Goal: Communication & Community: Answer question/provide support

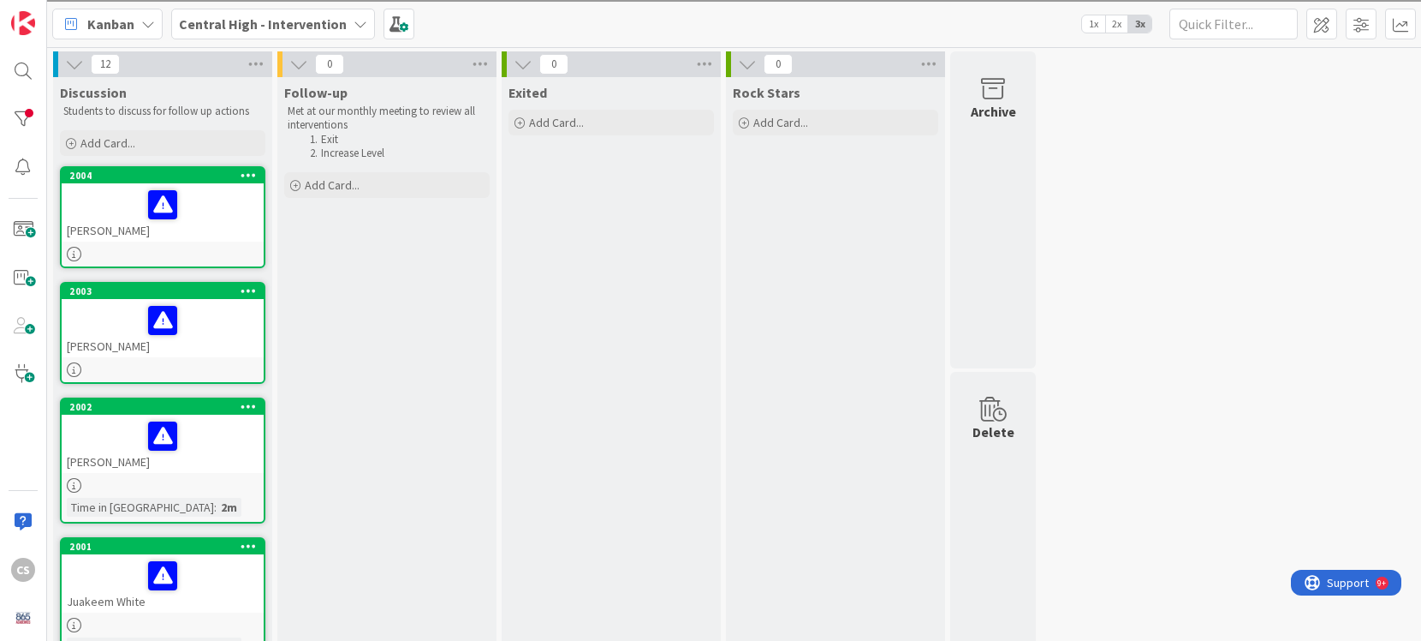
click at [217, 206] on div at bounding box center [163, 205] width 192 height 36
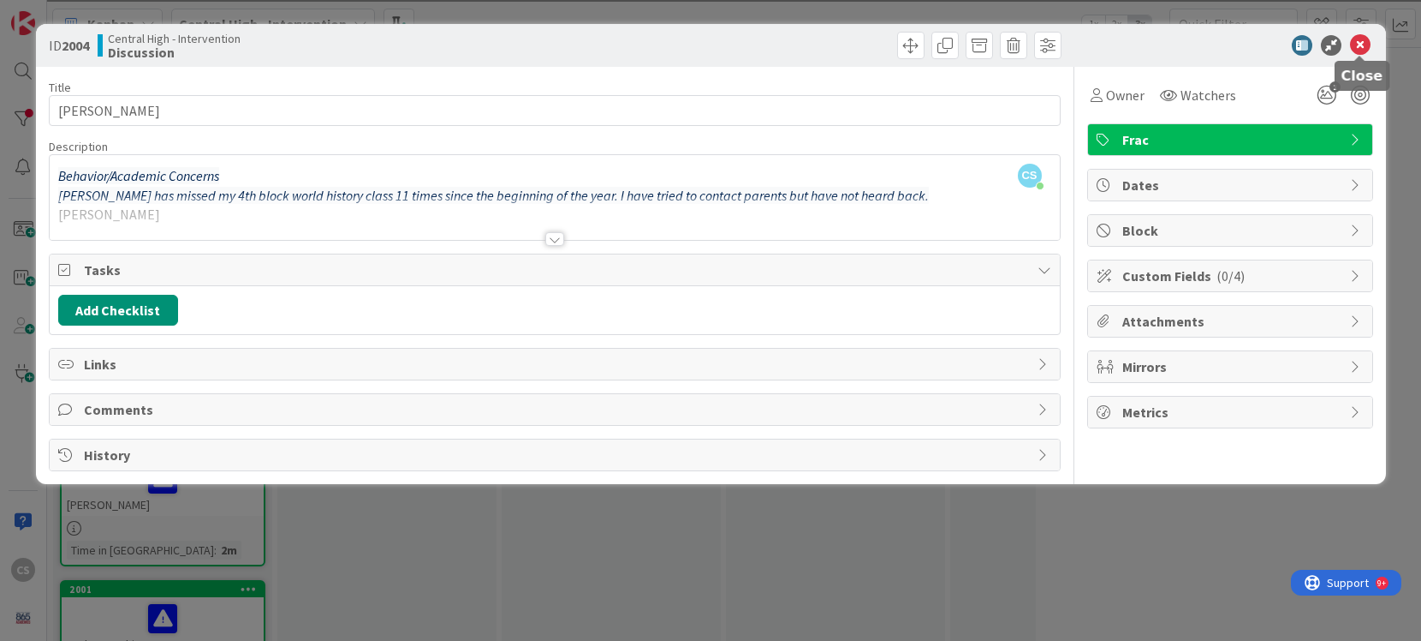
click at [1362, 42] on icon at bounding box center [1360, 45] width 21 height 21
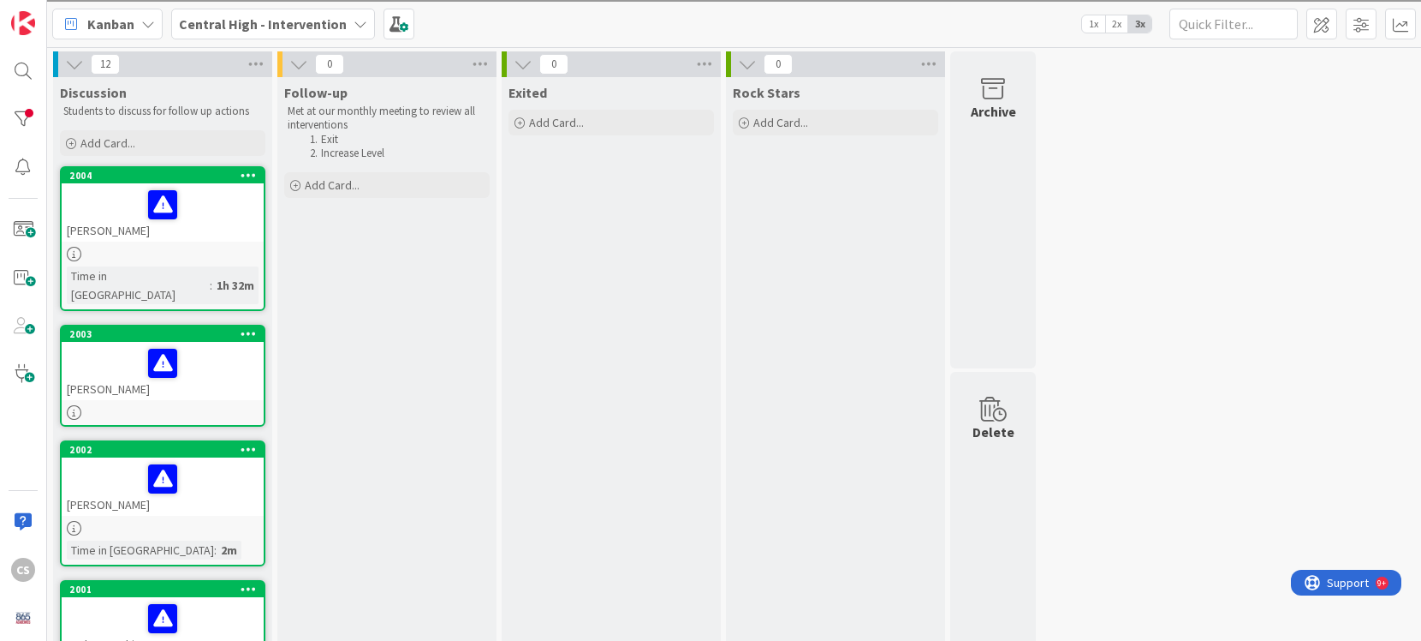
click at [218, 366] on div "[PERSON_NAME]" at bounding box center [163, 371] width 202 height 58
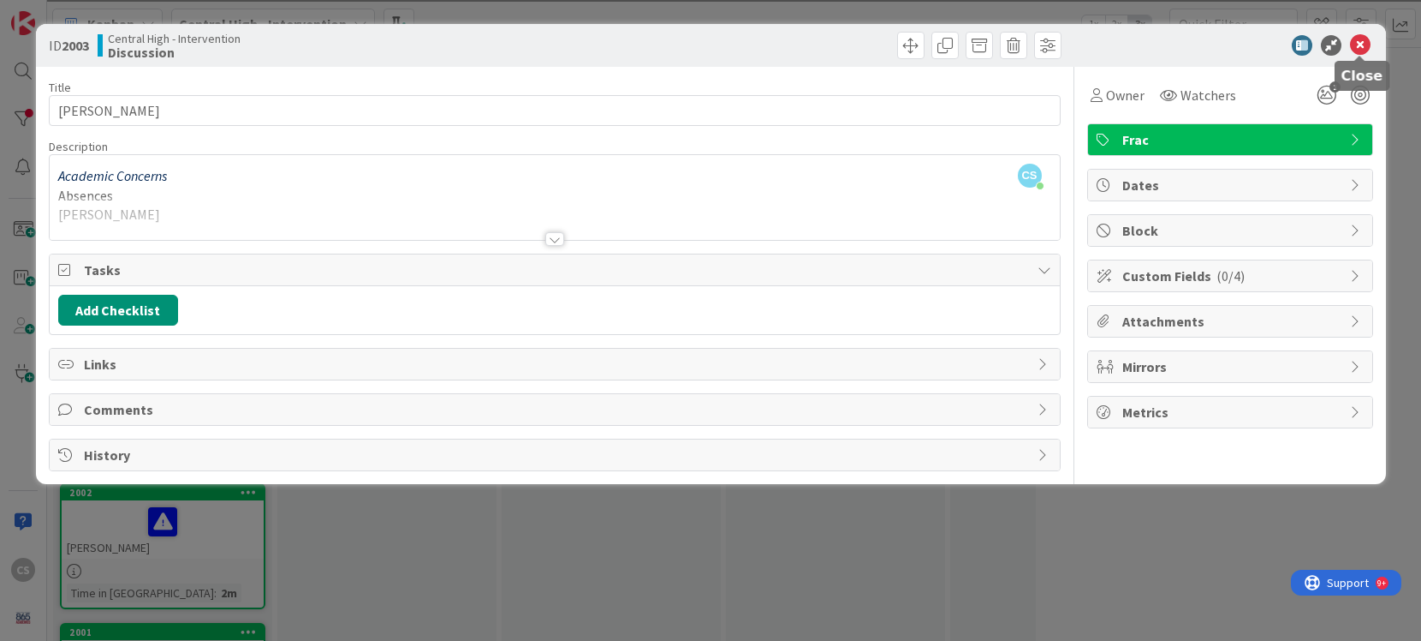
click at [1362, 47] on icon at bounding box center [1360, 45] width 21 height 21
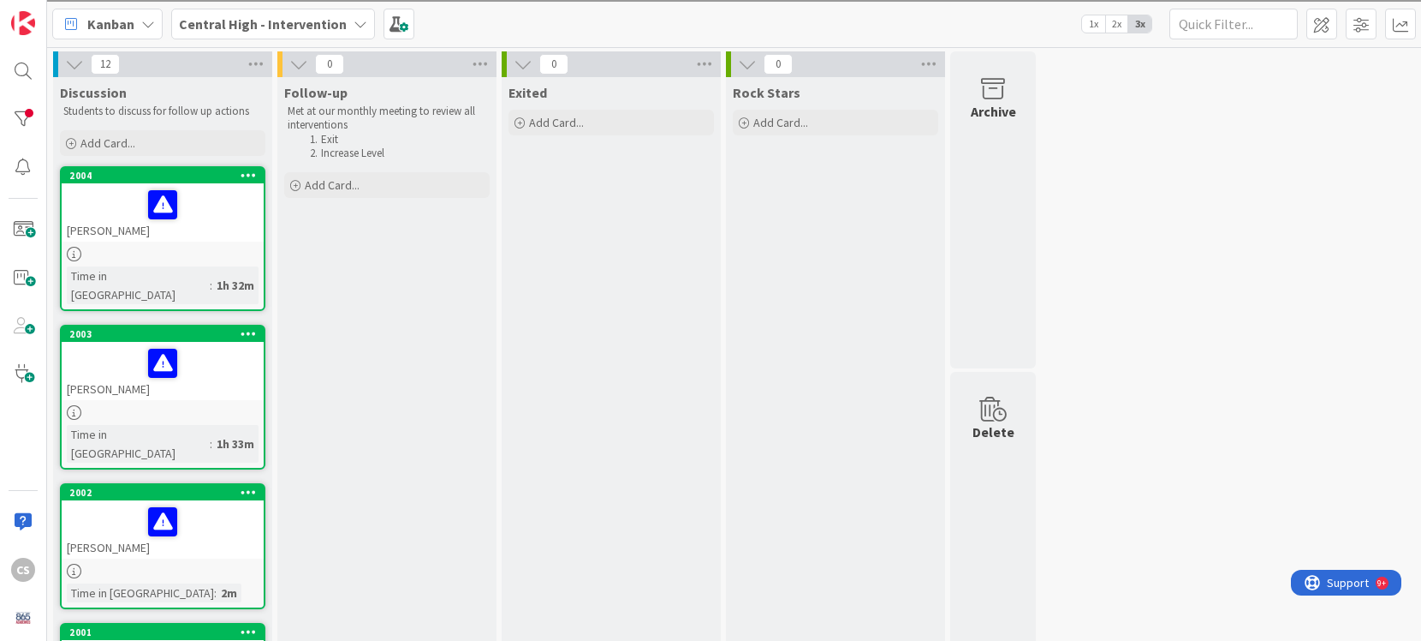
click at [223, 360] on div at bounding box center [163, 363] width 192 height 36
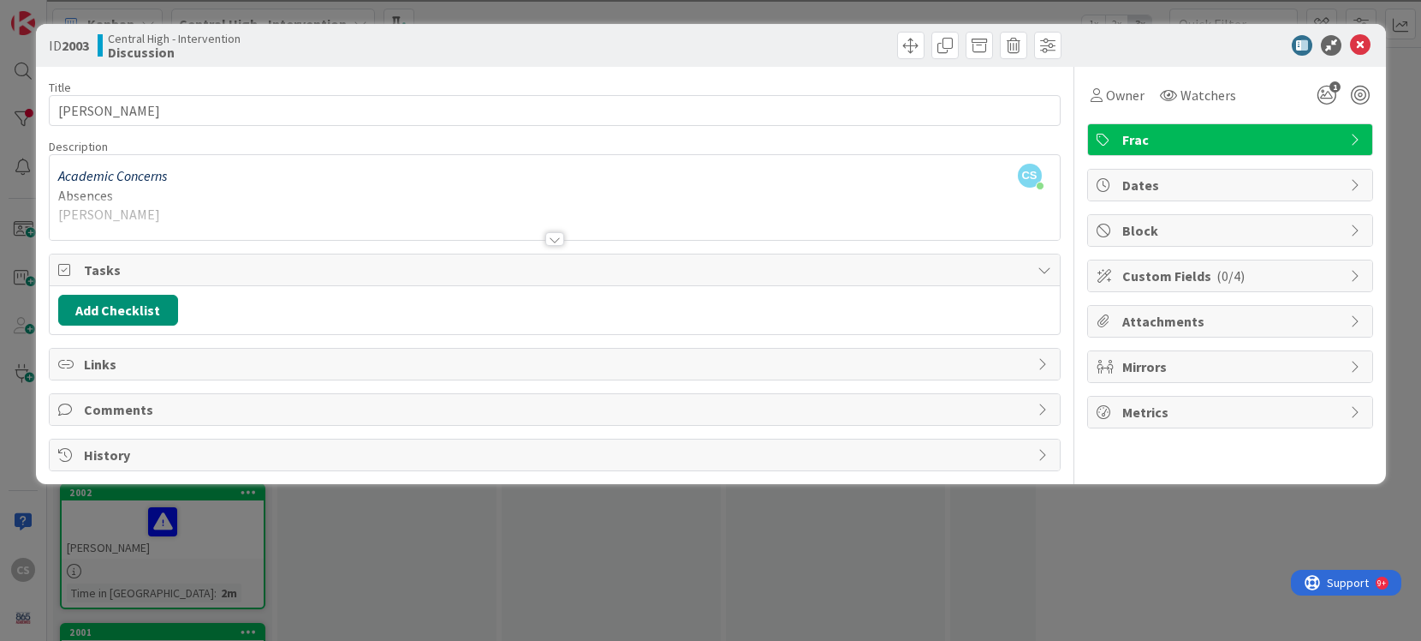
click at [162, 402] on span "Comments" at bounding box center [556, 409] width 945 height 21
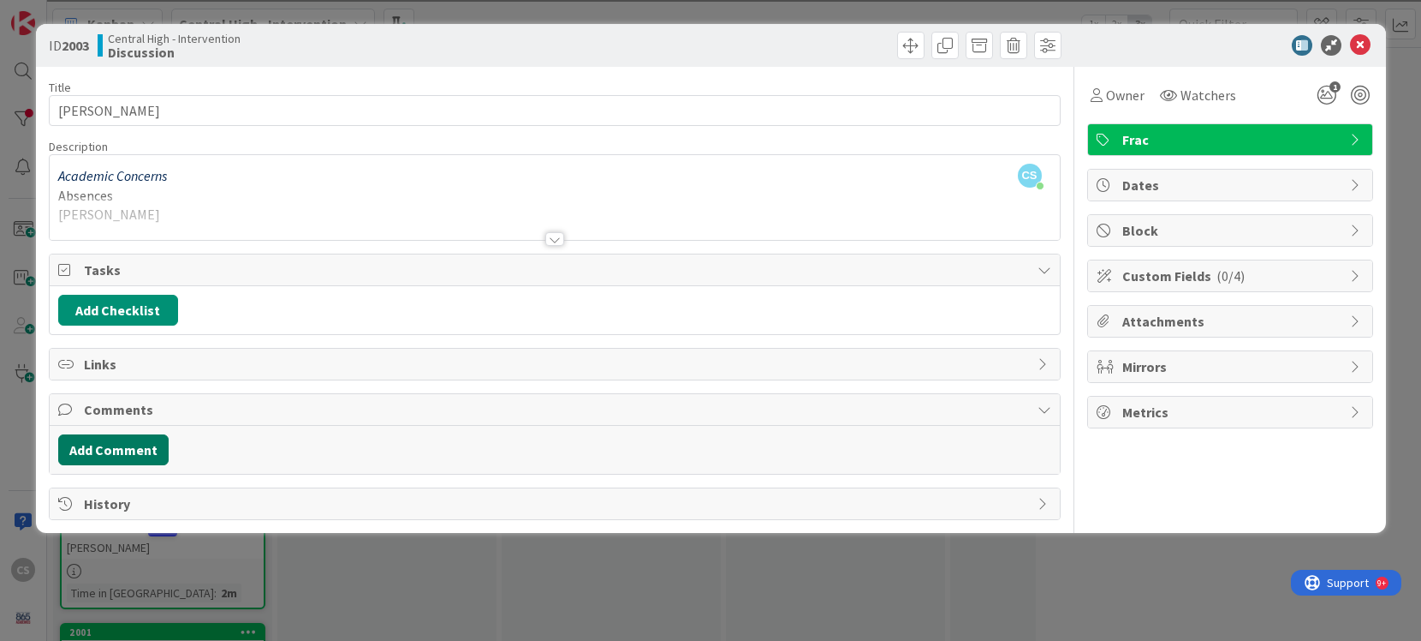
click at [129, 452] on button "Add Comment" at bounding box center [113, 449] width 110 height 31
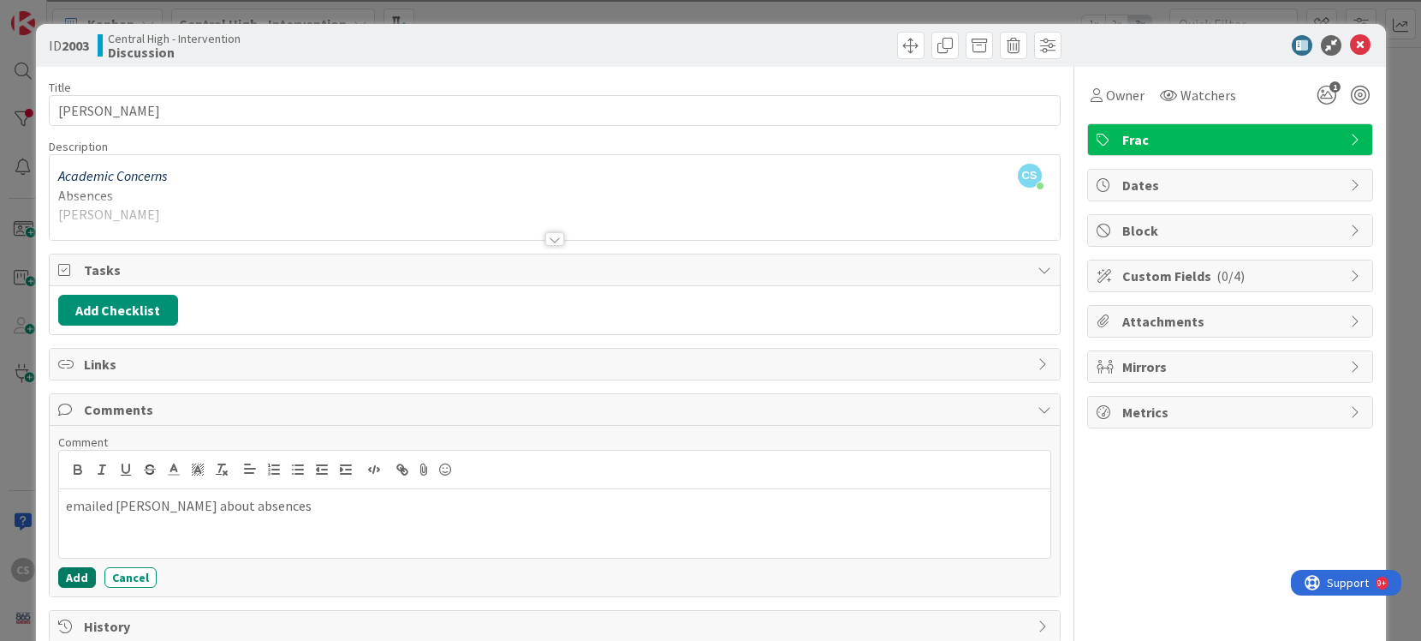
click at [77, 584] on button "Add" at bounding box center [77, 577] width 38 height 21
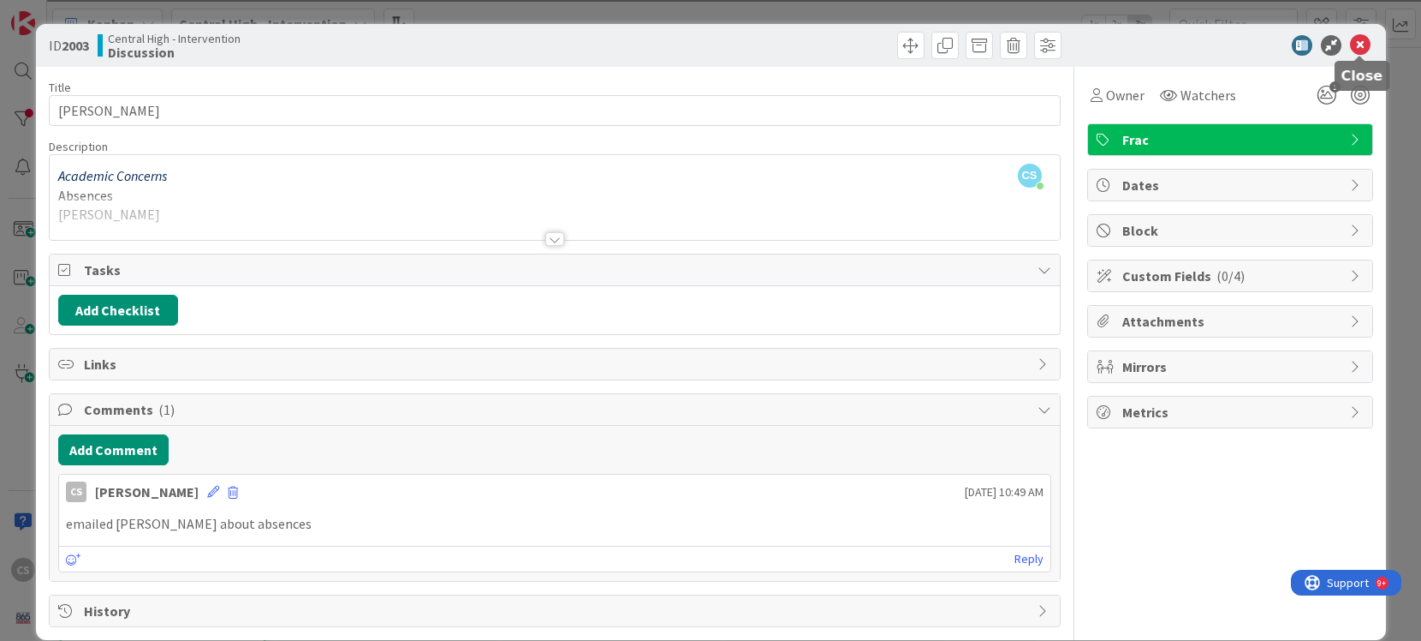
click at [1366, 45] on icon at bounding box center [1360, 45] width 21 height 21
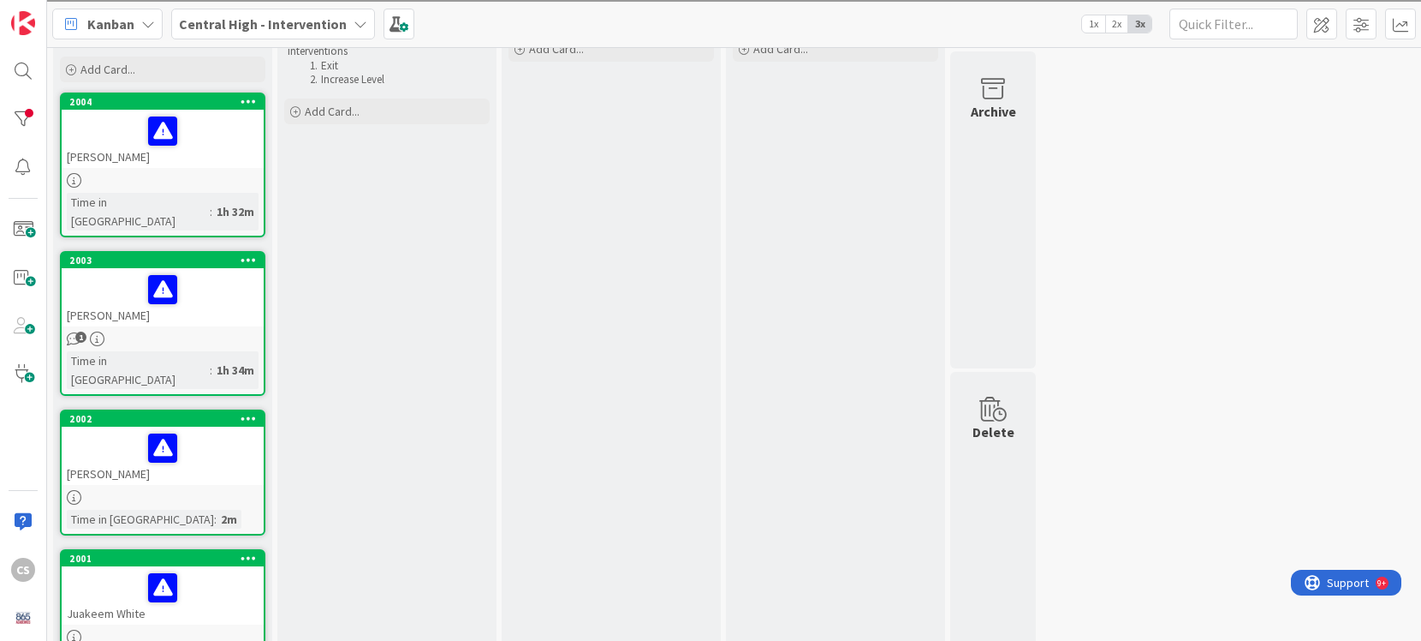
scroll to position [81, 0]
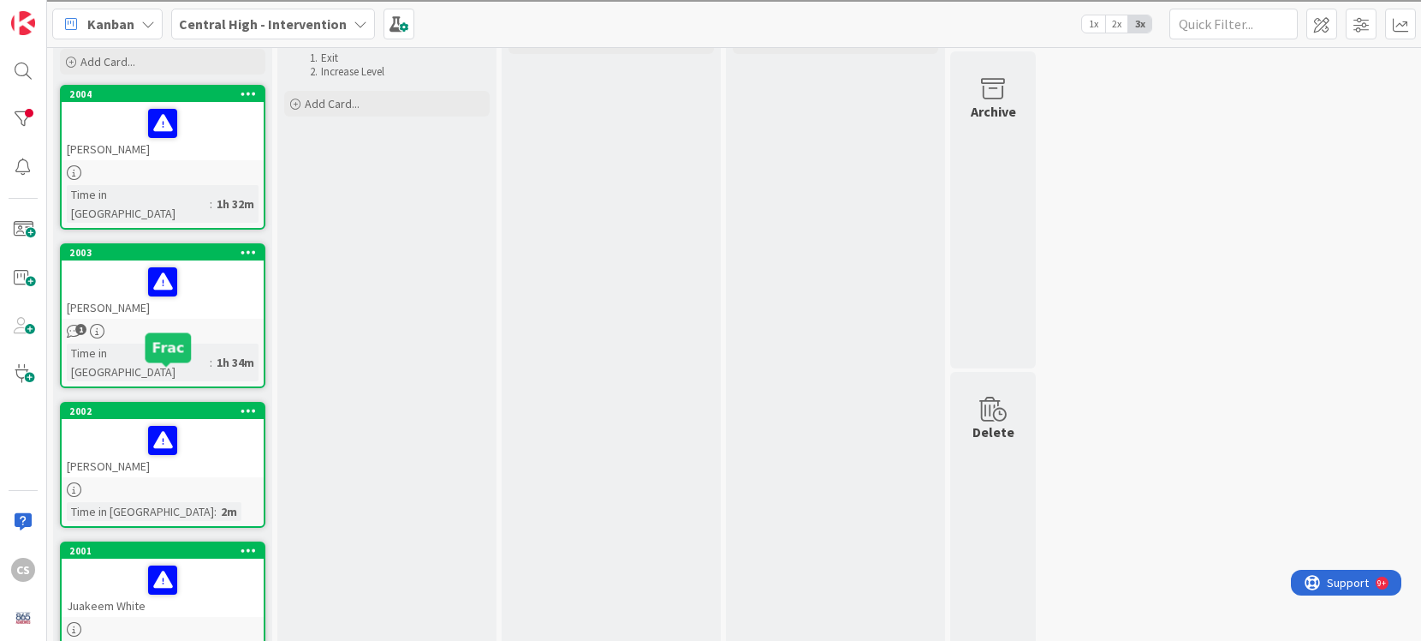
click at [208, 405] on div "2002" at bounding box center [166, 411] width 194 height 12
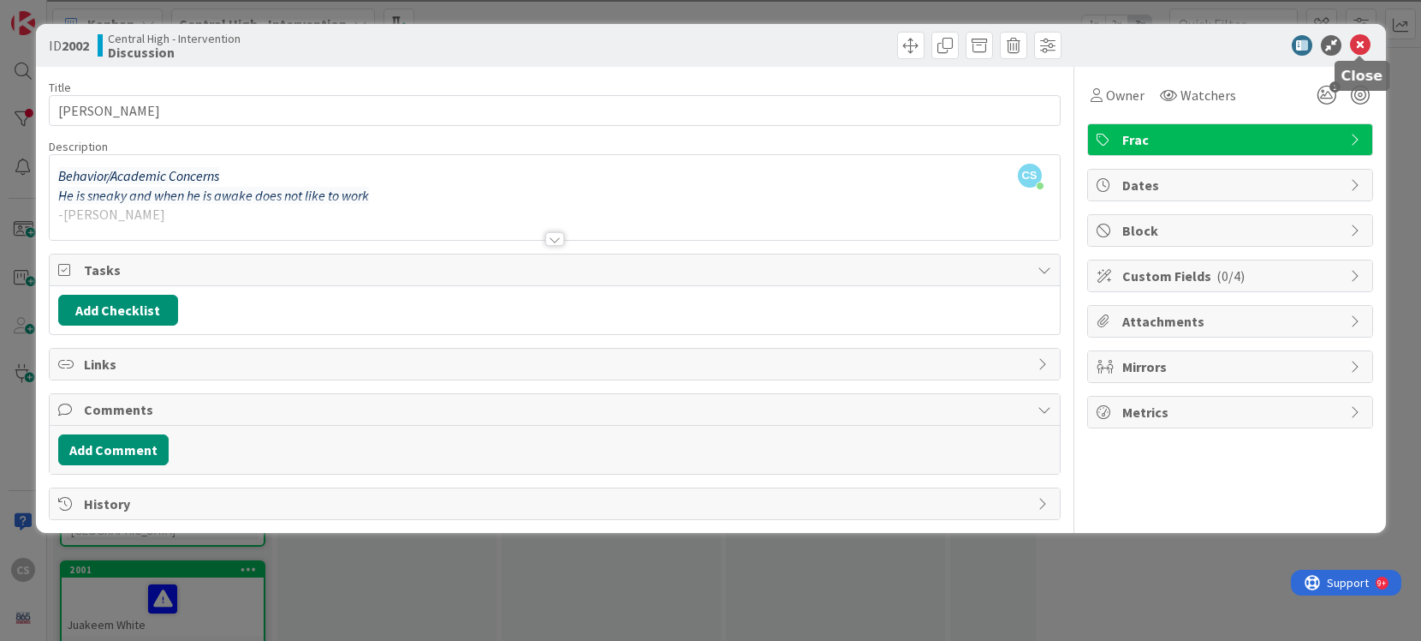
click at [1363, 45] on icon at bounding box center [1360, 45] width 21 height 21
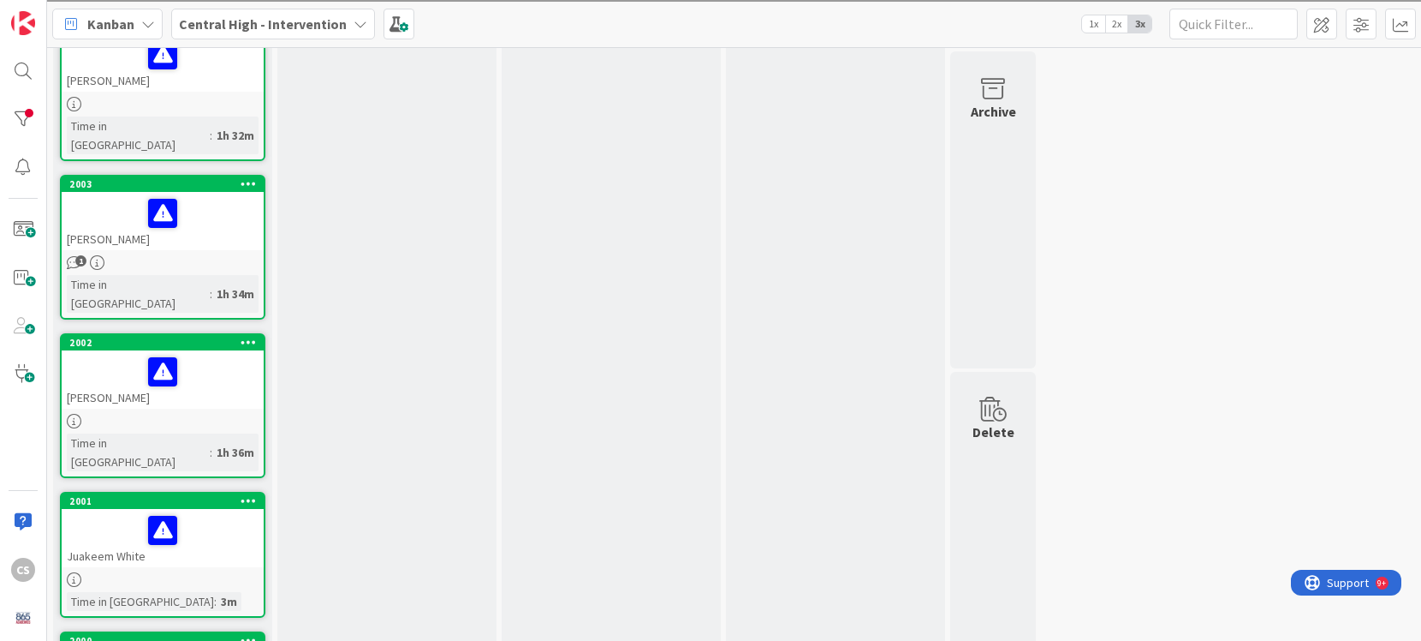
scroll to position [158, 0]
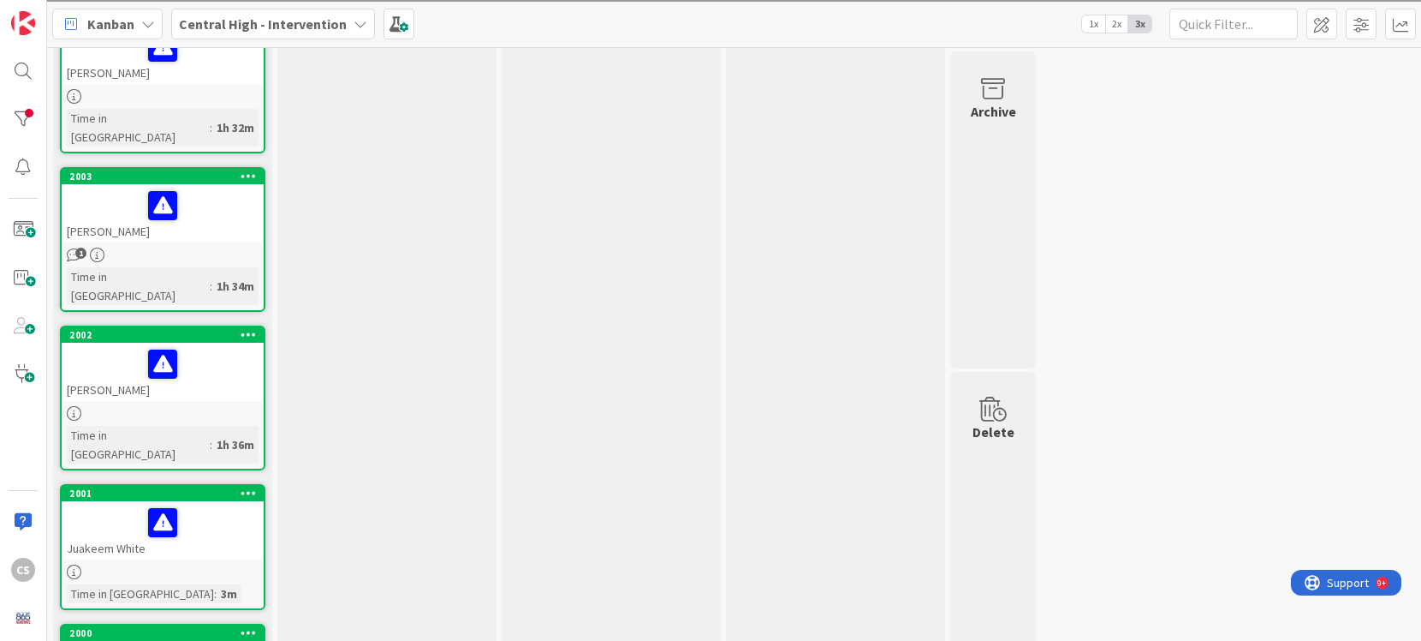
click at [226, 406] on div at bounding box center [163, 413] width 202 height 15
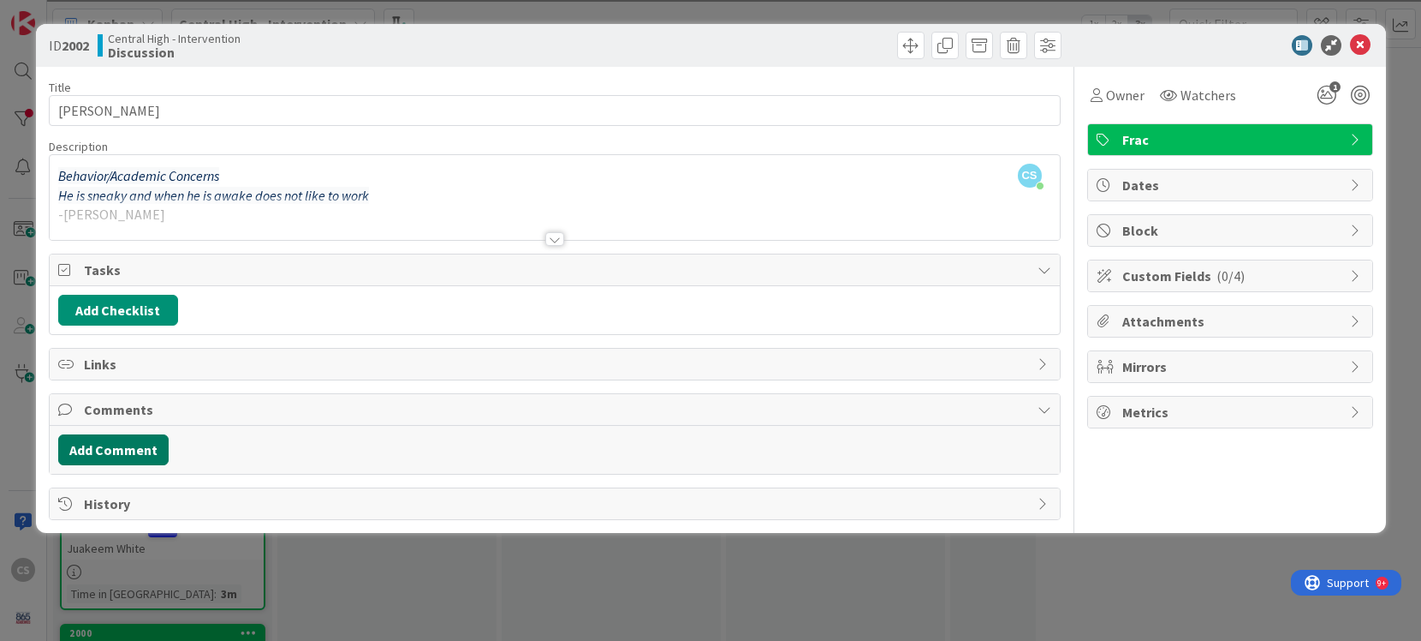
click at [122, 451] on button "Add Comment" at bounding box center [113, 449] width 110 height 31
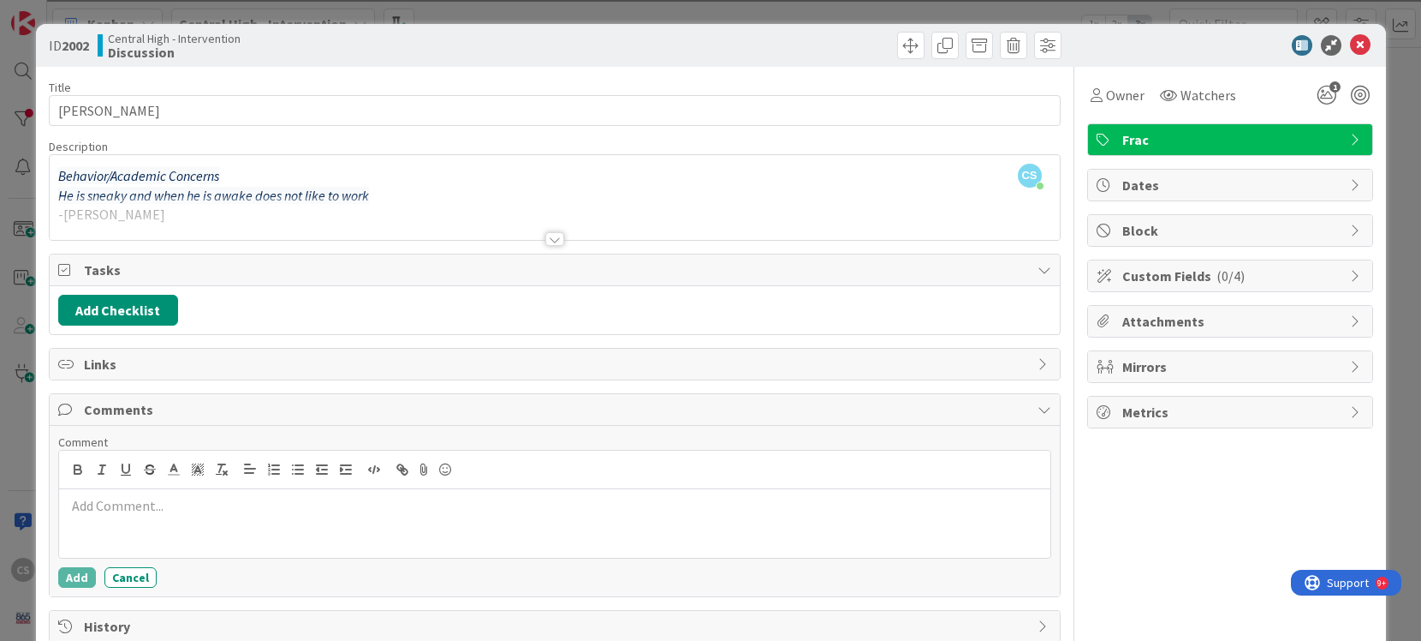
click at [388, 190] on div "CS [PERSON_NAME] just joined Behavior/Academic Concerns He is sneaky and when h…" at bounding box center [555, 197] width 1010 height 85
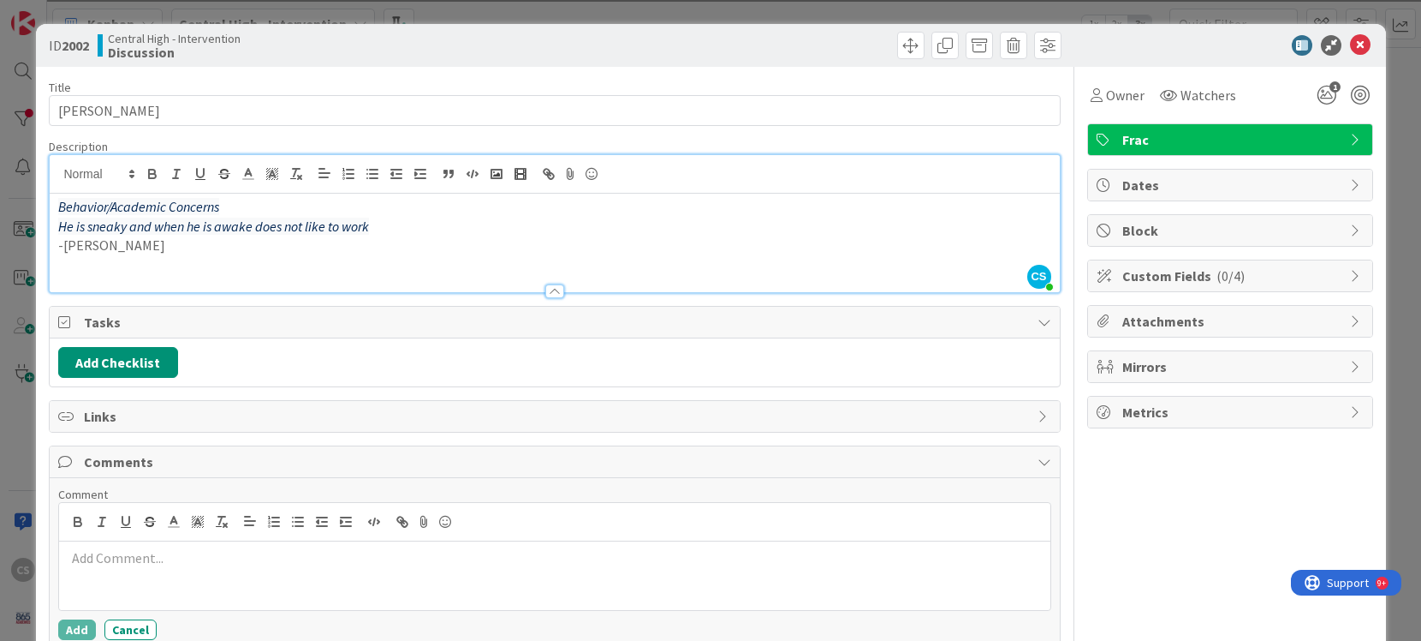
paste div
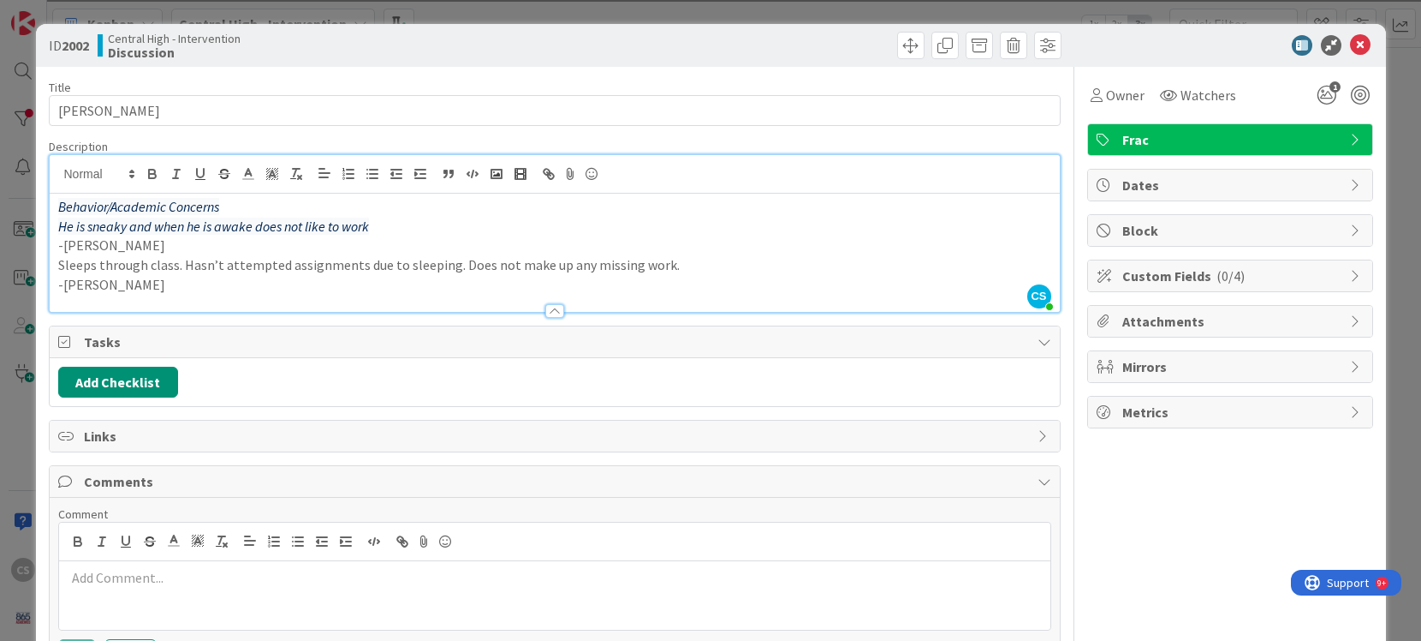
click at [682, 266] on p "Sleeps through class. Hasn’t attempted assignments due to sleeping. Does not ma…" at bounding box center [554, 265] width 993 height 20
click at [1359, 51] on icon at bounding box center [1360, 45] width 21 height 21
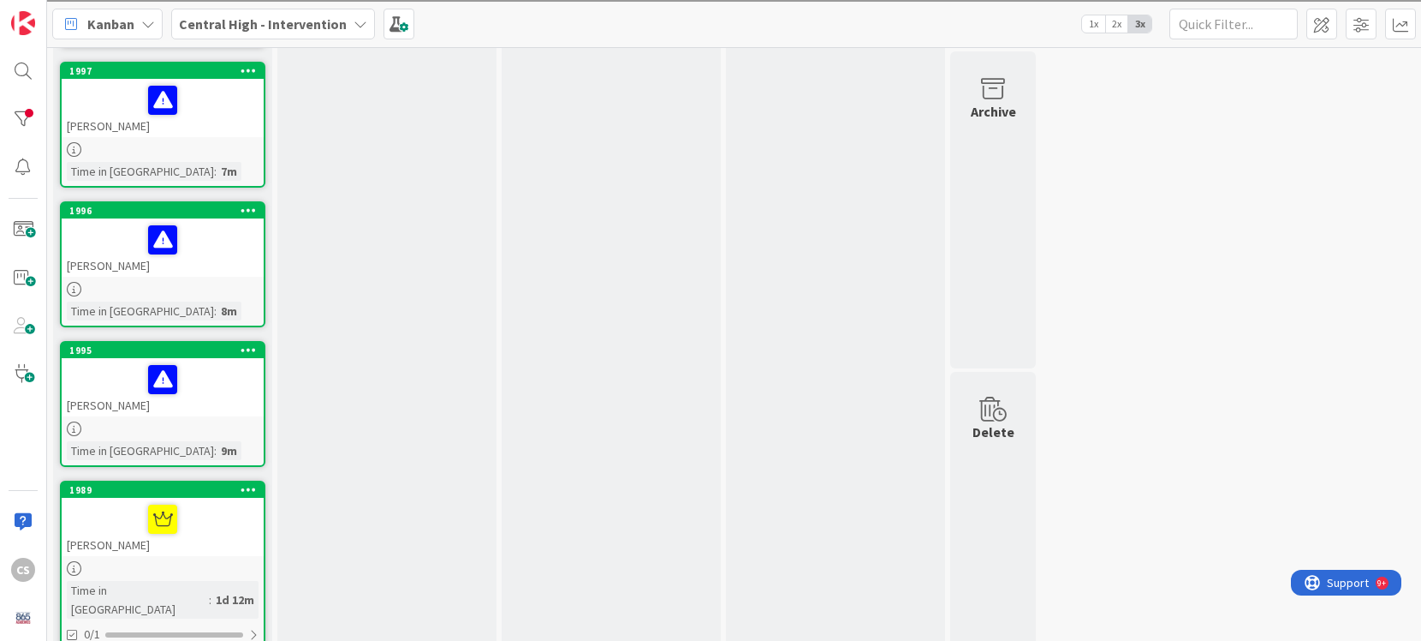
scroll to position [1142, 0]
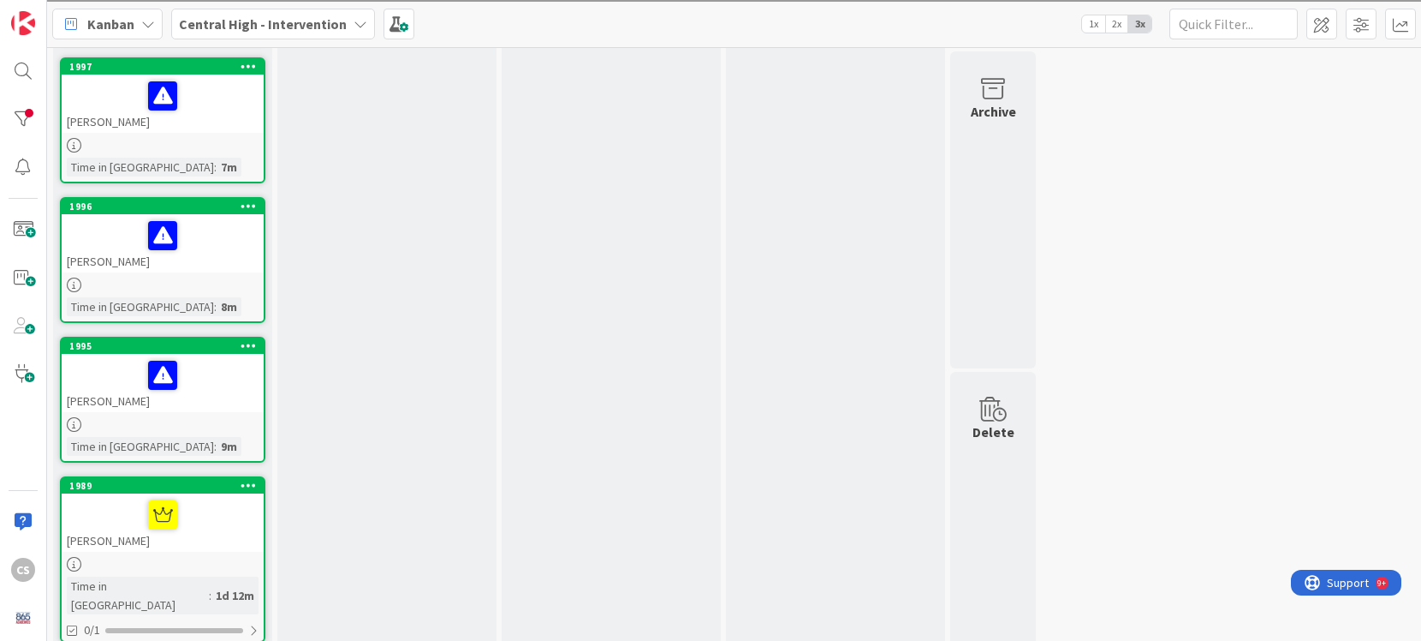
click at [223, 354] on div "[PERSON_NAME]" at bounding box center [163, 383] width 202 height 58
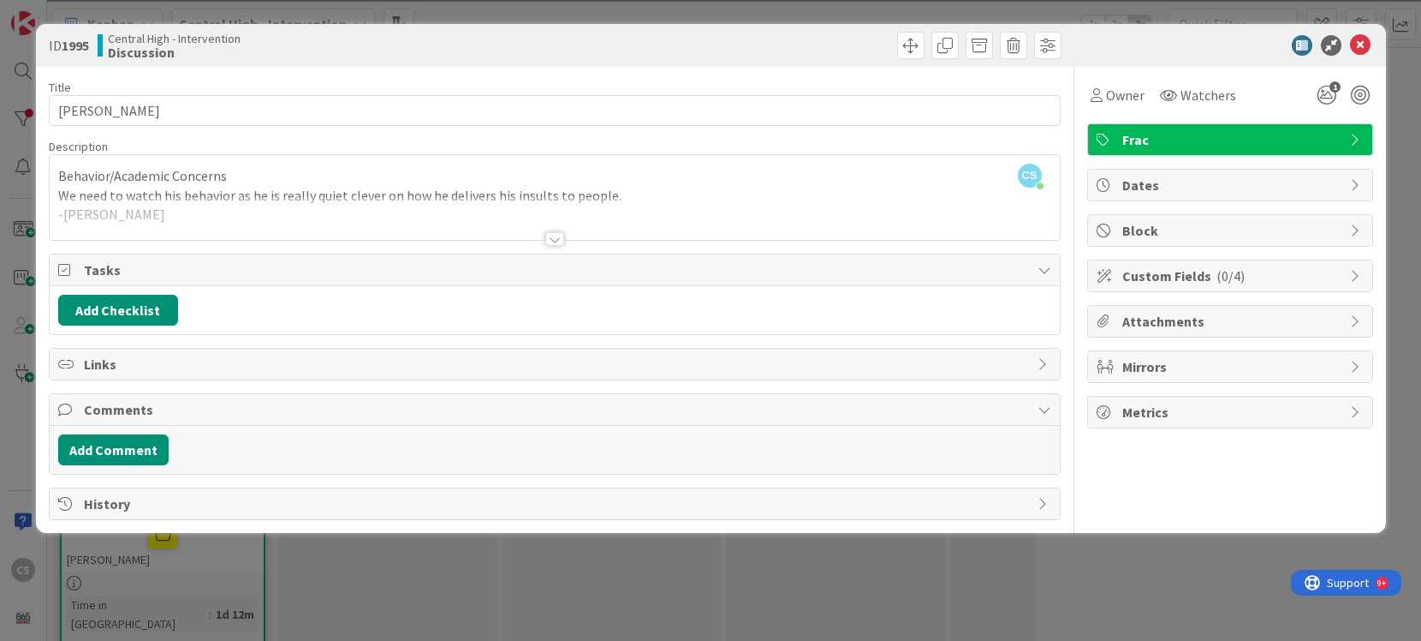
click at [337, 196] on div at bounding box center [555, 218] width 1010 height 44
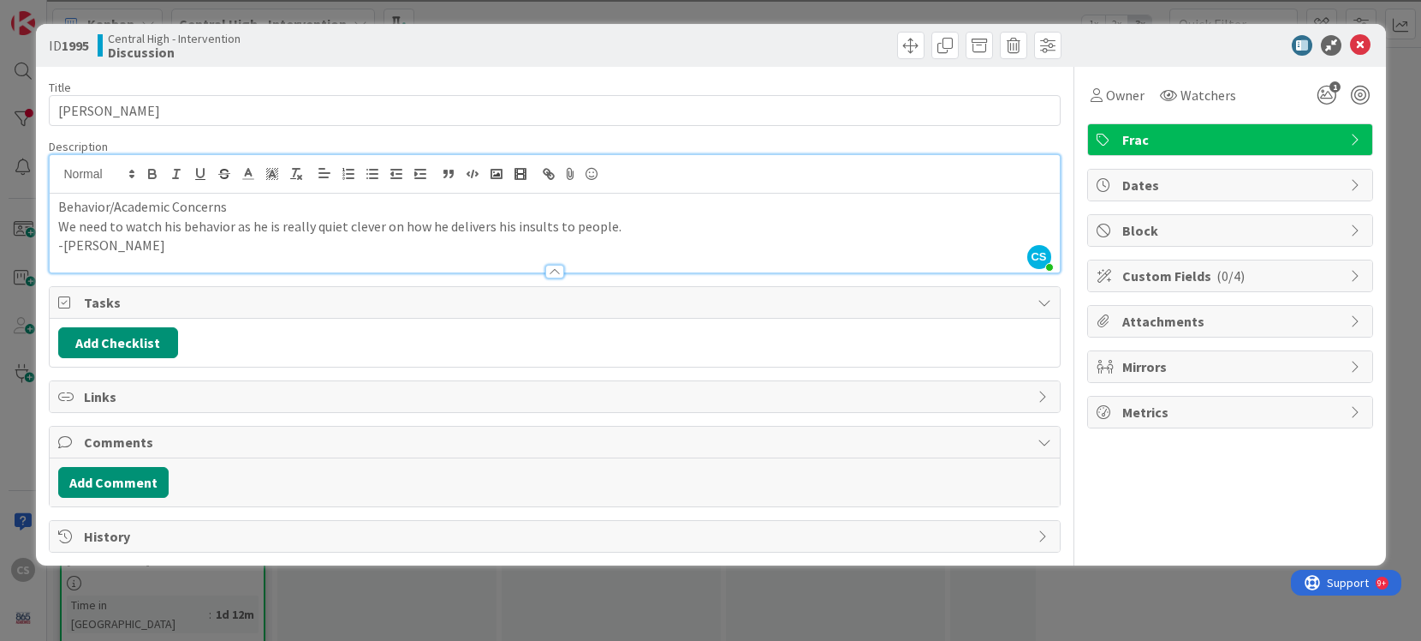
click at [337, 225] on p "We need to watch his behavior as he is really quiet clever on how he delivers h…" at bounding box center [554, 227] width 993 height 20
click at [1358, 39] on icon at bounding box center [1360, 45] width 21 height 21
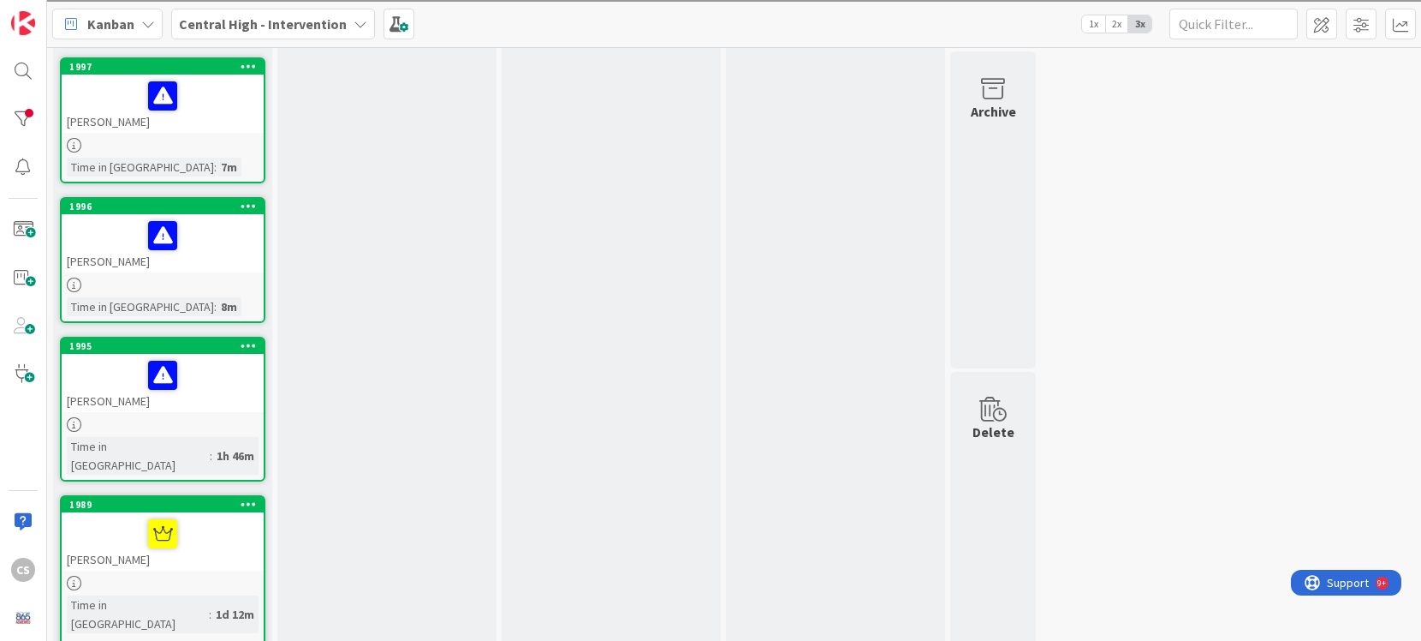
click at [207, 297] on div "Time in Column : 8m" at bounding box center [163, 306] width 192 height 19
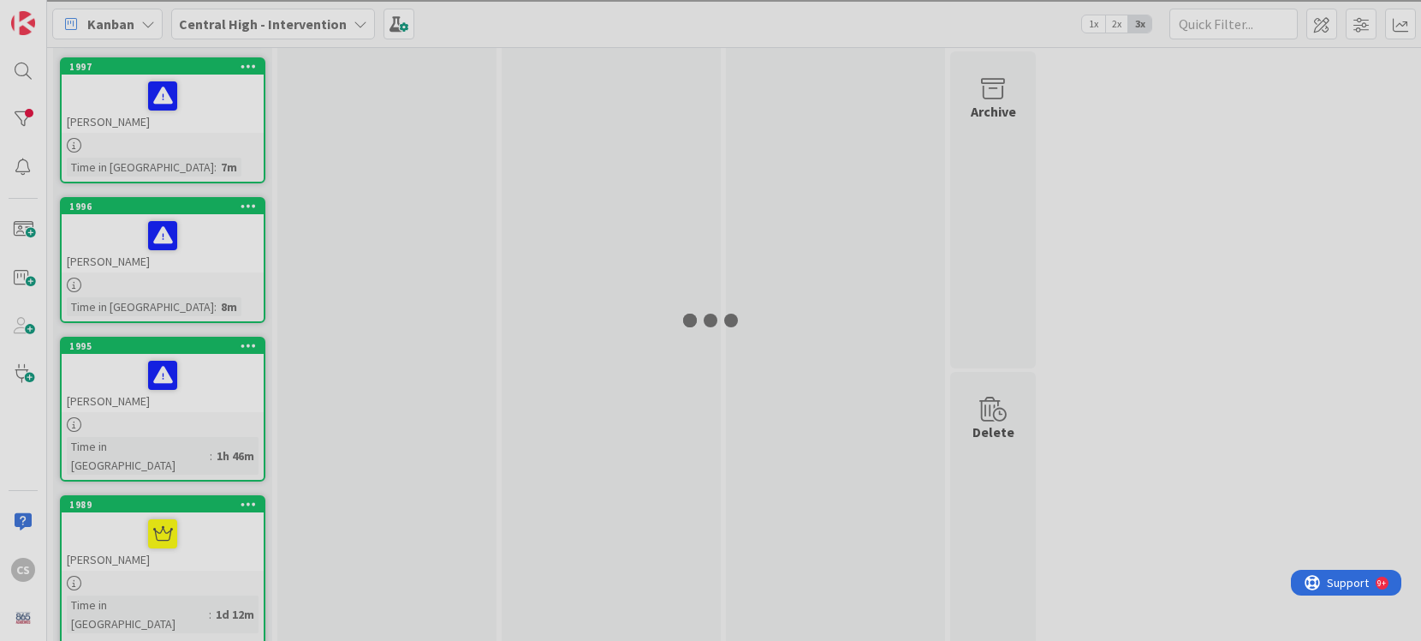
click at [207, 252] on div at bounding box center [710, 320] width 1421 height 641
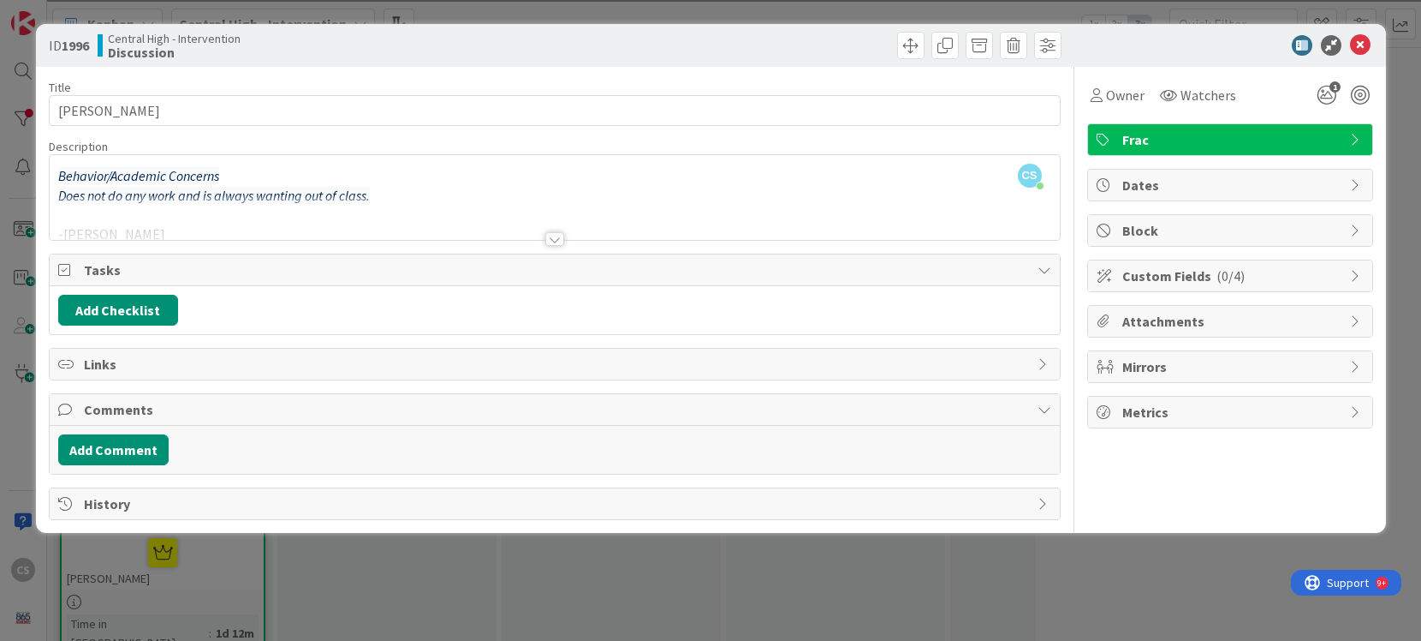
click at [81, 210] on div at bounding box center [555, 218] width 1010 height 44
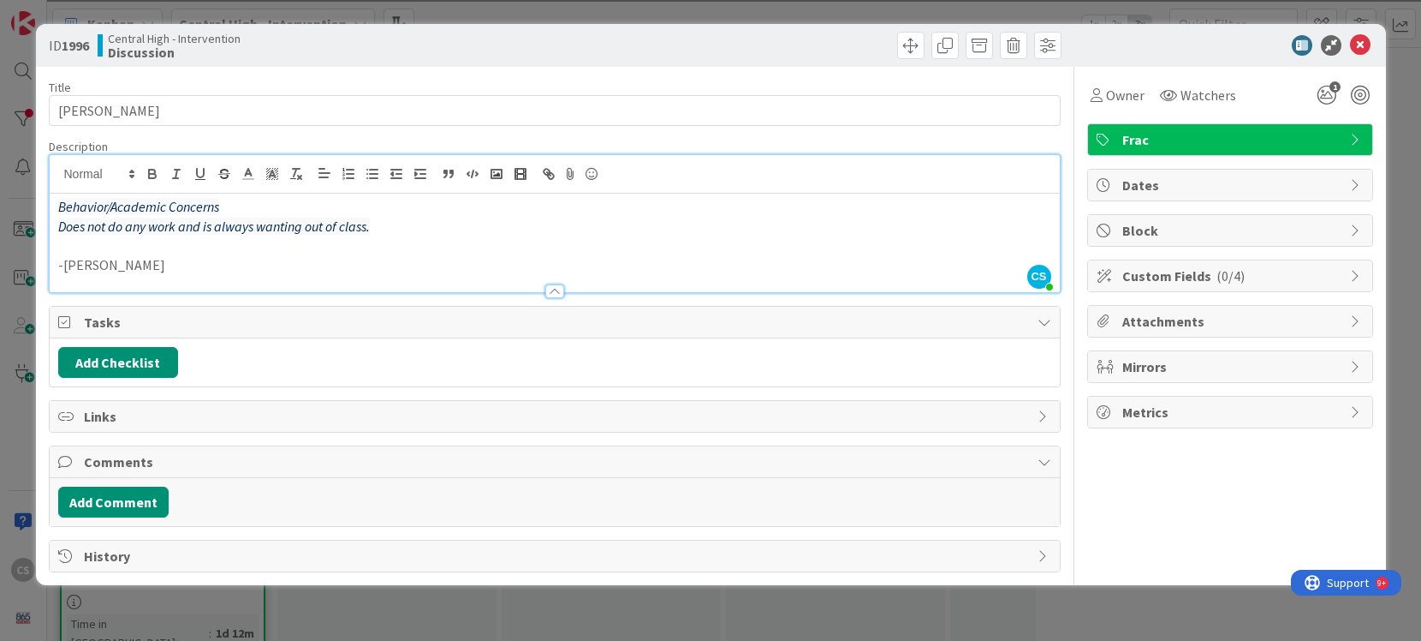
click at [63, 246] on p at bounding box center [554, 245] width 993 height 20
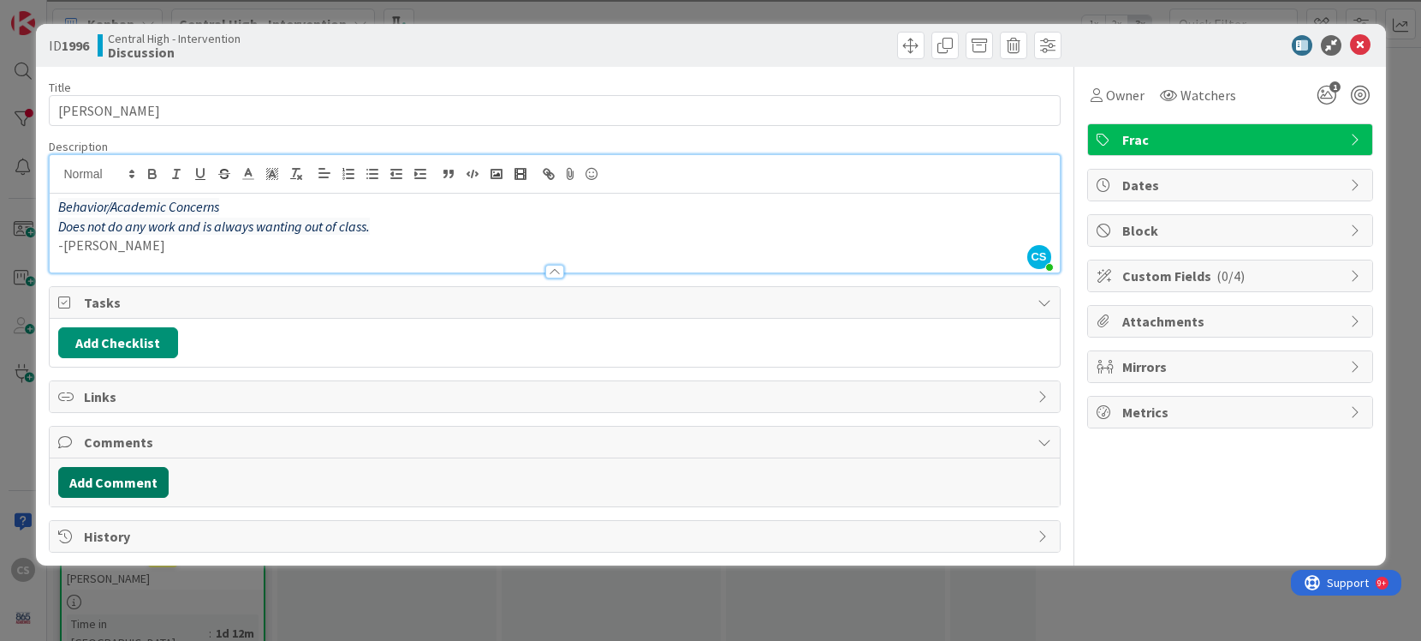
click at [114, 485] on button "Add Comment" at bounding box center [113, 482] width 110 height 31
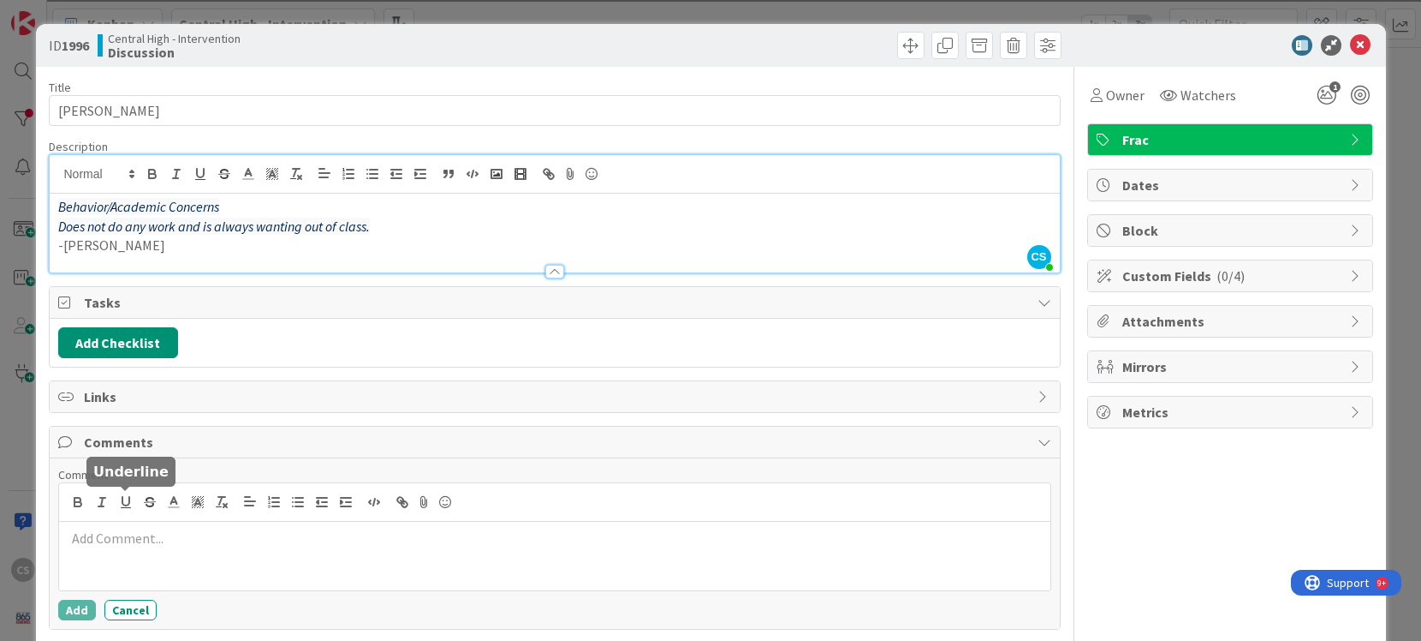
click at [107, 536] on p at bounding box center [555, 538] width 978 height 20
click at [71, 609] on button "Add" at bounding box center [77, 609] width 38 height 21
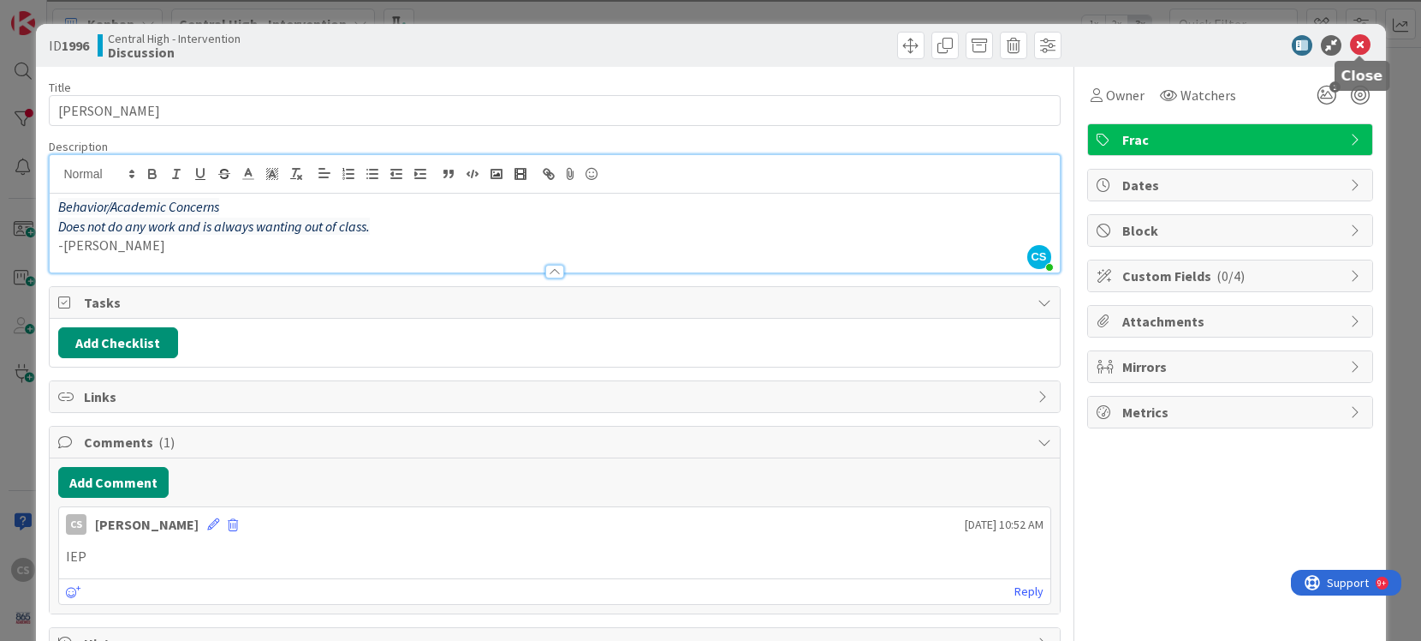
click at [1362, 43] on icon at bounding box center [1360, 45] width 21 height 21
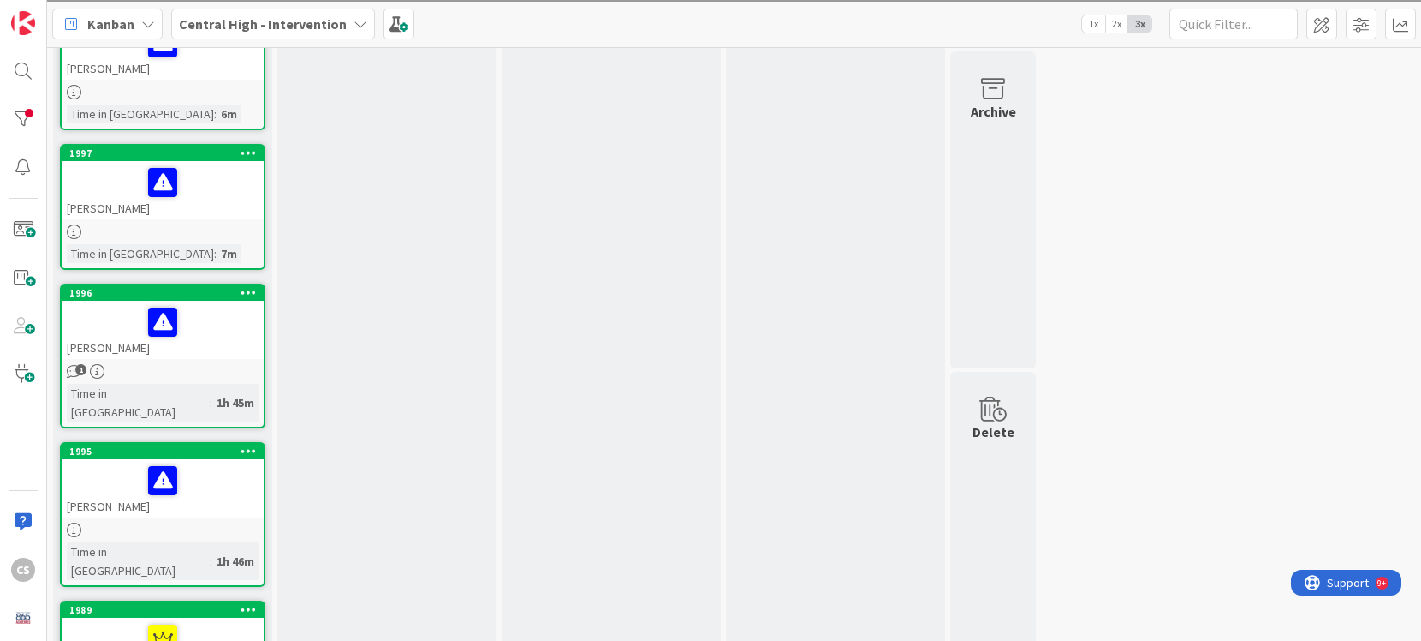
scroll to position [1054, 0]
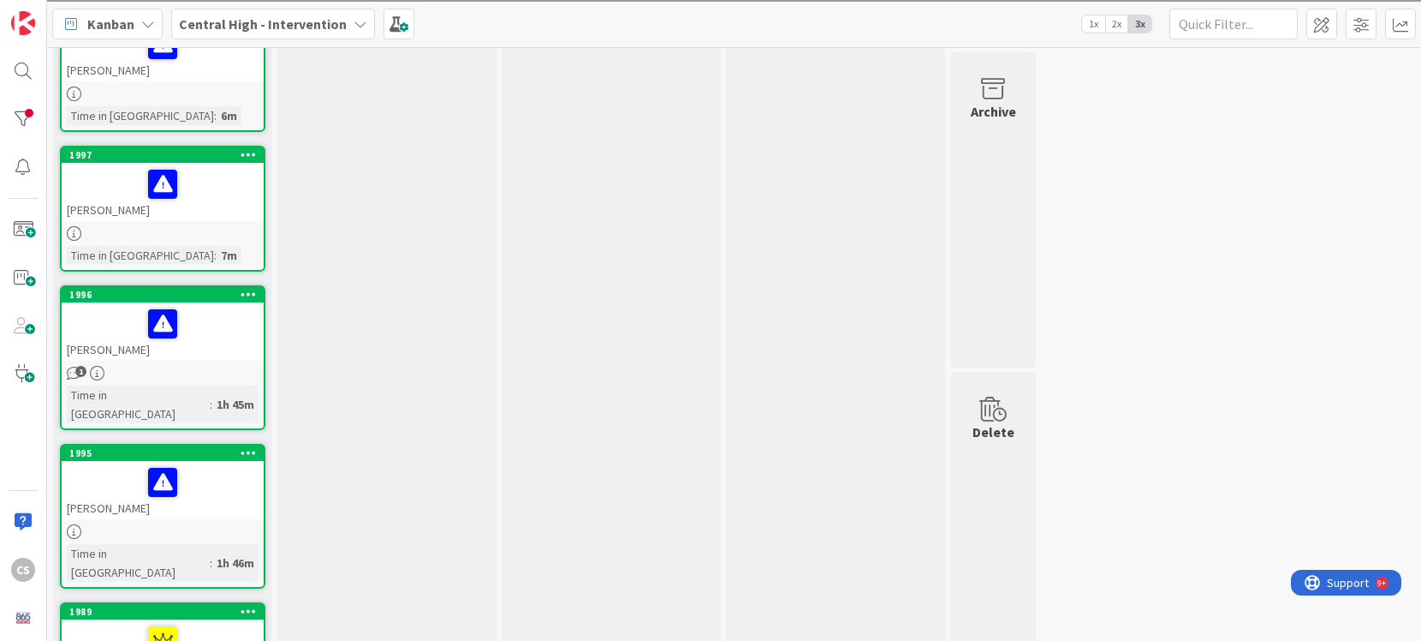
click at [217, 166] on div at bounding box center [163, 184] width 192 height 36
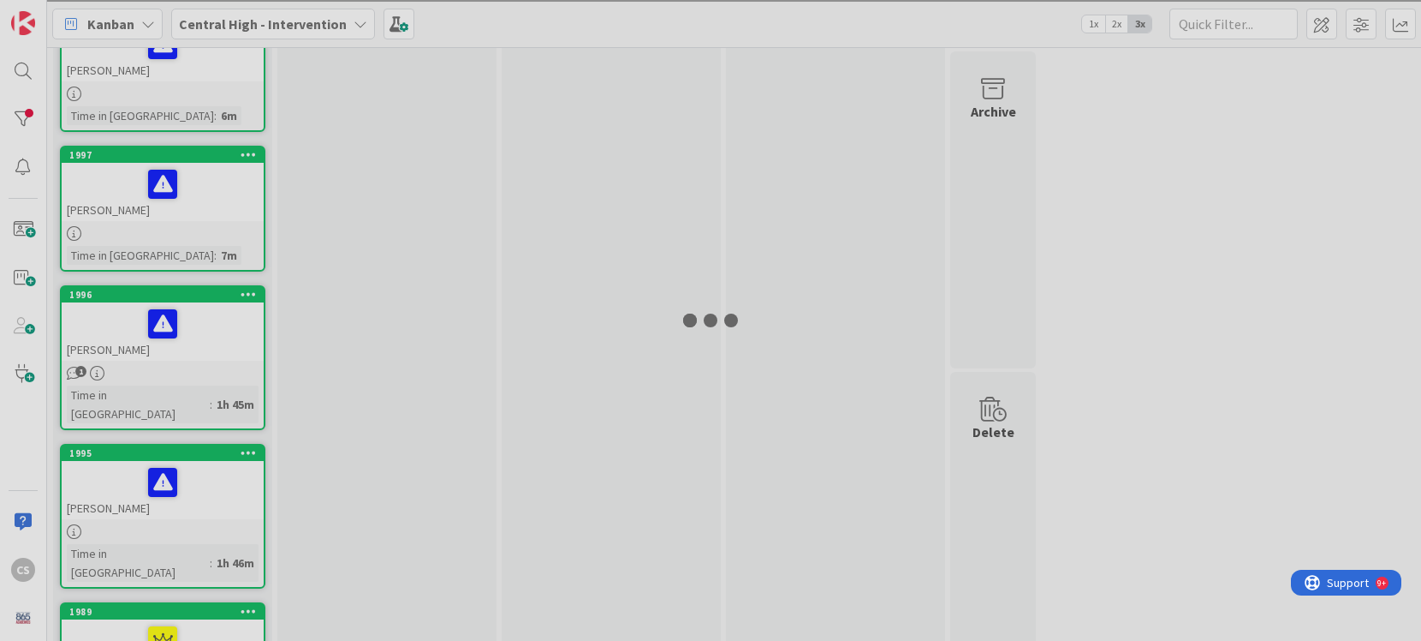
click at [217, 137] on div at bounding box center [710, 320] width 1421 height 641
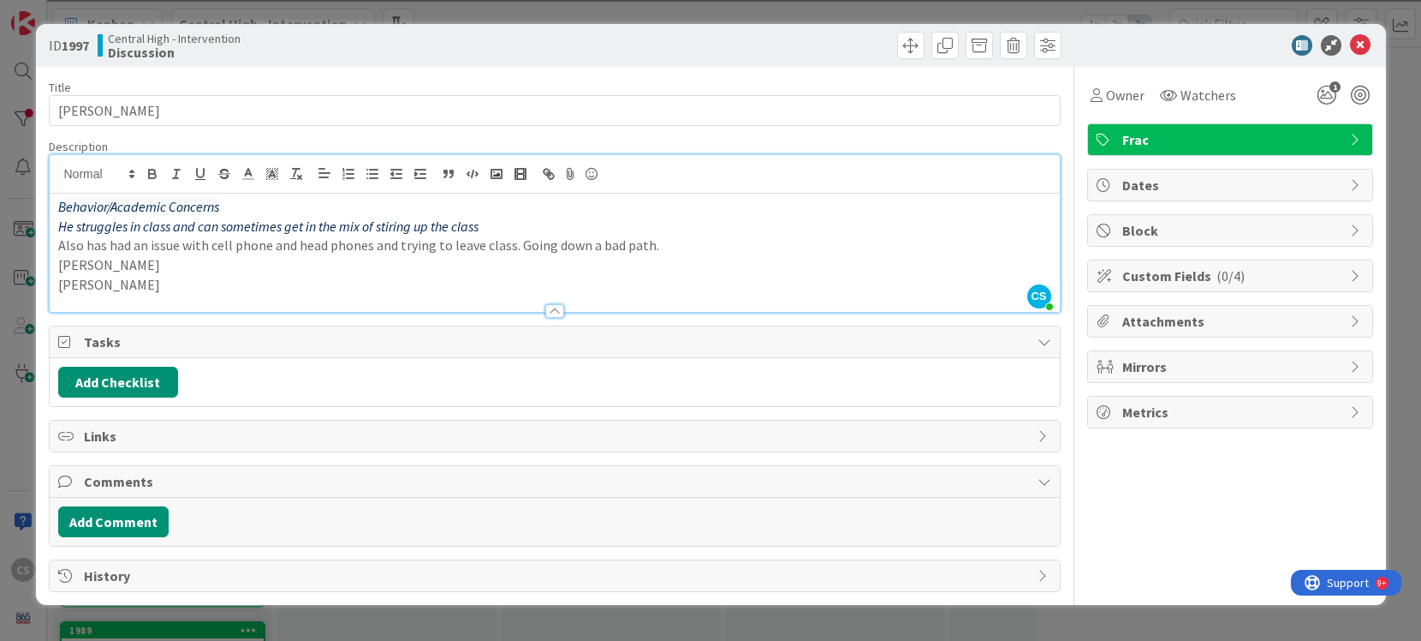
click at [401, 185] on div "CS [PERSON_NAME] just joined Behavior/Academic Concerns He struggles in class a…" at bounding box center [555, 233] width 1010 height 157
click at [401, 185] on div at bounding box center [555, 174] width 1010 height 39
click at [393, 224] on em "He struggles in class and can sometimes get in the mix of stiring up the class" at bounding box center [268, 225] width 420 height 17
click at [1361, 43] on icon at bounding box center [1360, 45] width 21 height 21
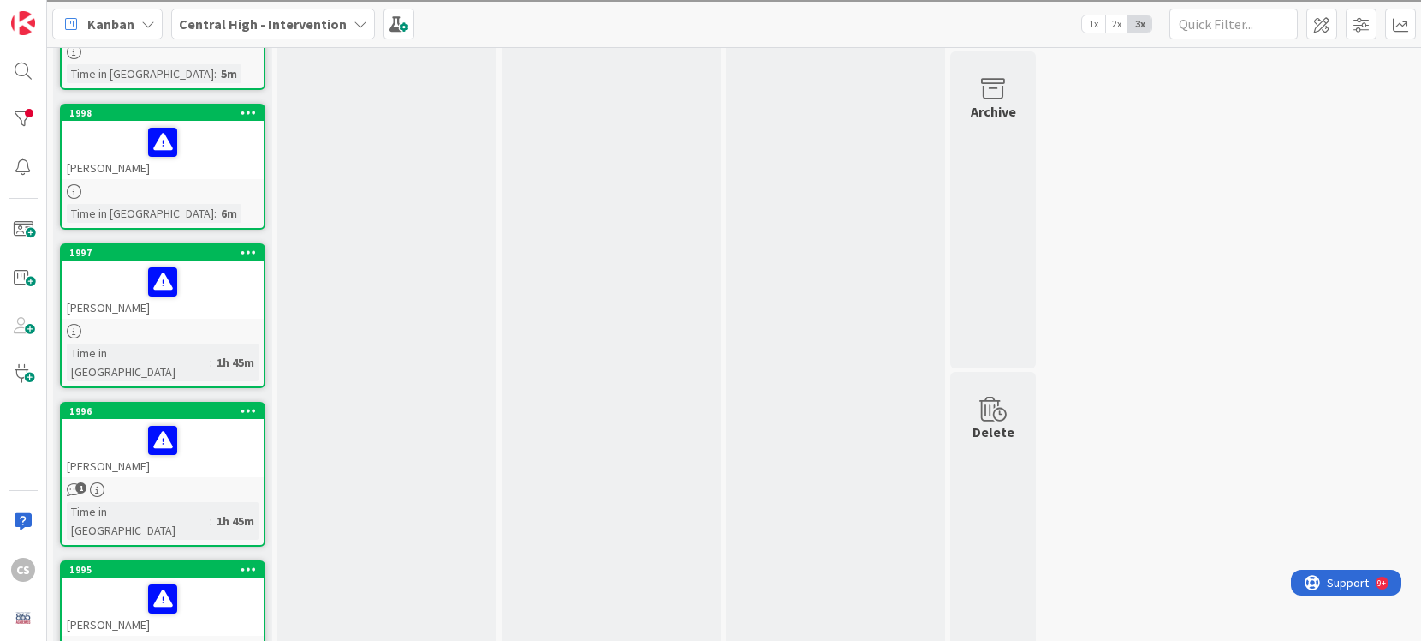
click at [194, 126] on link "1998 [PERSON_NAME] Time in [GEOGRAPHIC_DATA] : 6m" at bounding box center [163, 167] width 206 height 126
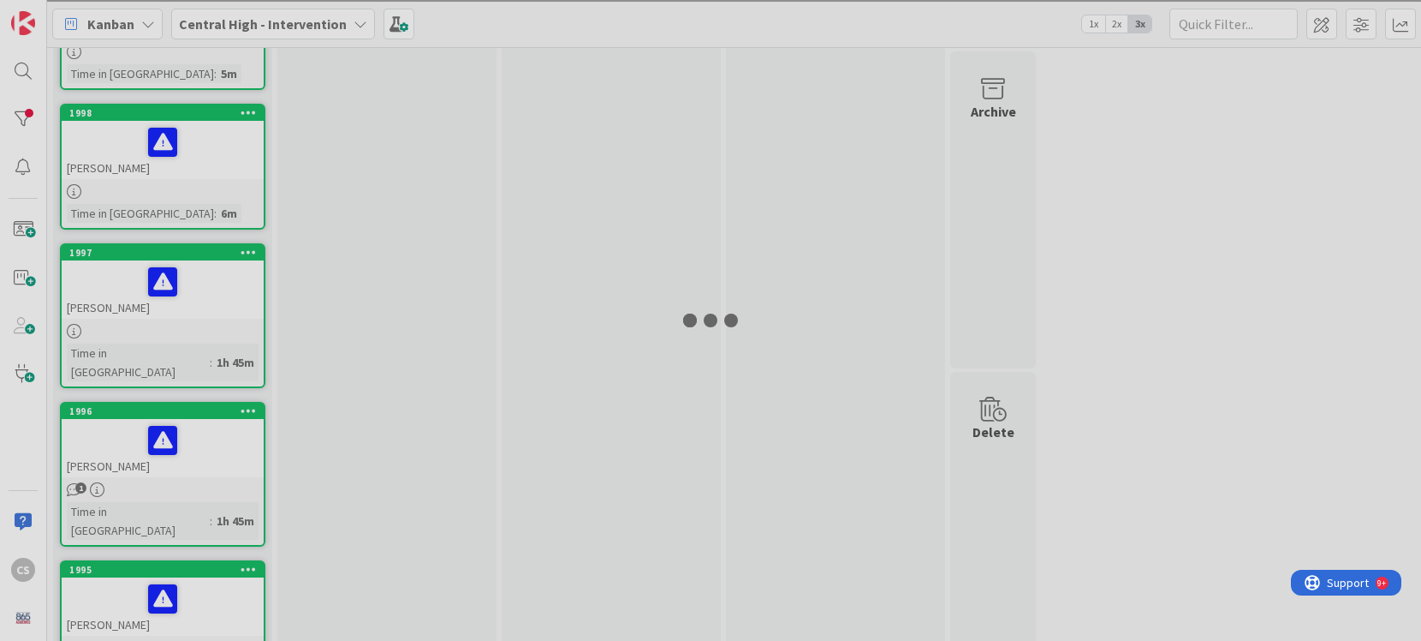
click at [194, 126] on div at bounding box center [710, 320] width 1421 height 641
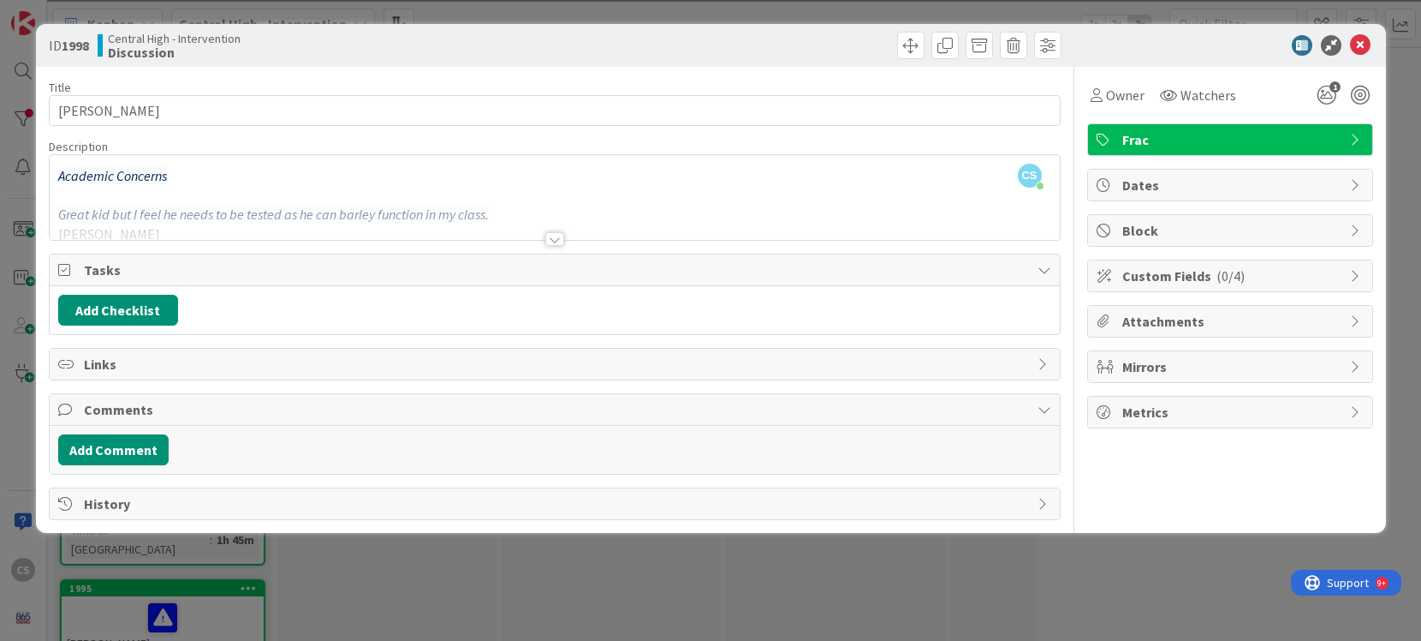
click at [299, 229] on div at bounding box center [555, 218] width 1010 height 44
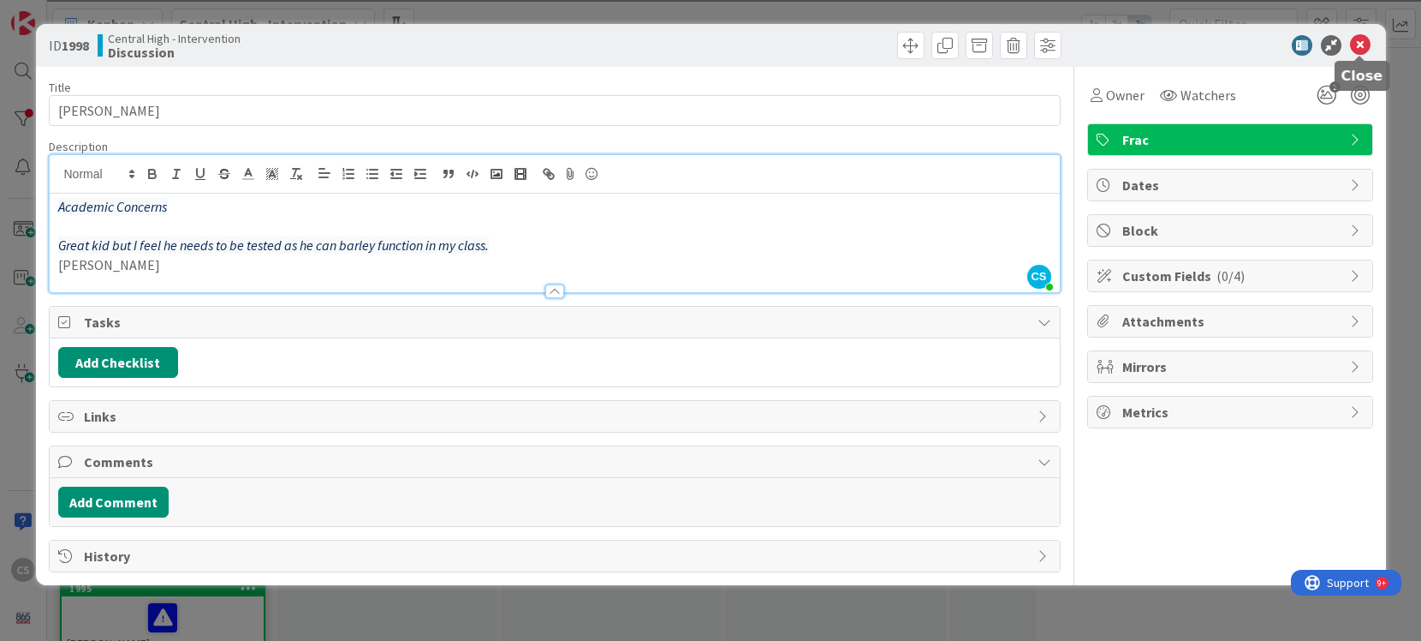
click at [1361, 47] on icon at bounding box center [1360, 45] width 21 height 21
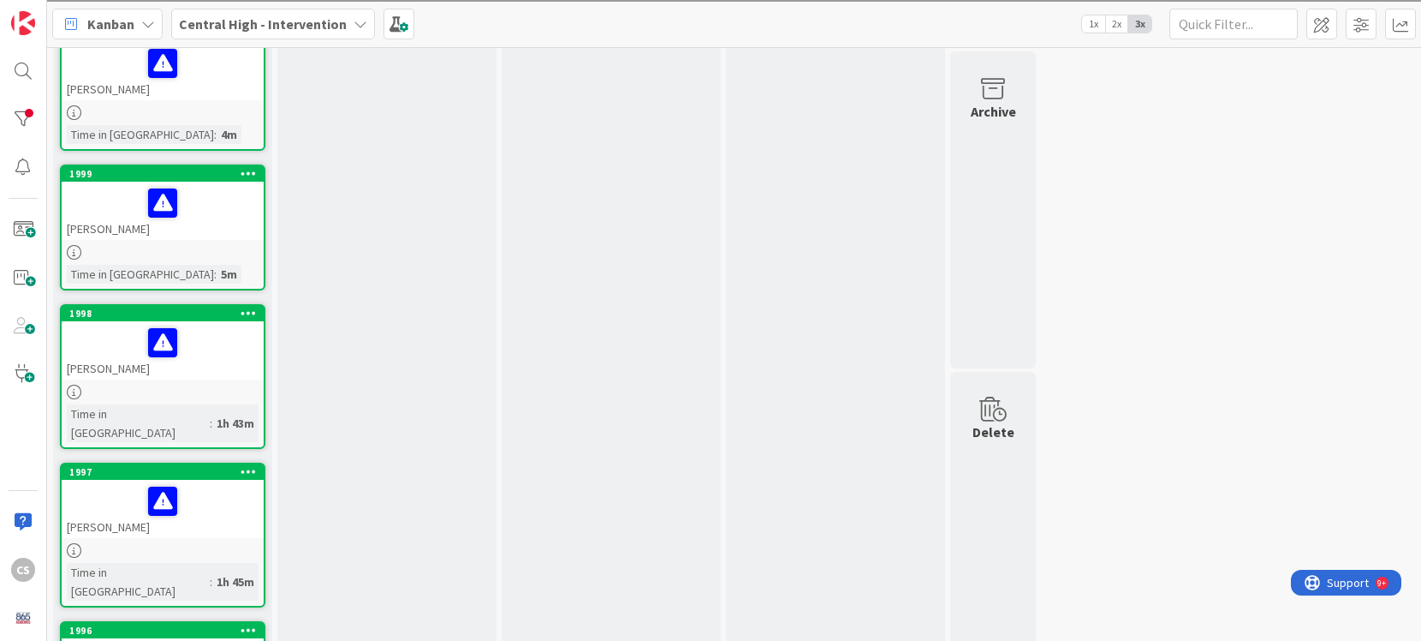
scroll to position [712, 0]
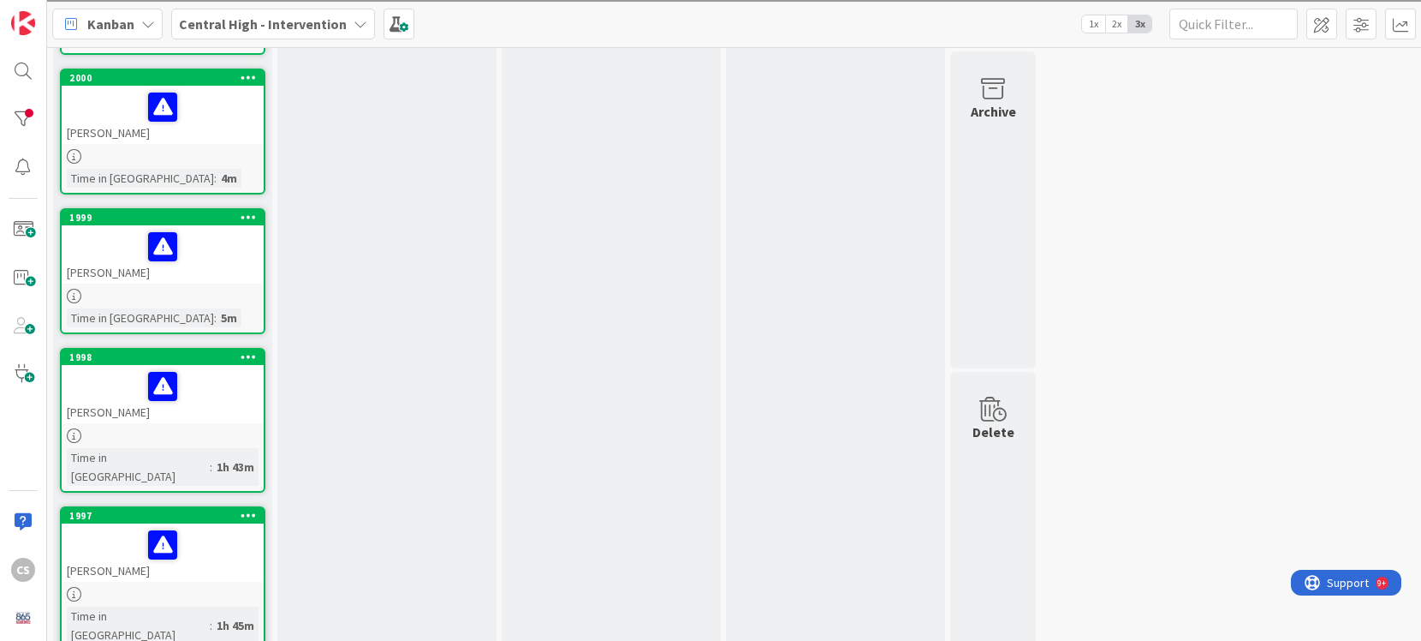
click at [199, 289] on div at bounding box center [163, 296] width 202 height 15
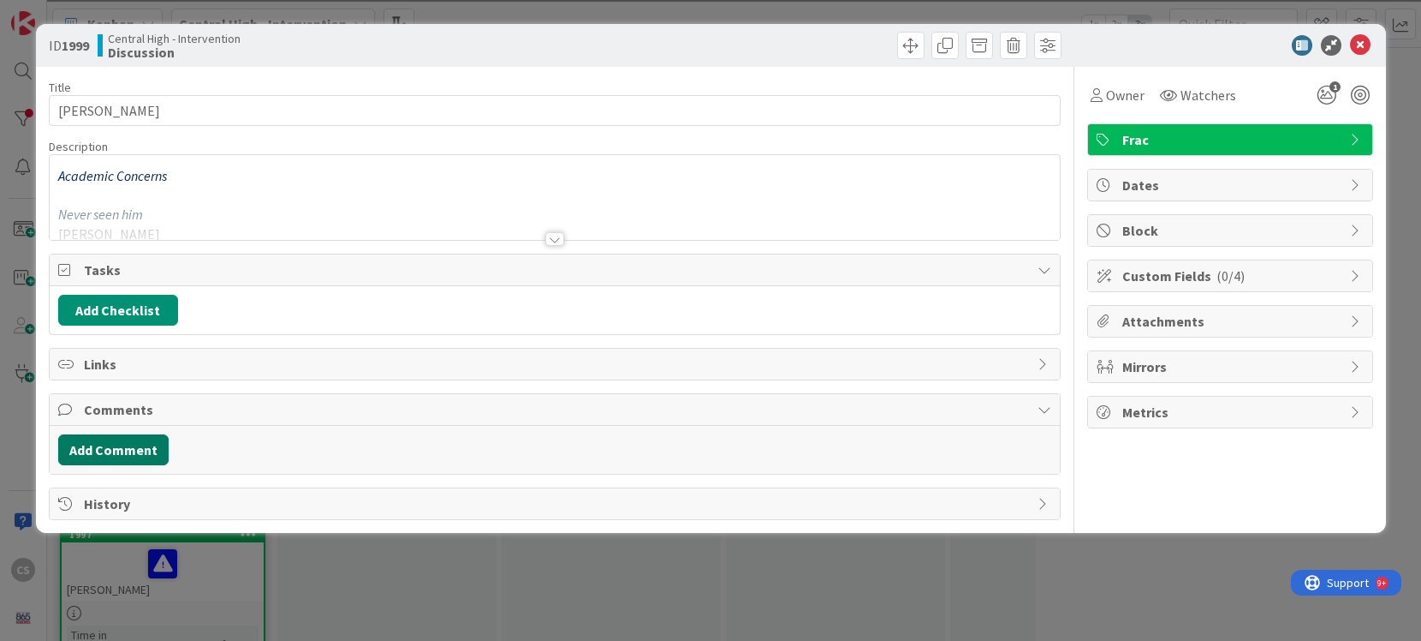
click at [110, 456] on button "Add Comment" at bounding box center [113, 449] width 110 height 31
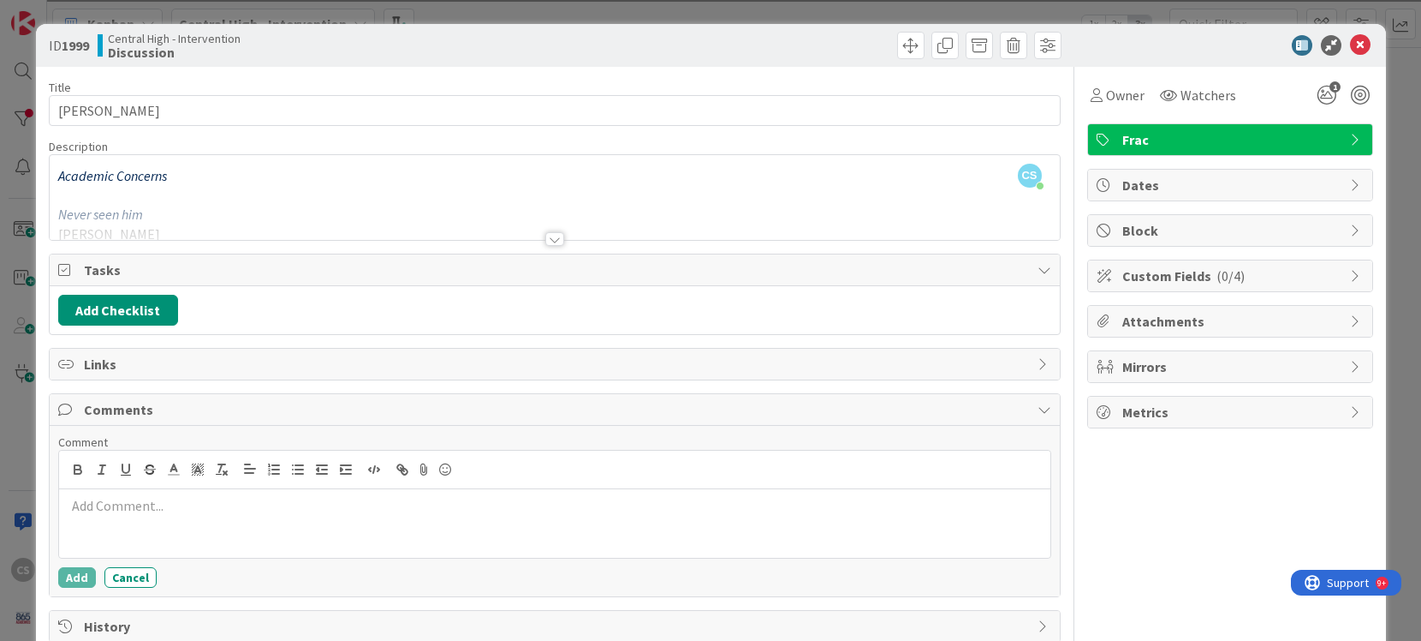
click at [113, 495] on div at bounding box center [555, 523] width 992 height 69
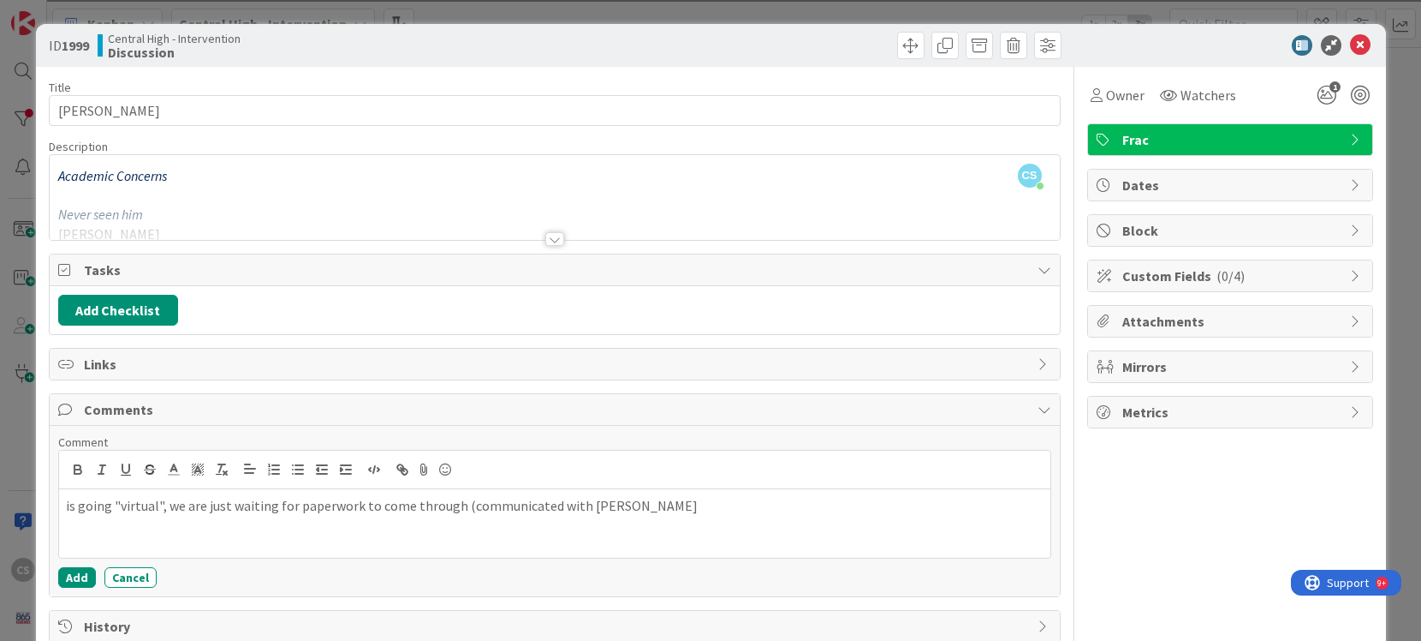
click at [461, 507] on p "is going "virtual", we are just waiting for paperwork to come through (communic…" at bounding box center [555, 506] width 978 height 20
click at [716, 504] on p "is going "virtual", we are just waiting for paperwork to come through (family h…" at bounding box center [555, 506] width 978 height 20
click at [79, 581] on button "Add" at bounding box center [77, 577] width 38 height 21
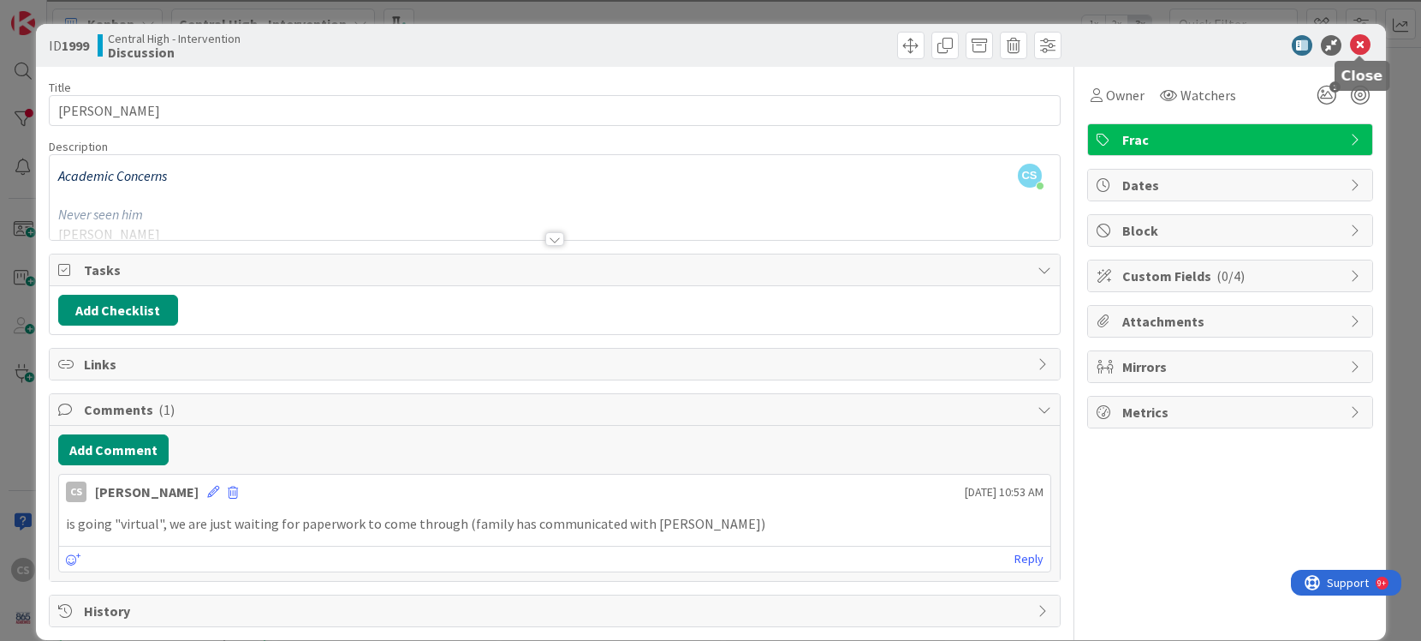
click at [1366, 45] on icon at bounding box center [1360, 45] width 21 height 21
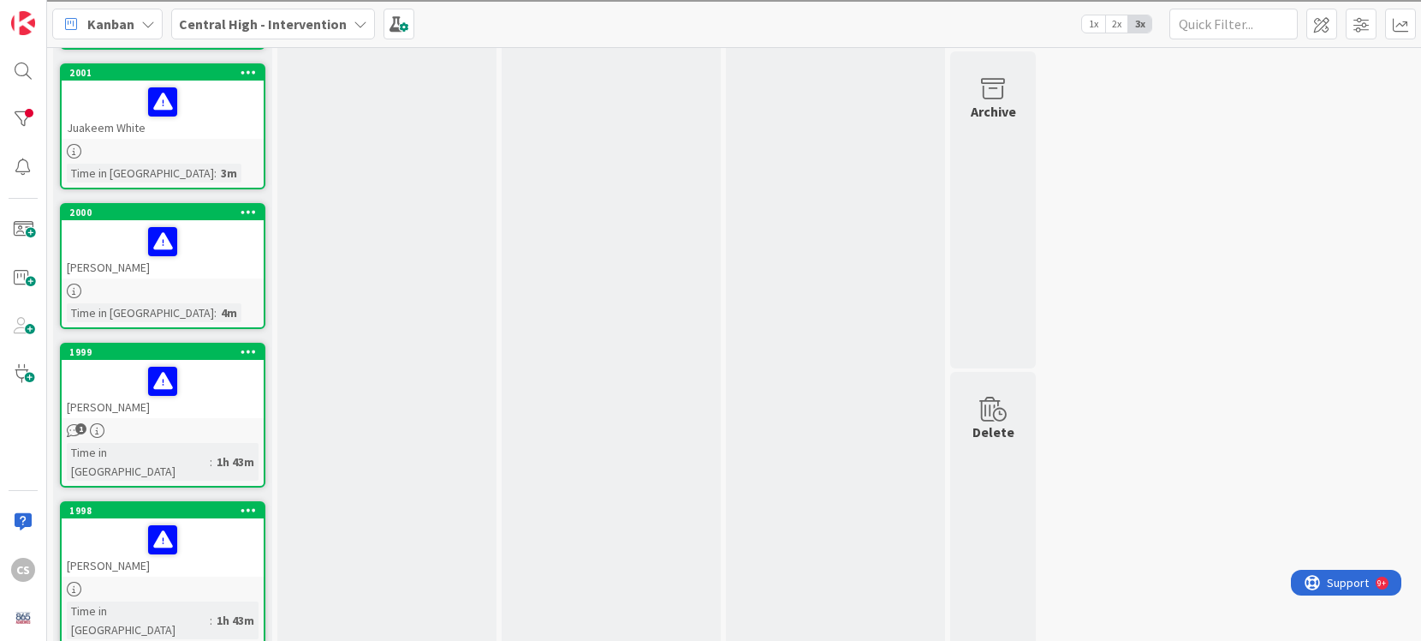
scroll to position [559, 0]
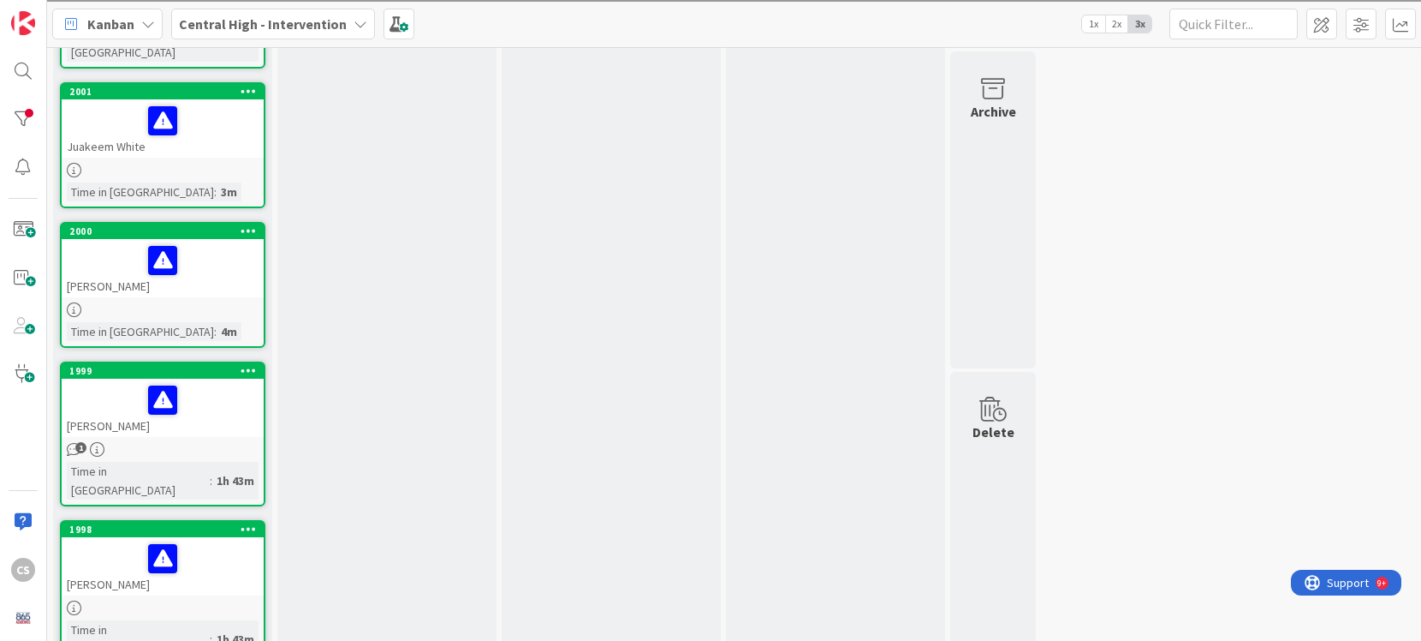
click at [210, 239] on div "[PERSON_NAME]" at bounding box center [163, 268] width 202 height 58
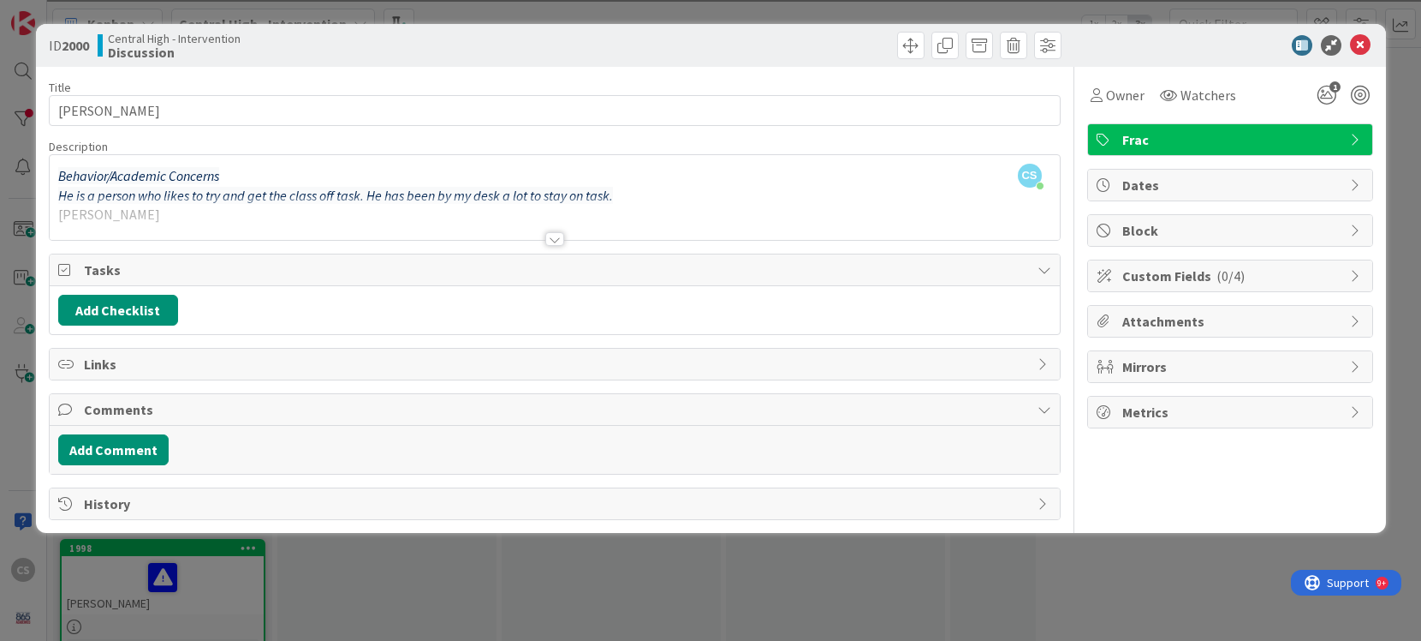
click at [652, 196] on div at bounding box center [555, 218] width 1010 height 44
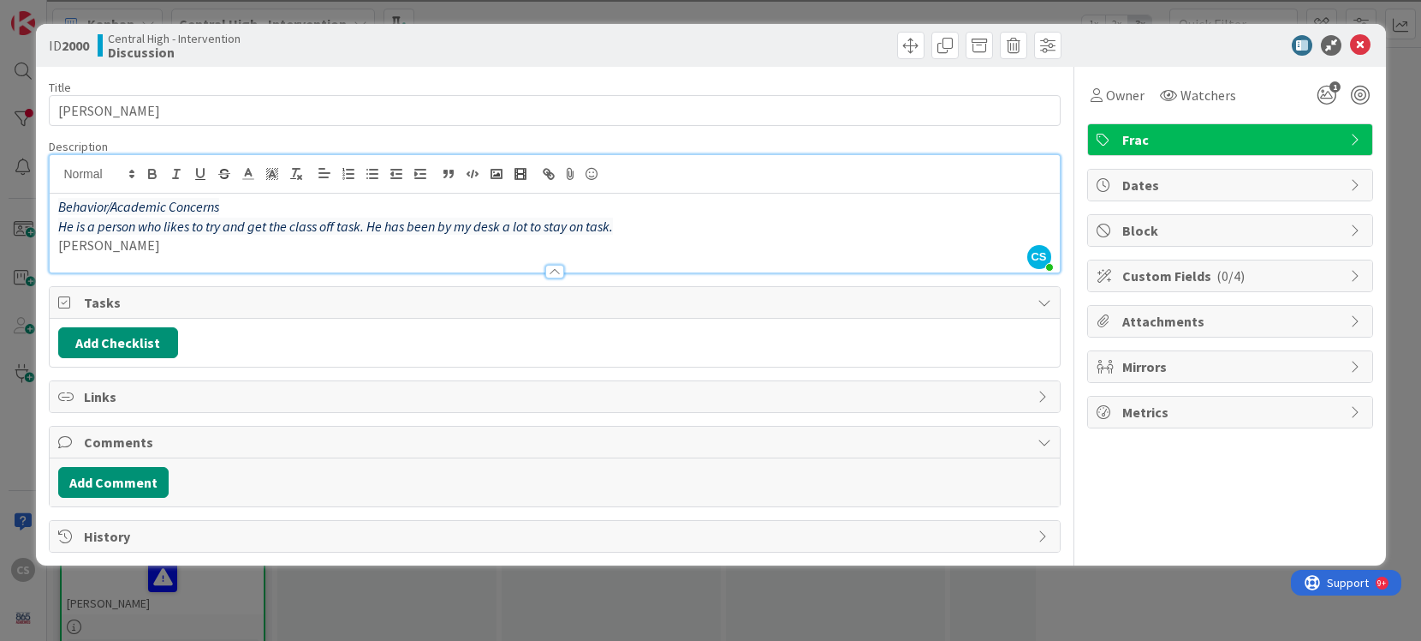
click at [104, 242] on p "[PERSON_NAME]" at bounding box center [554, 245] width 993 height 20
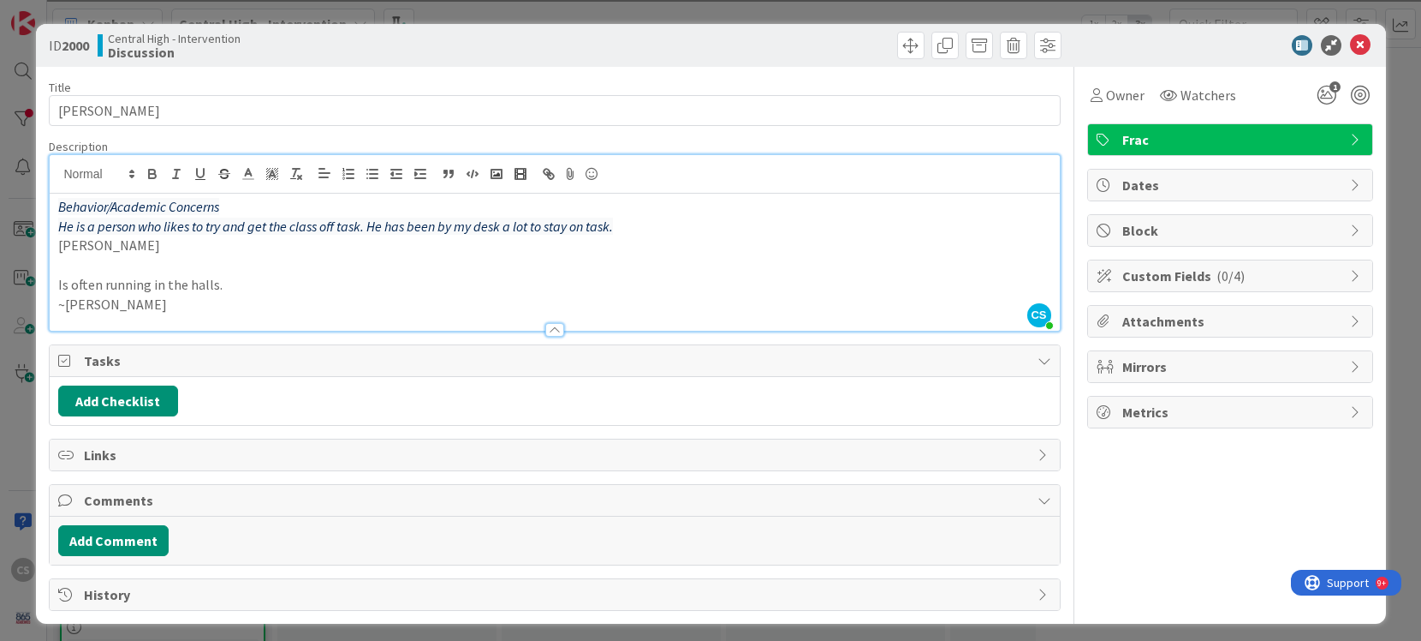
click at [529, 404] on div "Add Checklist" at bounding box center [554, 400] width 993 height 31
click at [1362, 41] on icon at bounding box center [1360, 45] width 21 height 21
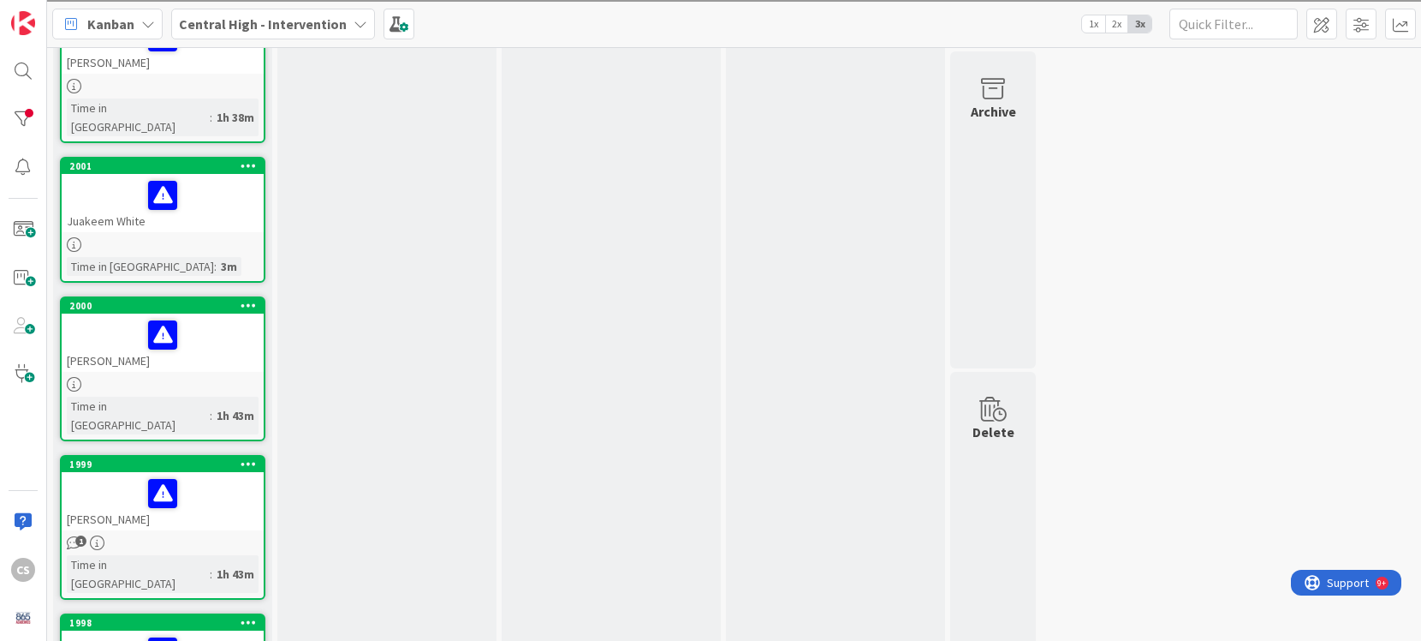
scroll to position [477, 0]
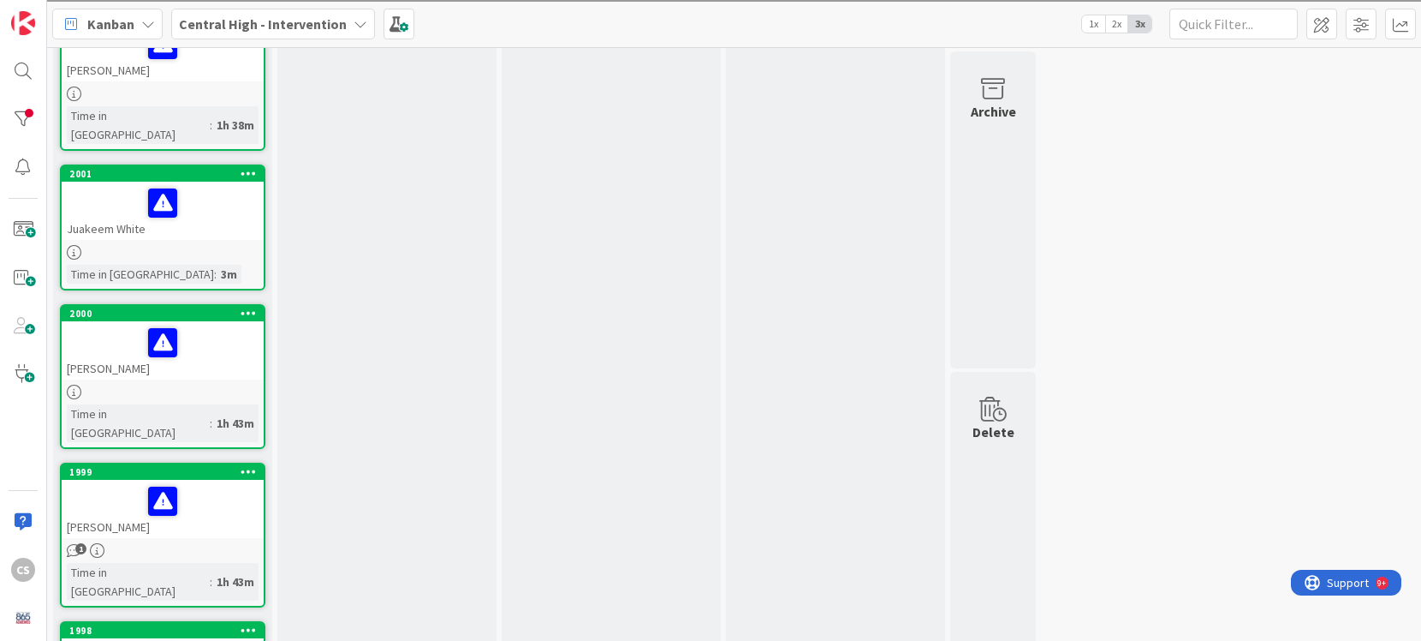
click at [217, 185] on div at bounding box center [163, 203] width 192 height 36
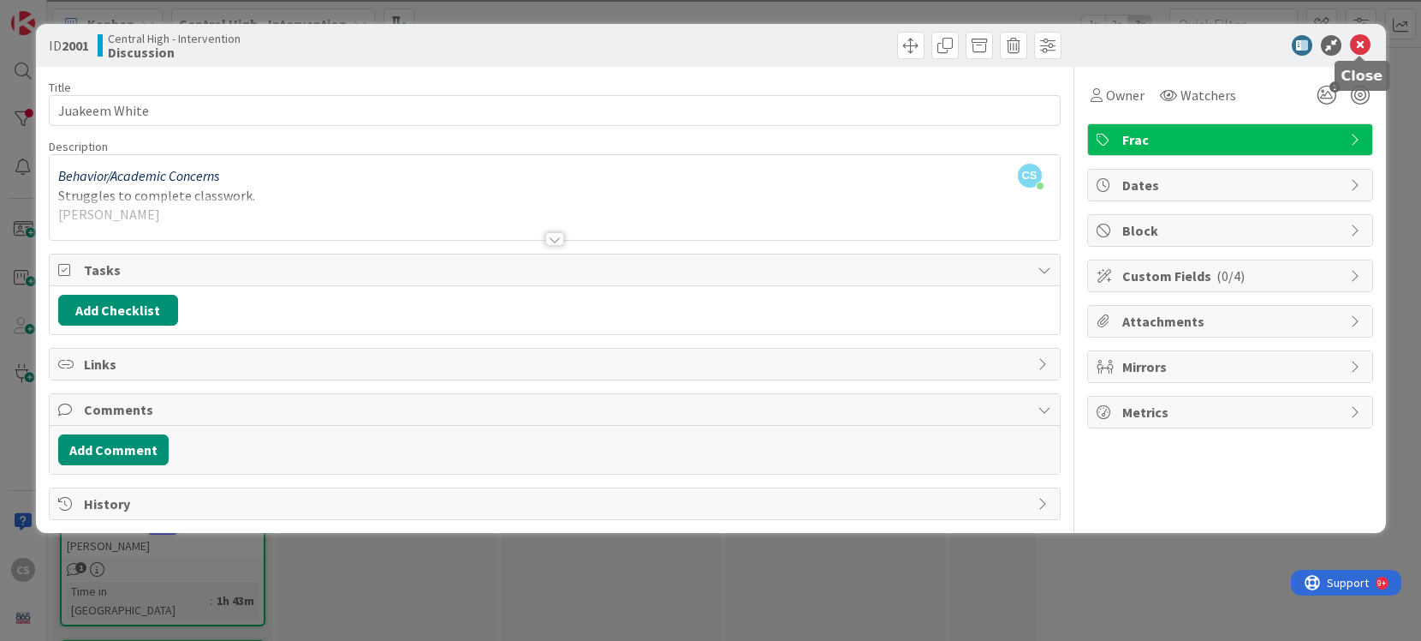
click at [1359, 42] on icon at bounding box center [1360, 45] width 21 height 21
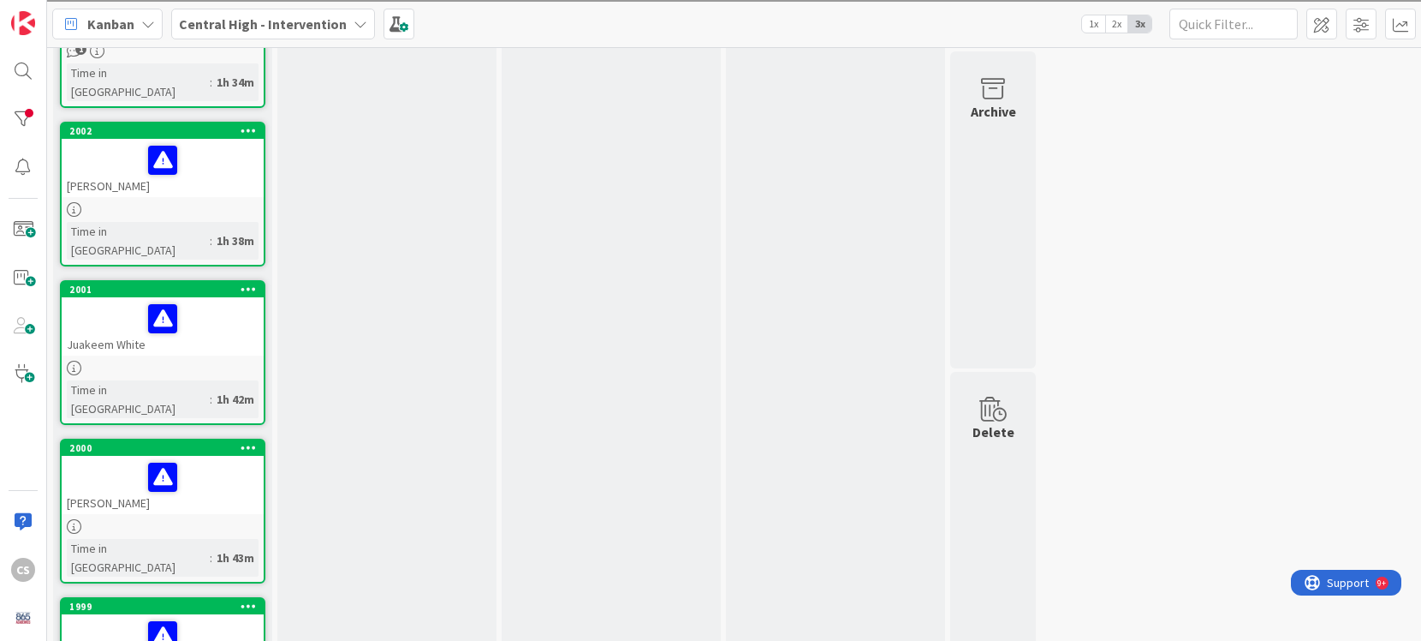
scroll to position [361, 0]
click at [226, 153] on div "[PERSON_NAME]" at bounding box center [163, 169] width 202 height 58
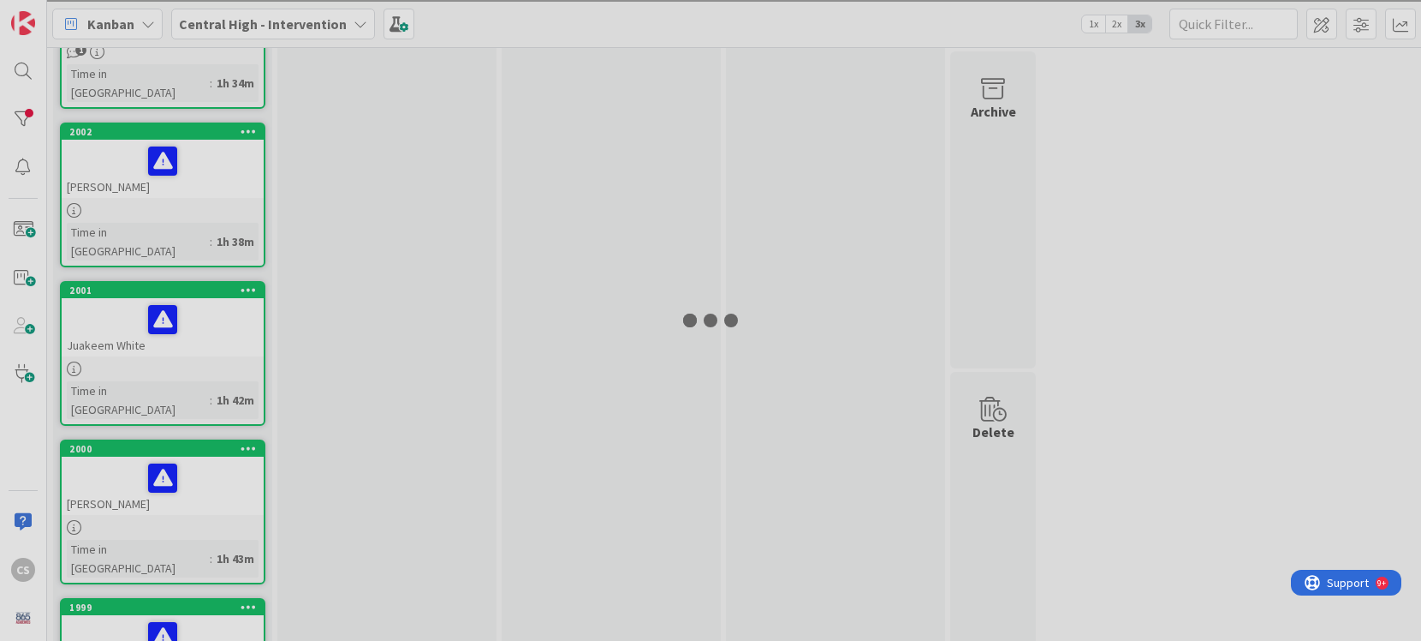
click at [226, 153] on div at bounding box center [710, 320] width 1421 height 641
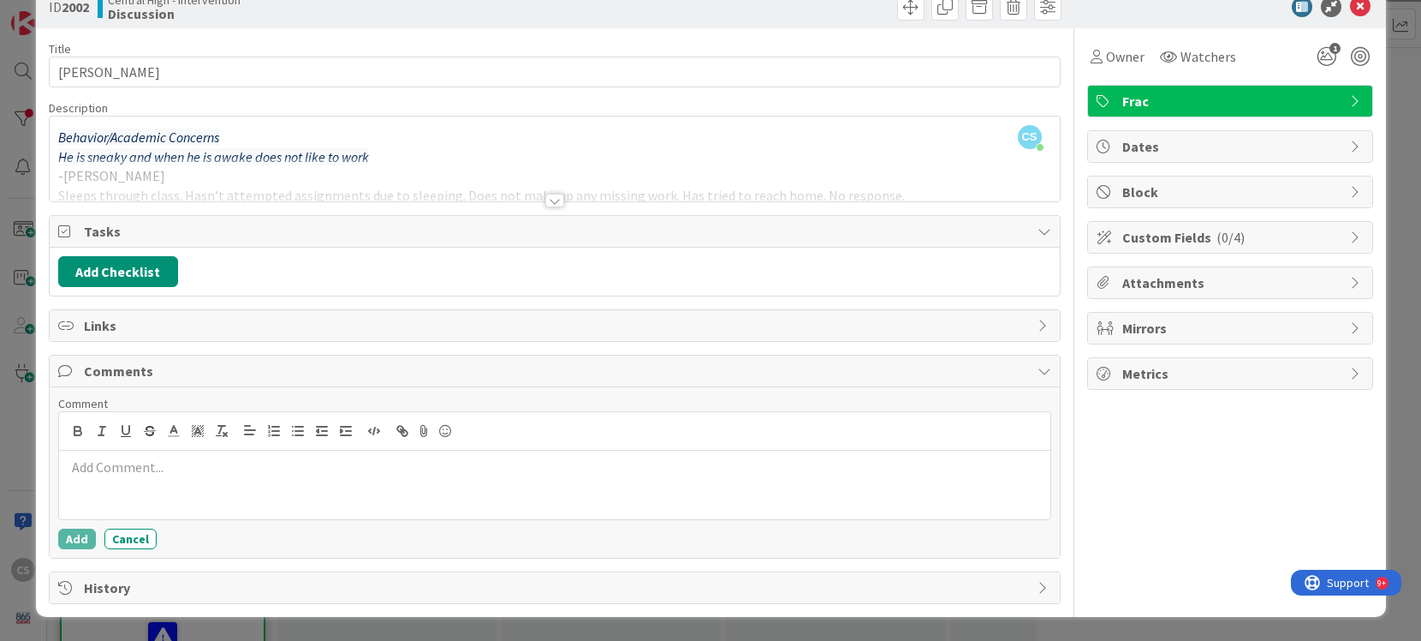
scroll to position [38, 0]
click at [745, 167] on div at bounding box center [555, 180] width 1010 height 44
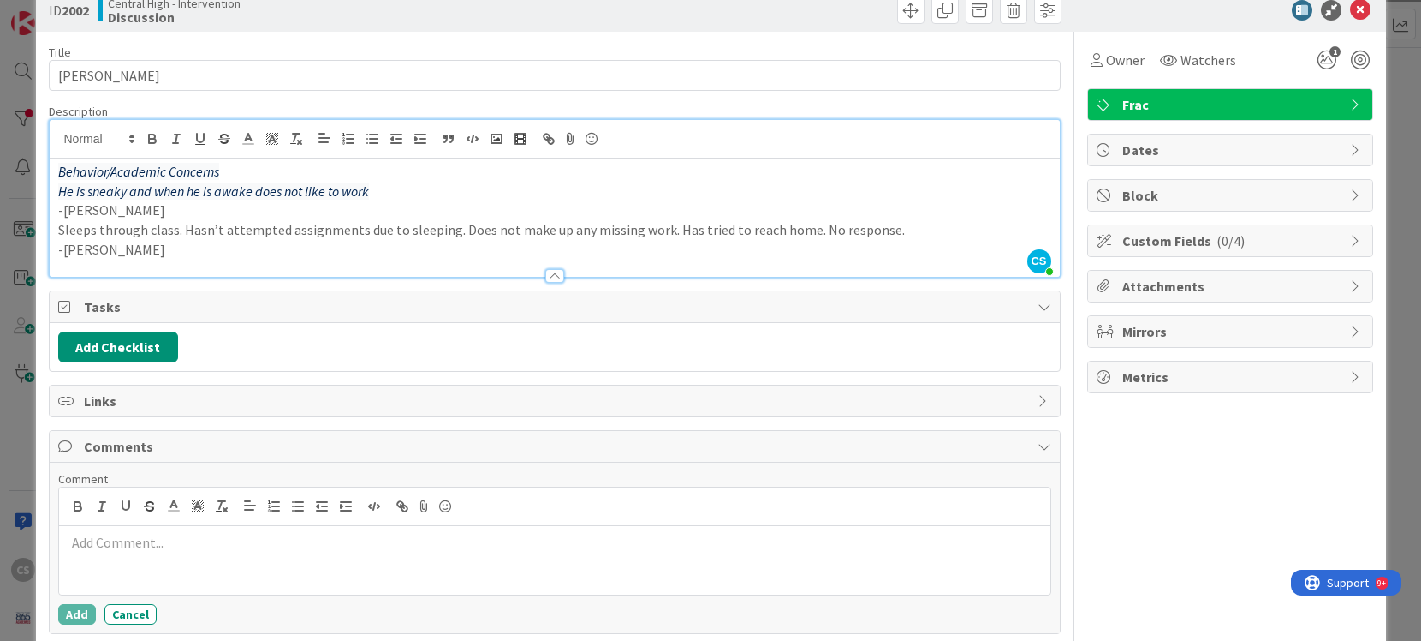
scroll to position [0, 0]
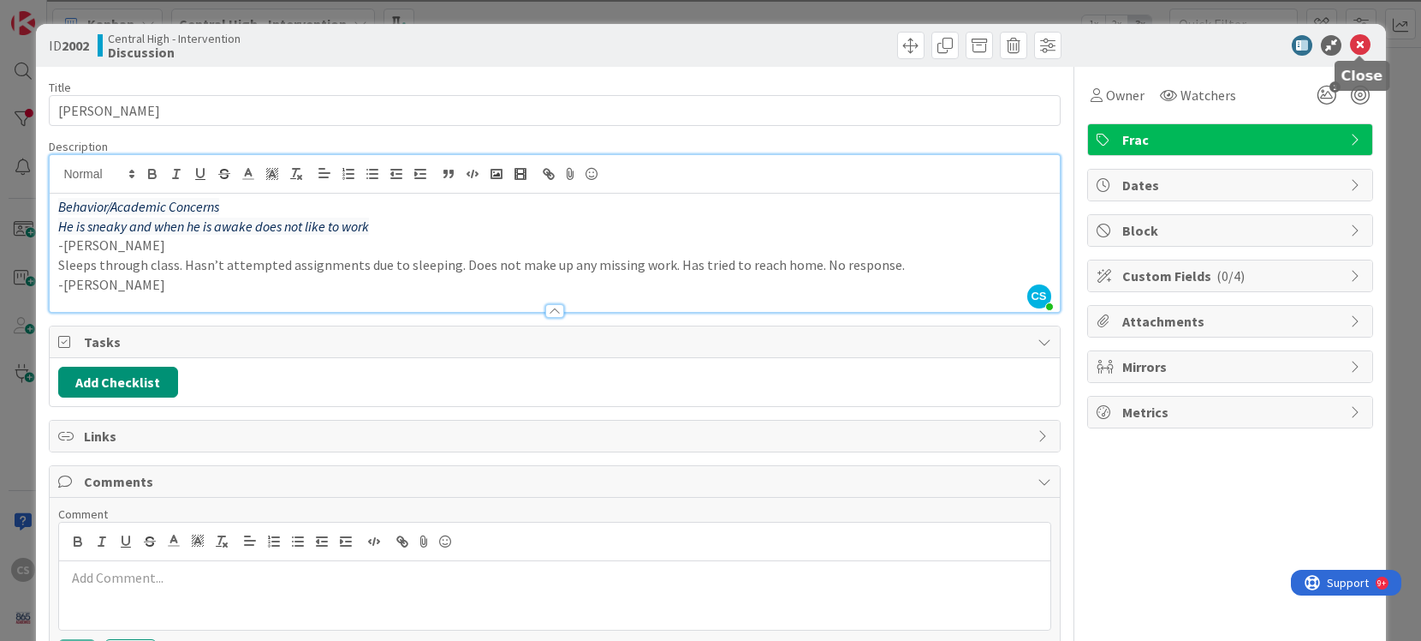
click at [1359, 50] on icon at bounding box center [1360, 45] width 21 height 21
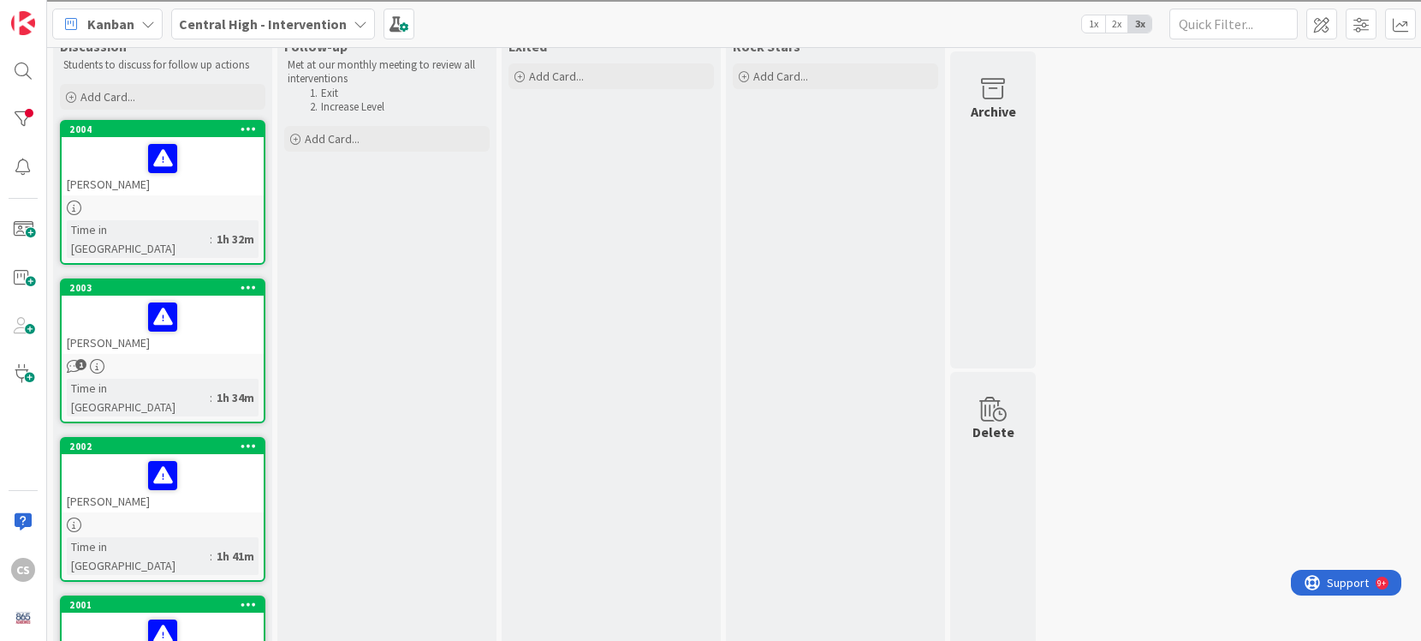
scroll to position [45, 0]
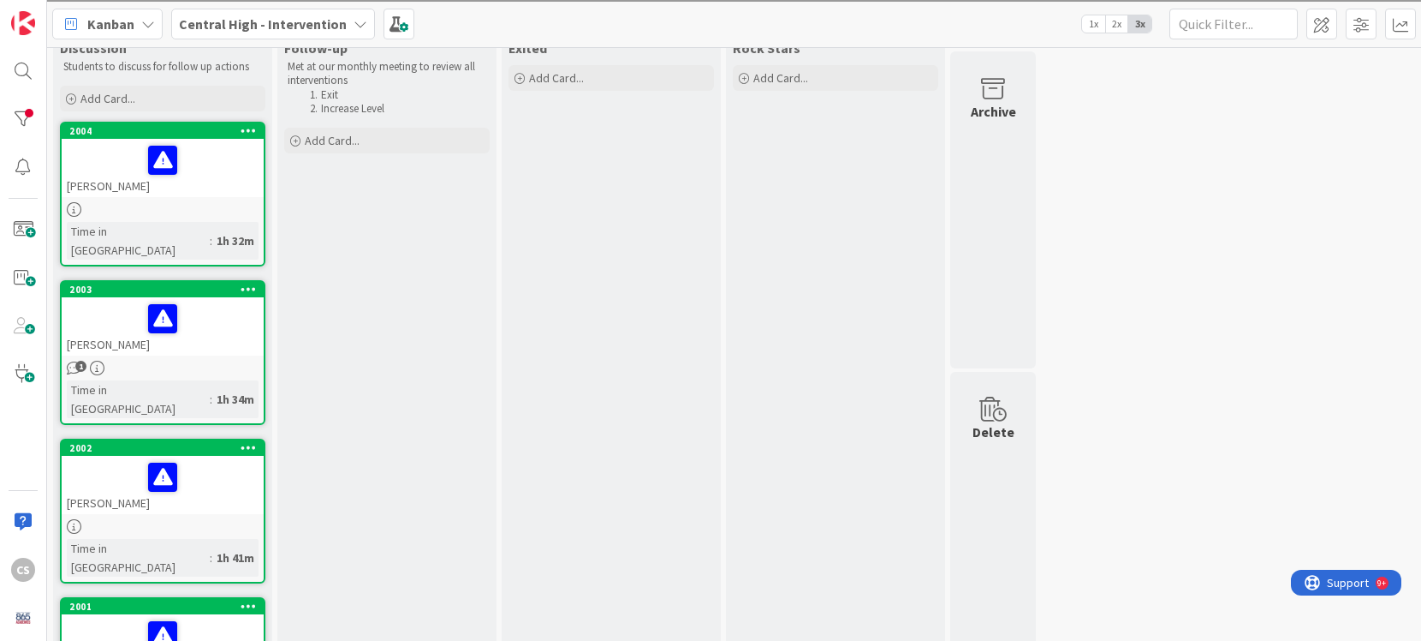
click at [215, 180] on div "[PERSON_NAME]" at bounding box center [163, 168] width 202 height 58
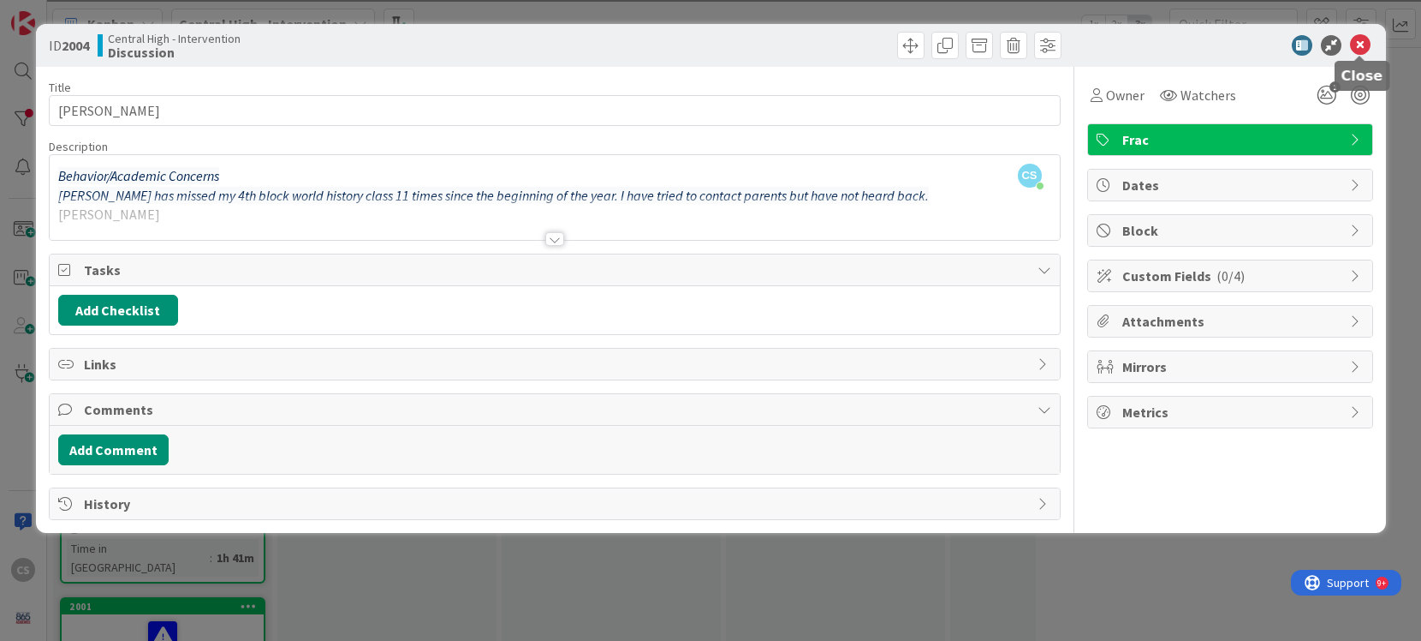
click at [1360, 47] on icon at bounding box center [1360, 45] width 21 height 21
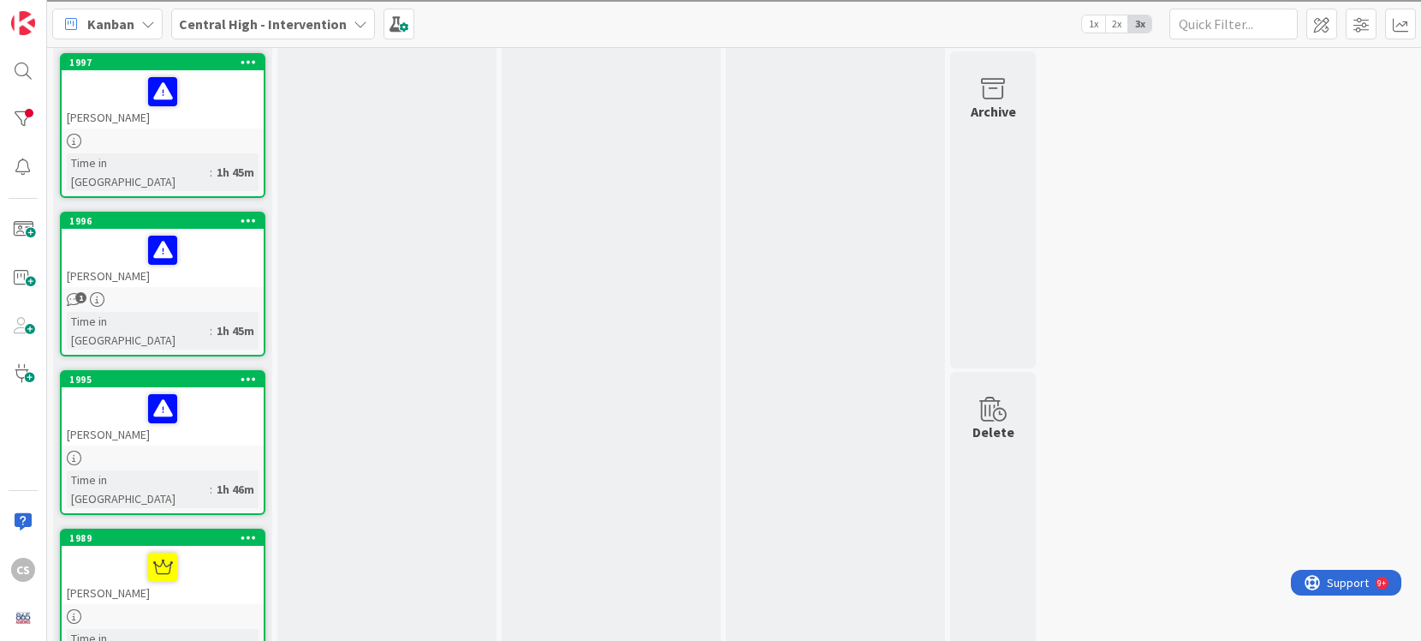
scroll to position [1252, 0]
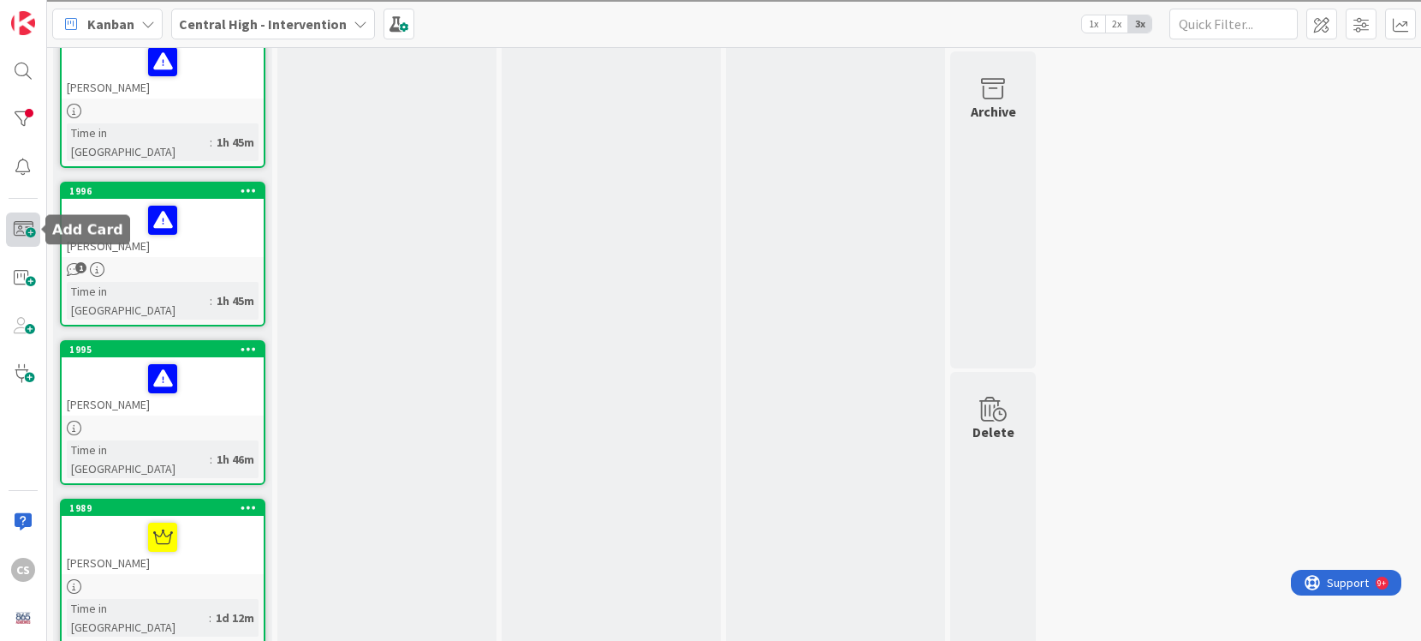
click at [27, 230] on span at bounding box center [23, 229] width 34 height 34
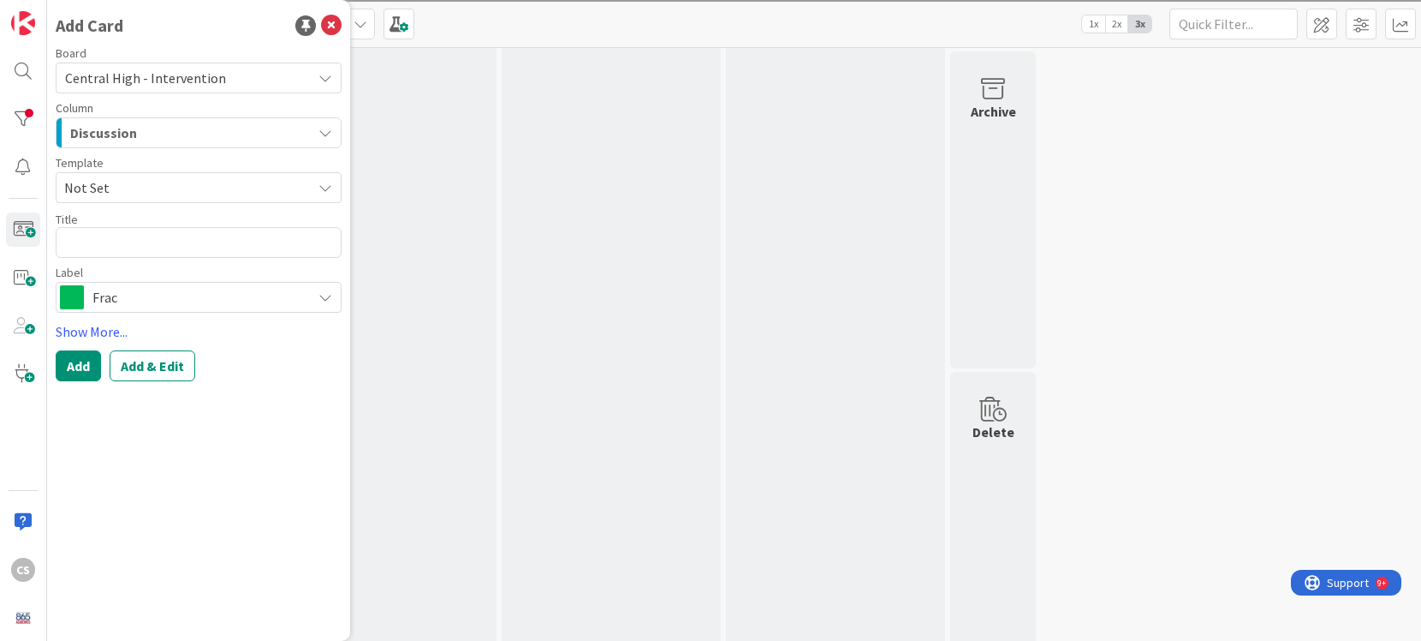
type textarea "x"
type textarea "A"
type textarea "x"
type textarea "Ant"
type textarea "x"
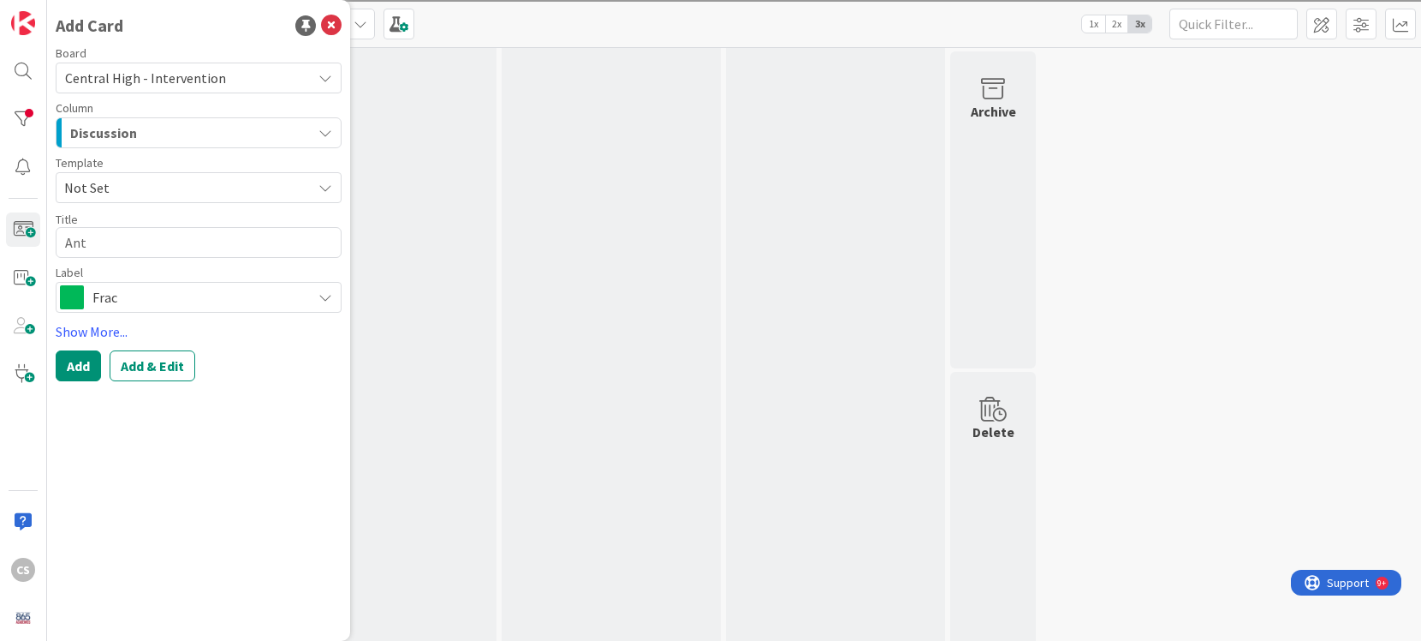
type textarea "Anth"
type textarea "x"
type textarea "Antho"
type textarea "x"
type textarea "Anthon"
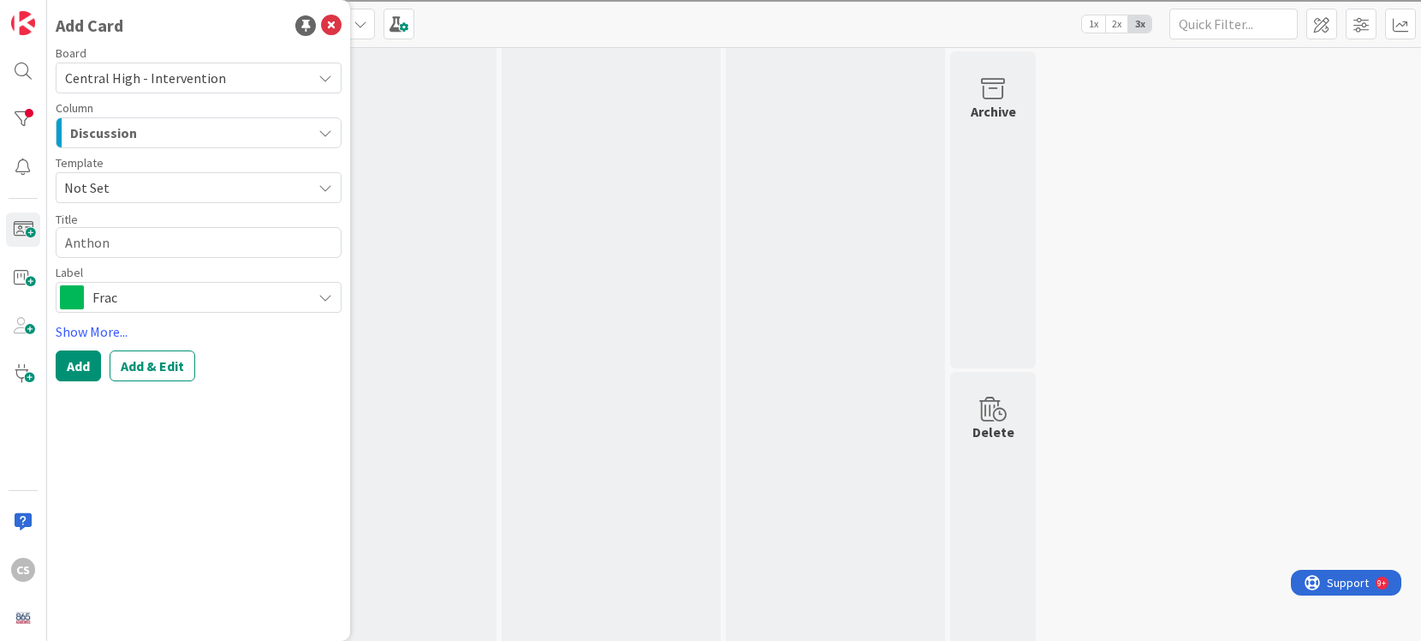
type textarea "x"
type textarea "[PERSON_NAME]"
type textarea "x"
type textarea "[PERSON_NAME]"
type textarea "x"
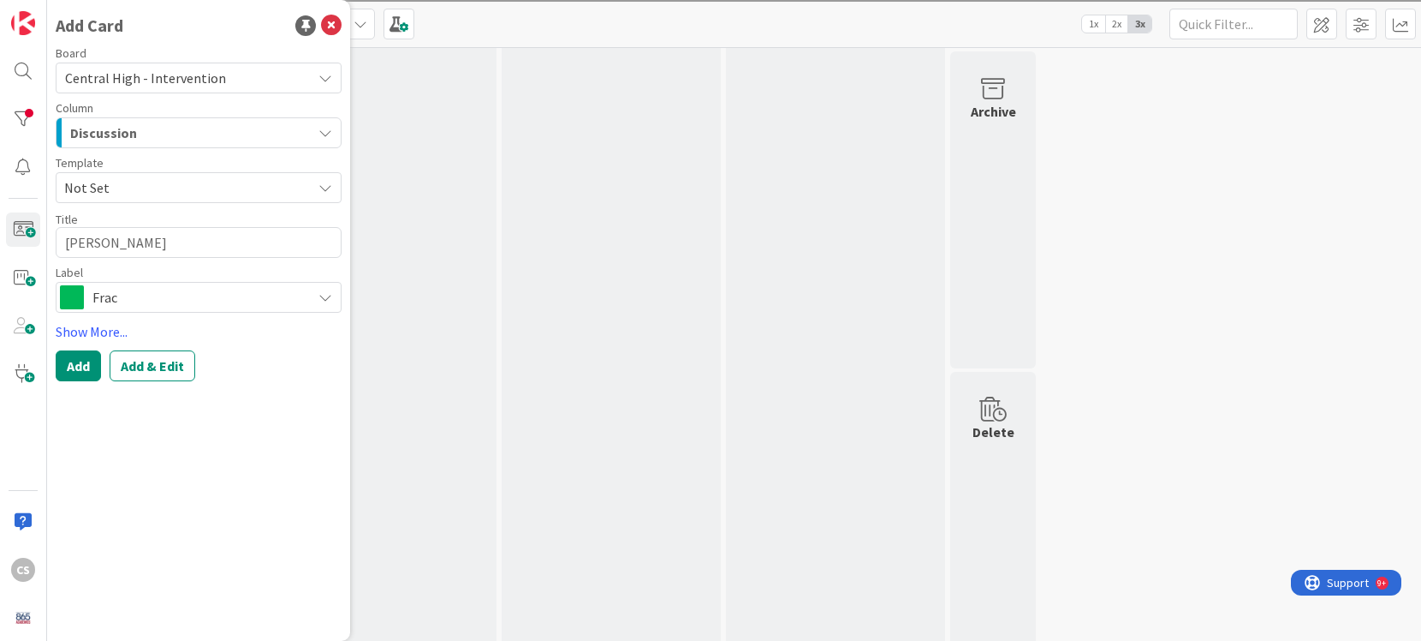
type textarea "[PERSON_NAME]"
type textarea "x"
type textarea "[PERSON_NAME]"
type textarea "x"
type textarea "[PERSON_NAME]"
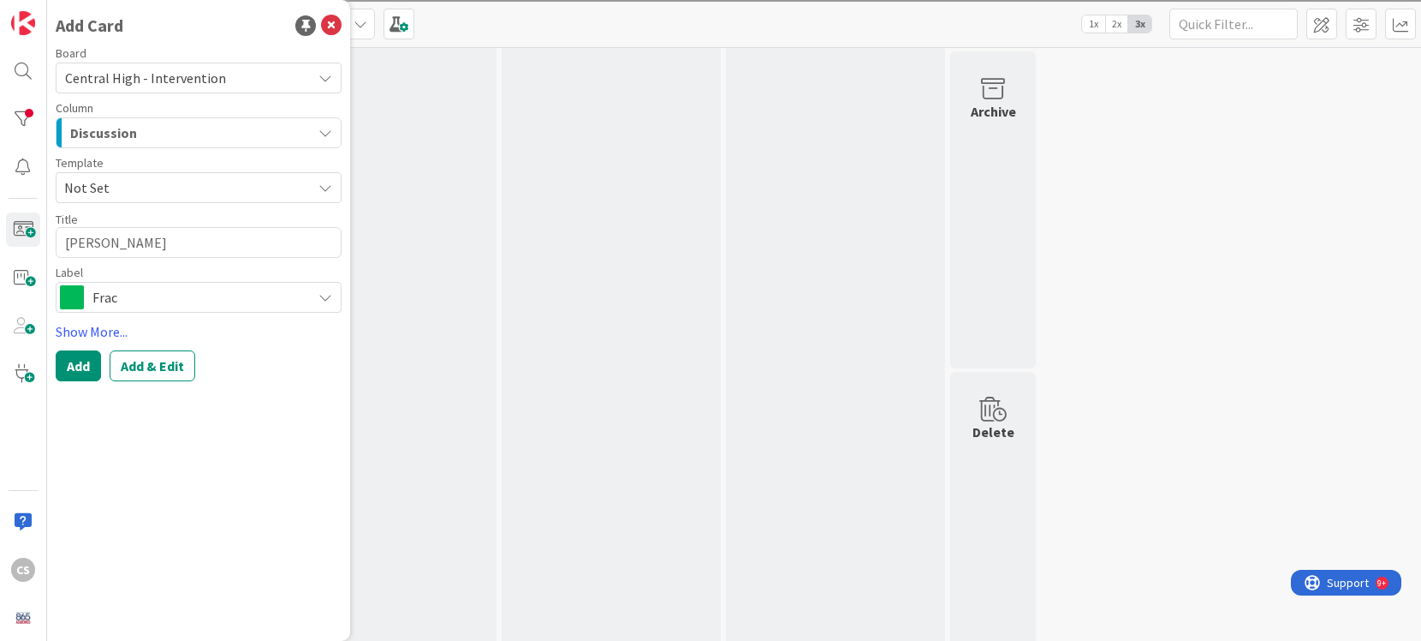
type textarea "x"
type textarea "[PERSON_NAME]"
type textarea "x"
type textarea "[PERSON_NAME]"
type textarea "x"
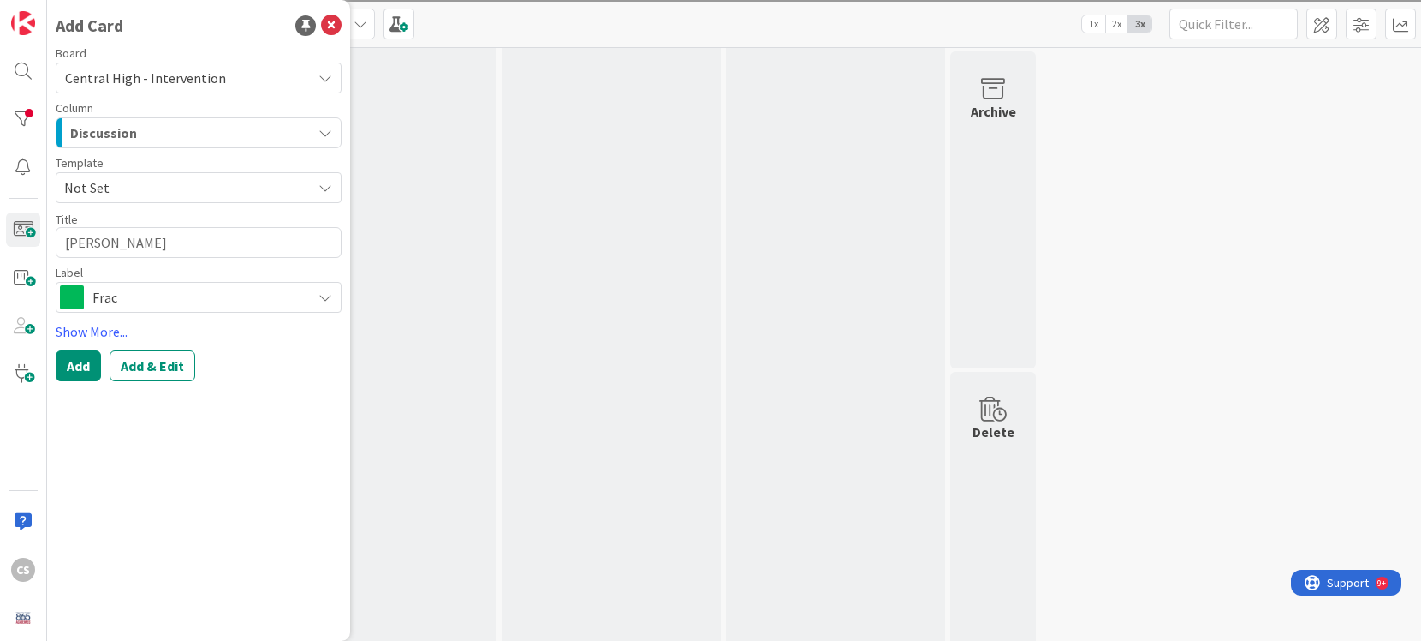
type textarea "[PERSON_NAME]"
type textarea "x"
type textarea "[PERSON_NAME]"
type textarea "x"
type textarea "[PERSON_NAME]"
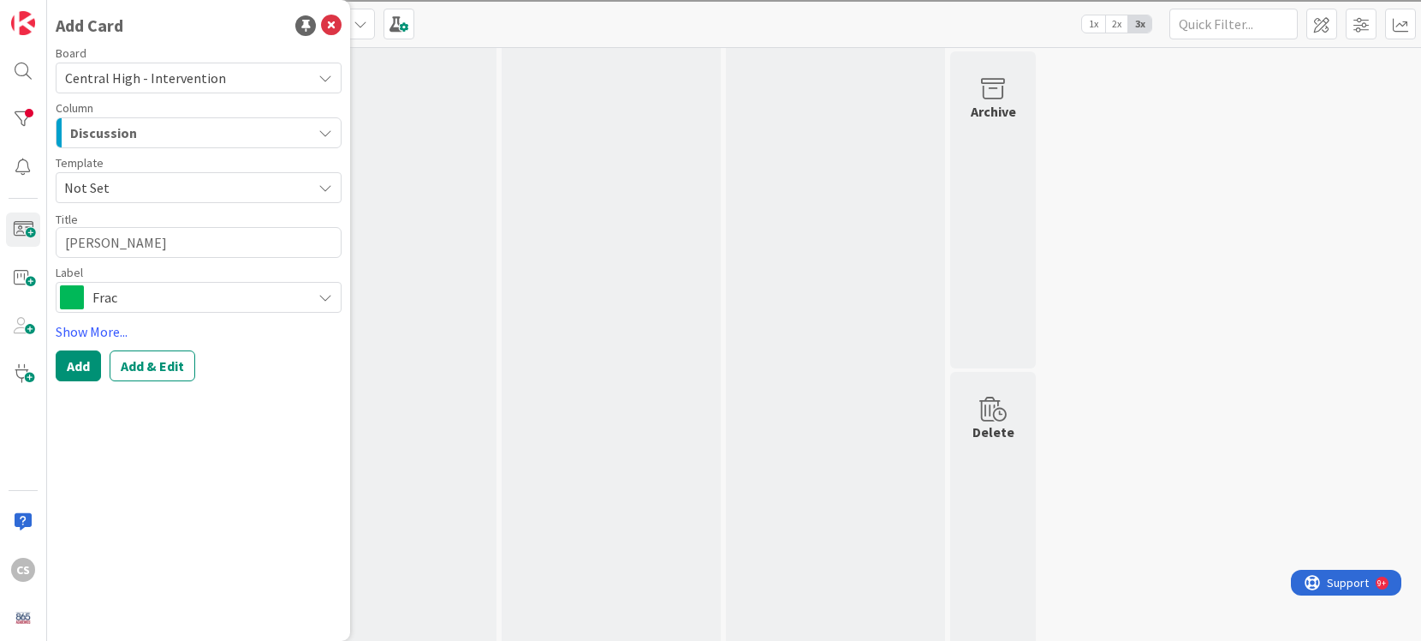
type textarea "x"
type textarea "[PERSON_NAME]"
type textarea "x"
type textarea "[PERSON_NAME]"
type textarea "x"
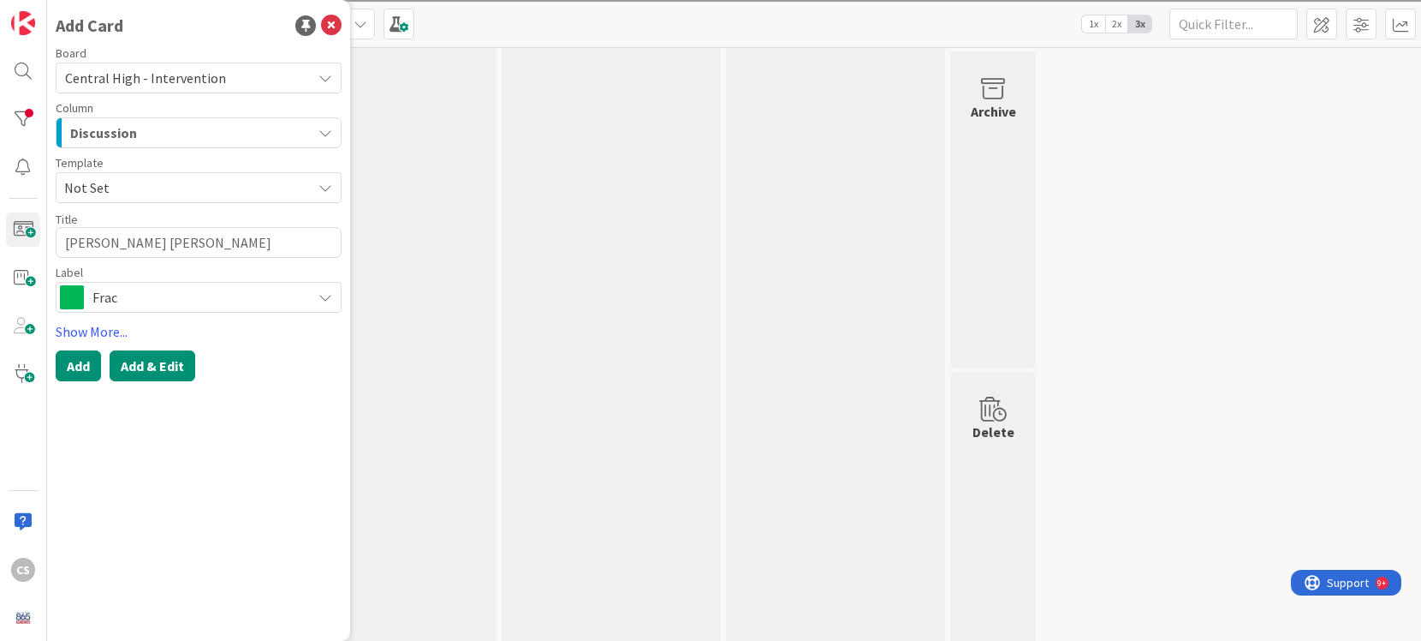
type textarea "[PERSON_NAME] [PERSON_NAME]"
click at [145, 376] on button "Add & Edit" at bounding box center [153, 365] width 86 height 31
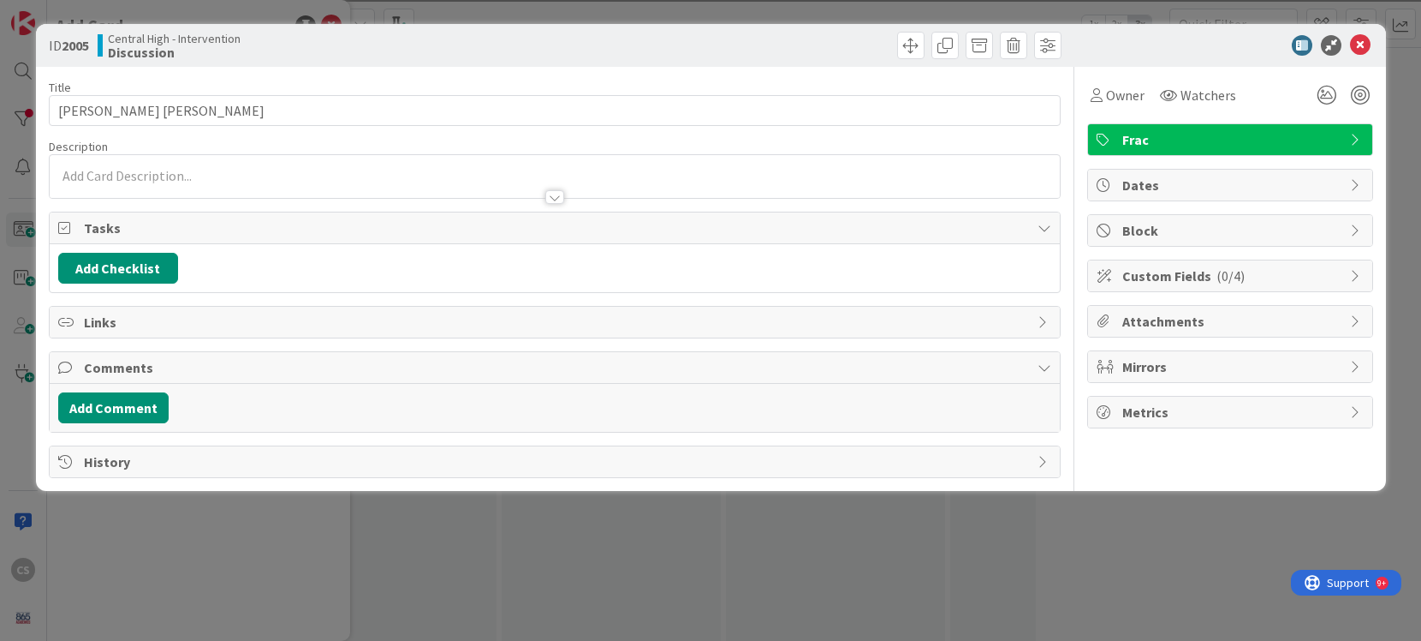
click at [179, 174] on div at bounding box center [555, 176] width 1010 height 43
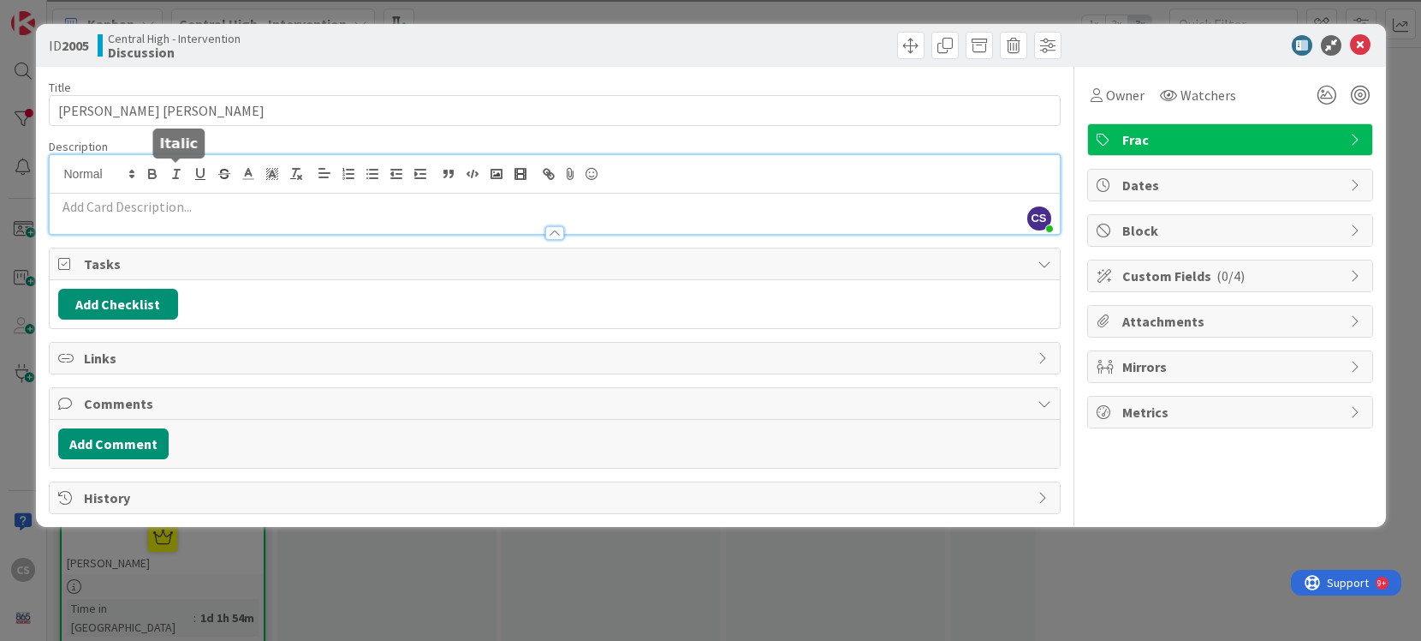
click at [179, 174] on icon "button" at bounding box center [176, 173] width 15 height 15
click at [197, 219] on div at bounding box center [555, 225] width 1010 height 18
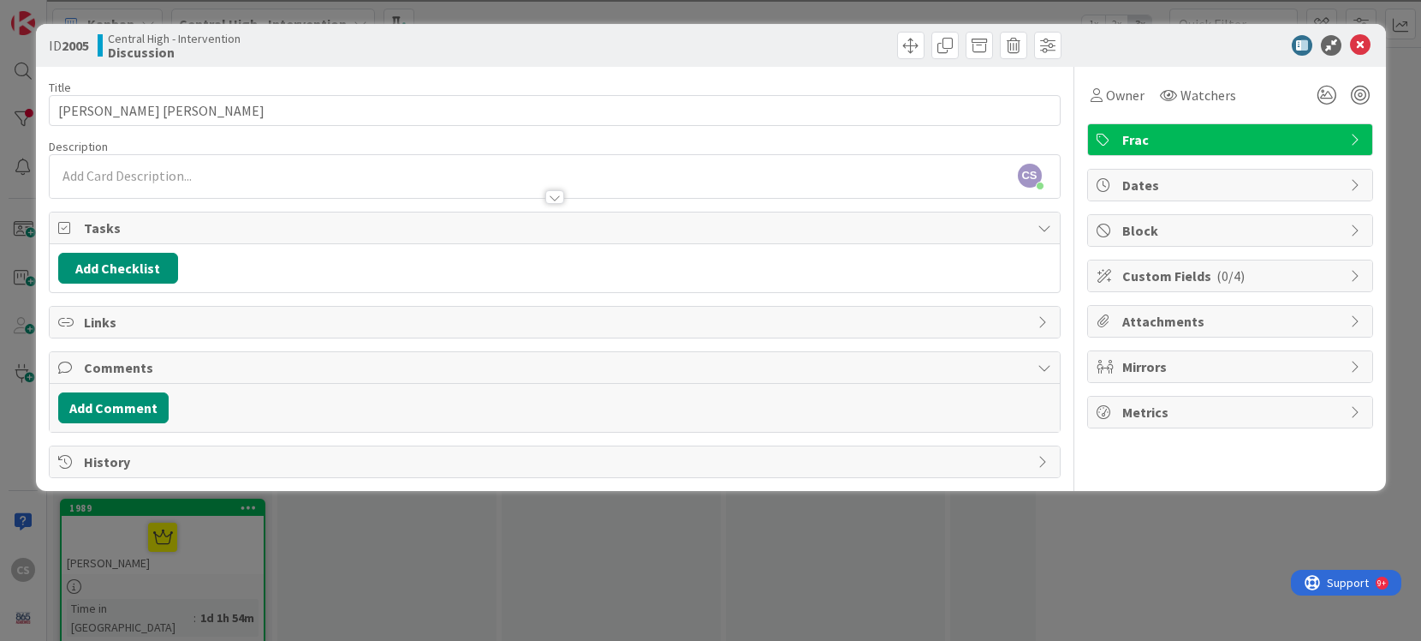
click at [188, 178] on p "﻿" at bounding box center [554, 176] width 993 height 20
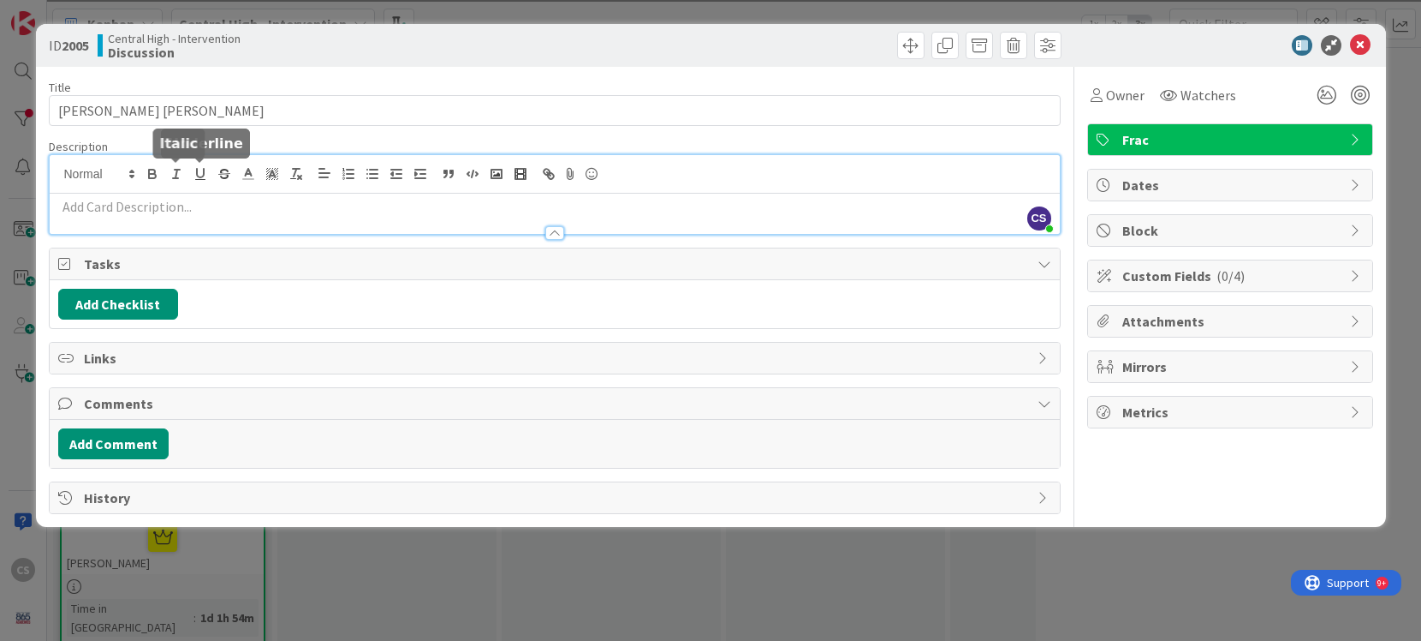
click at [159, 212] on p "﻿" at bounding box center [554, 207] width 993 height 20
paste div
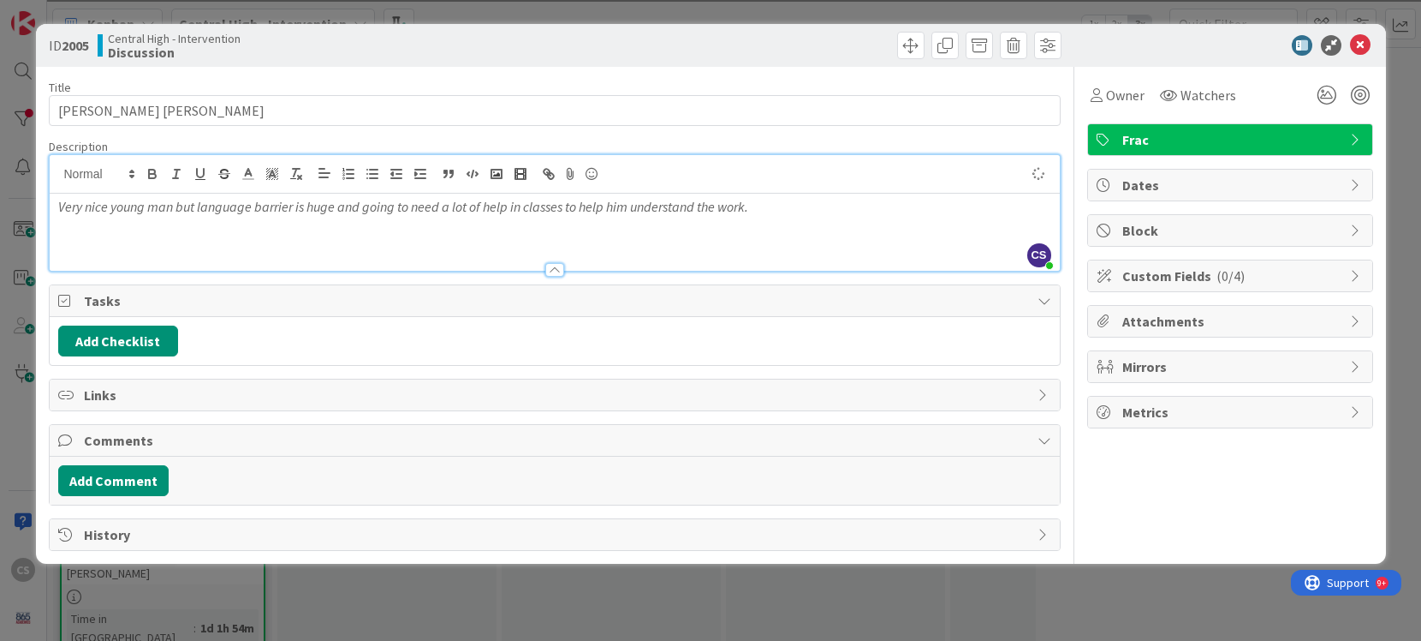
scroll to position [1332, 0]
click at [1364, 41] on icon at bounding box center [1360, 45] width 21 height 21
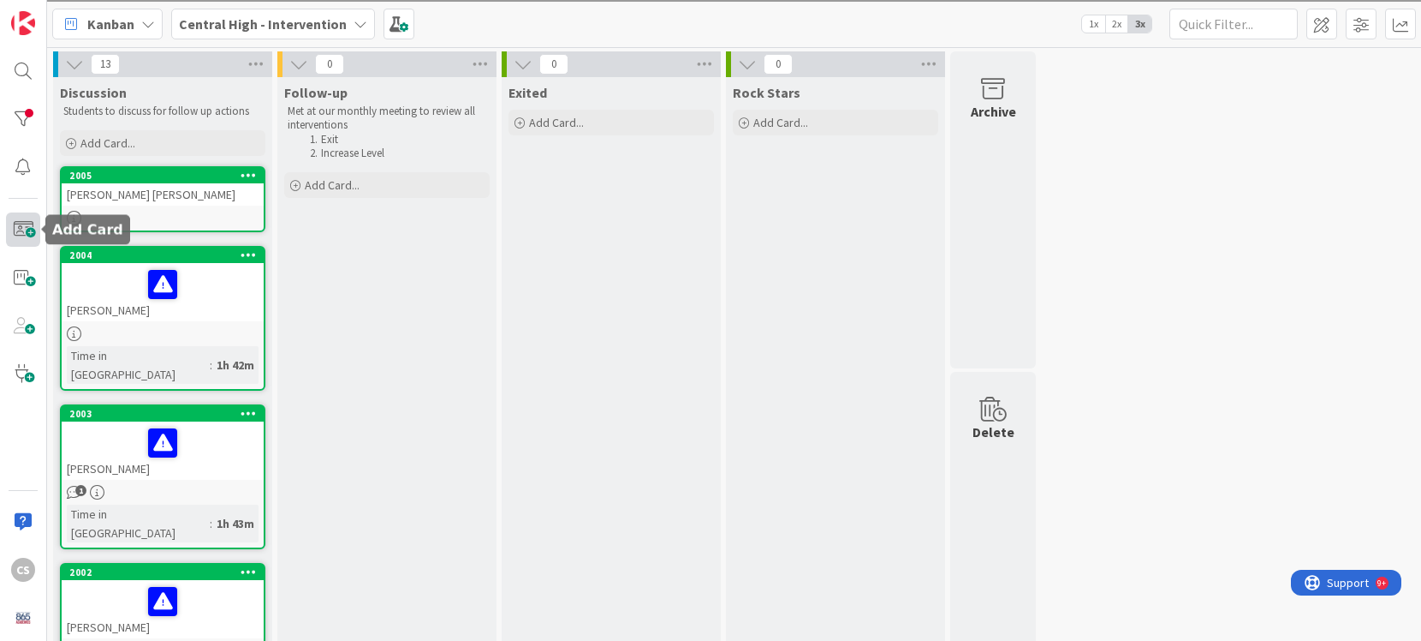
click at [15, 233] on span at bounding box center [23, 229] width 34 height 34
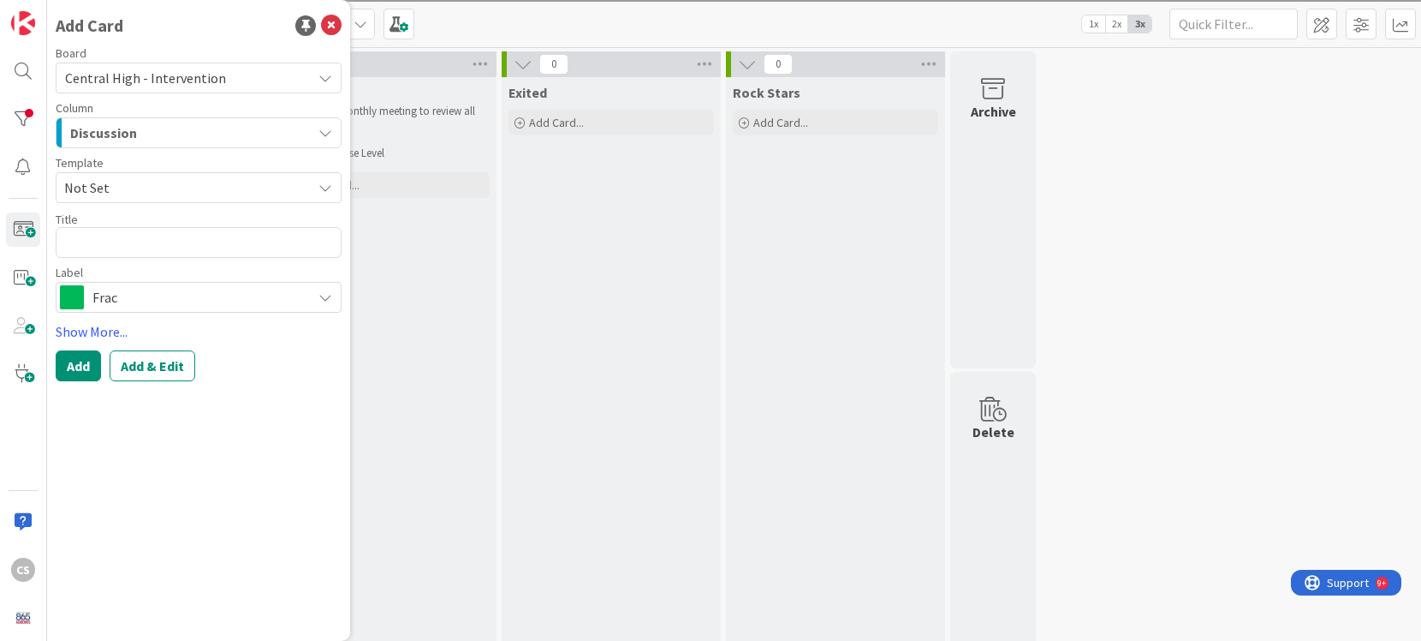
type textarea "x"
type textarea "W"
type textarea "x"
type textarea "Wi"
type textarea "x"
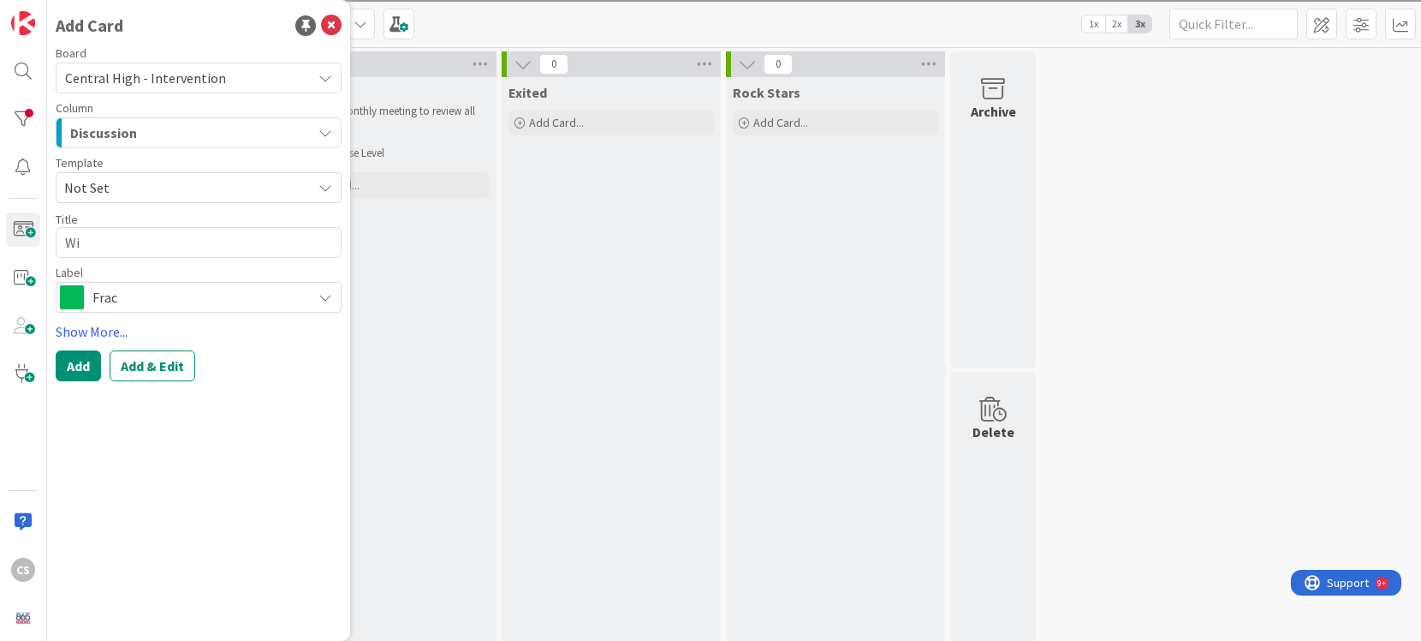
type textarea "Wil"
type textarea "x"
type textarea "Will"
type textarea "x"
type textarea "[PERSON_NAME]"
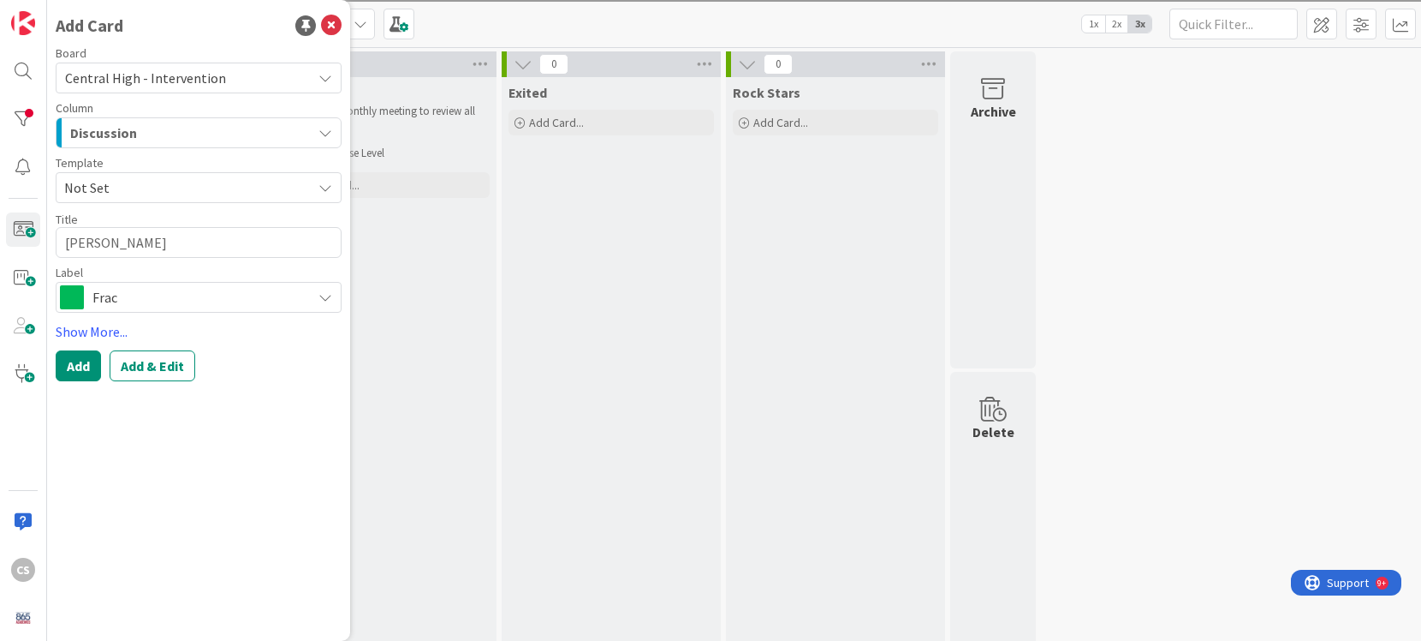
type textarea "x"
type textarea "[PERSON_NAME]"
type textarea "x"
type textarea "[PERSON_NAME]"
type textarea "x"
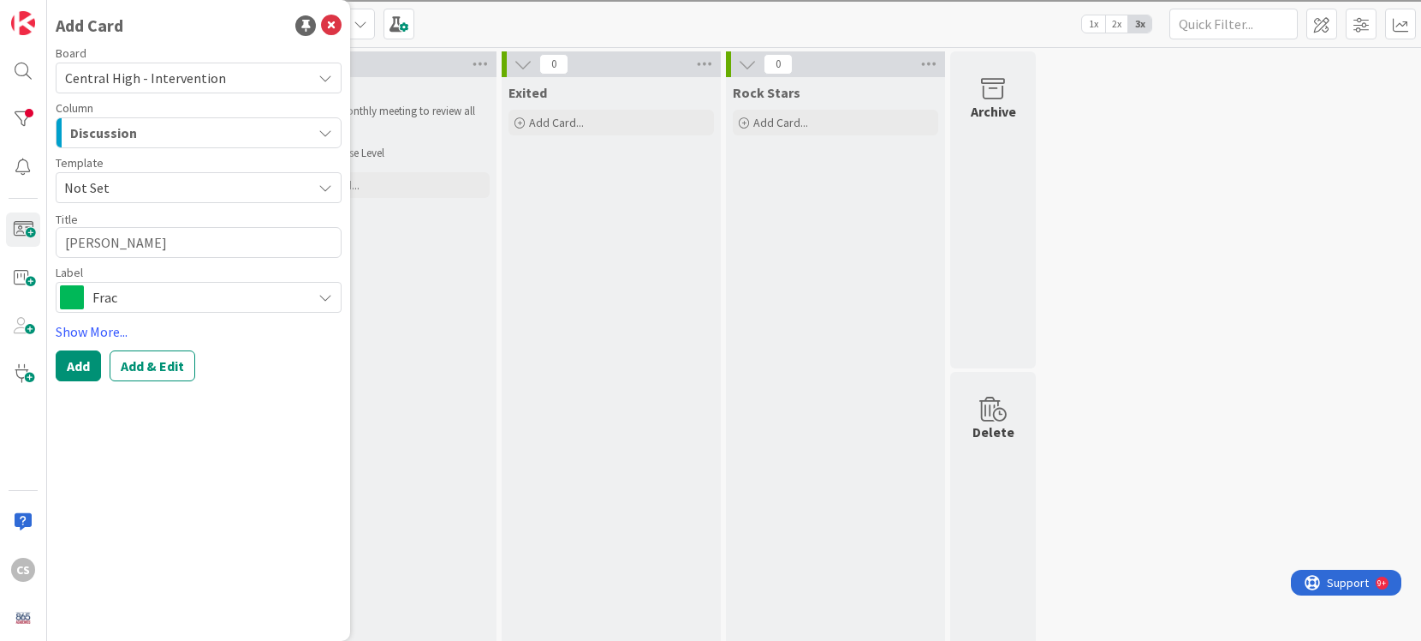
type textarea "[PERSON_NAME]"
type textarea "x"
type textarea "[PERSON_NAME]"
type textarea "x"
type textarea "[PERSON_NAME]"
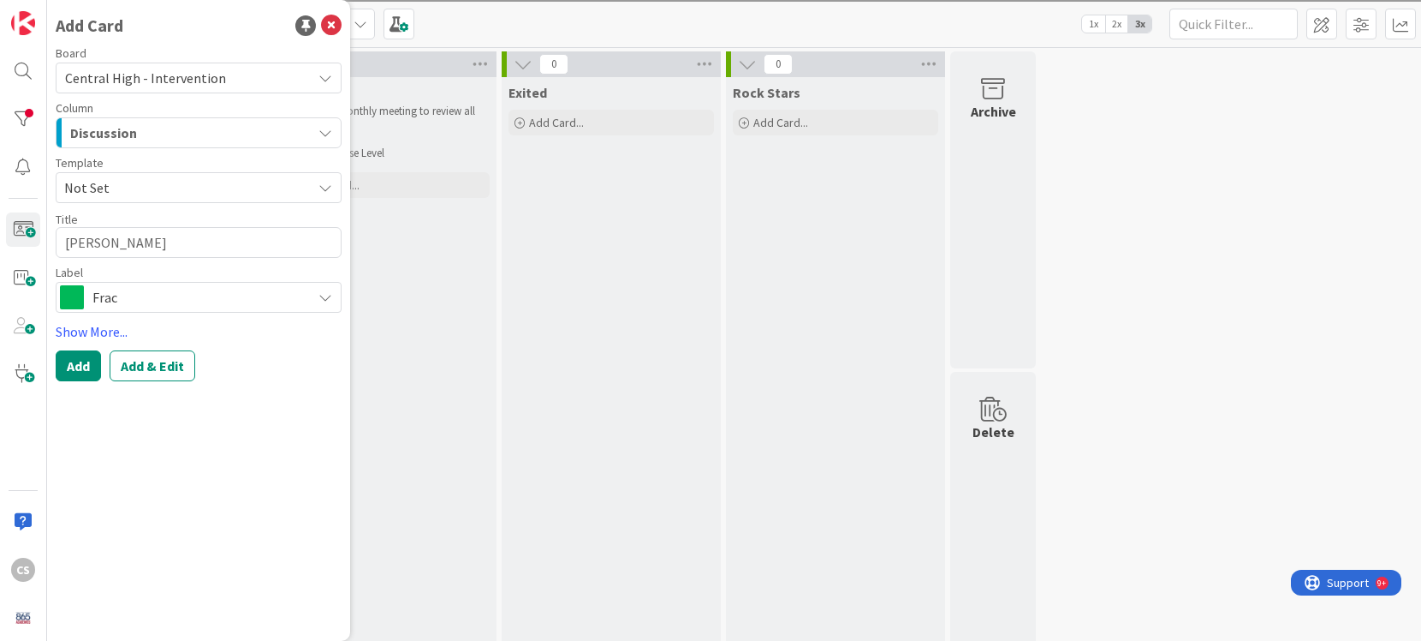
type textarea "x"
type textarea "[PERSON_NAME]"
type textarea "x"
type textarea "[PERSON_NAME]"
click at [151, 369] on button "Add & Edit" at bounding box center [153, 365] width 86 height 31
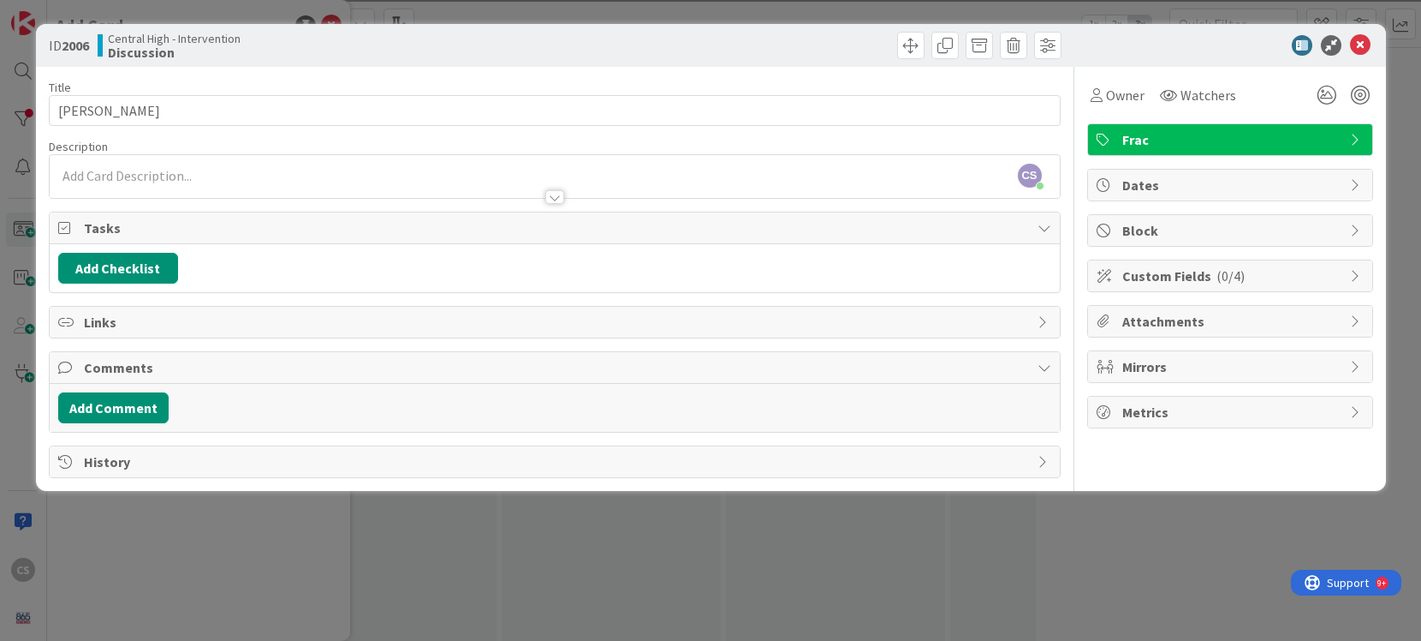
click at [182, 172] on div "CS [PERSON_NAME] just joined" at bounding box center [555, 176] width 1010 height 43
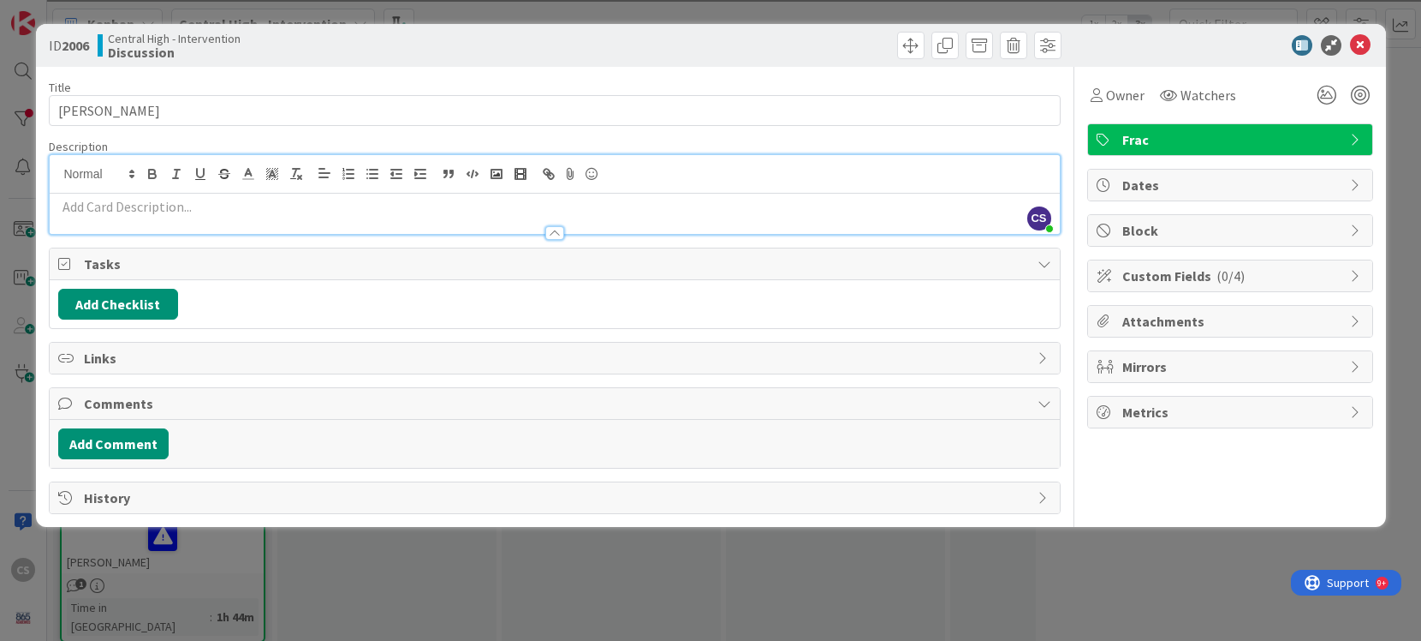
click at [146, 200] on p at bounding box center [554, 207] width 993 height 20
paste div
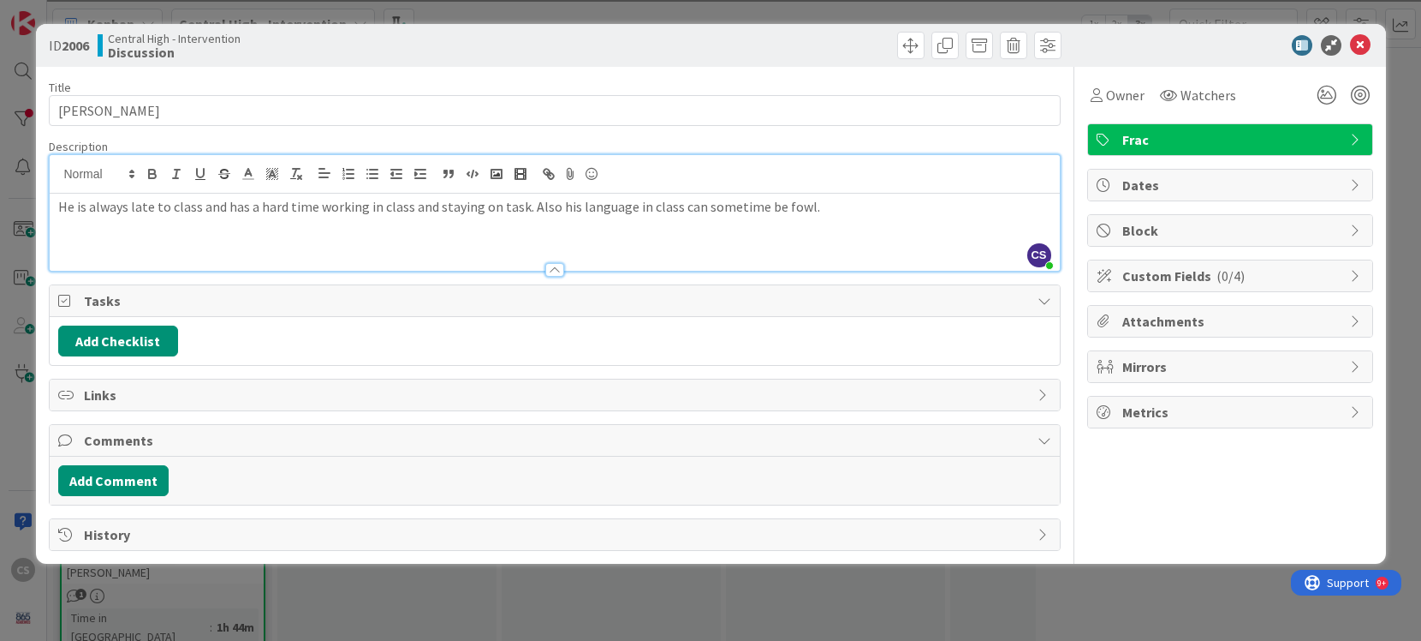
click at [790, 204] on p "He is always late to class and has a hard time working in class and staying on …" at bounding box center [554, 207] width 993 height 20
click at [1361, 42] on icon at bounding box center [1360, 45] width 21 height 21
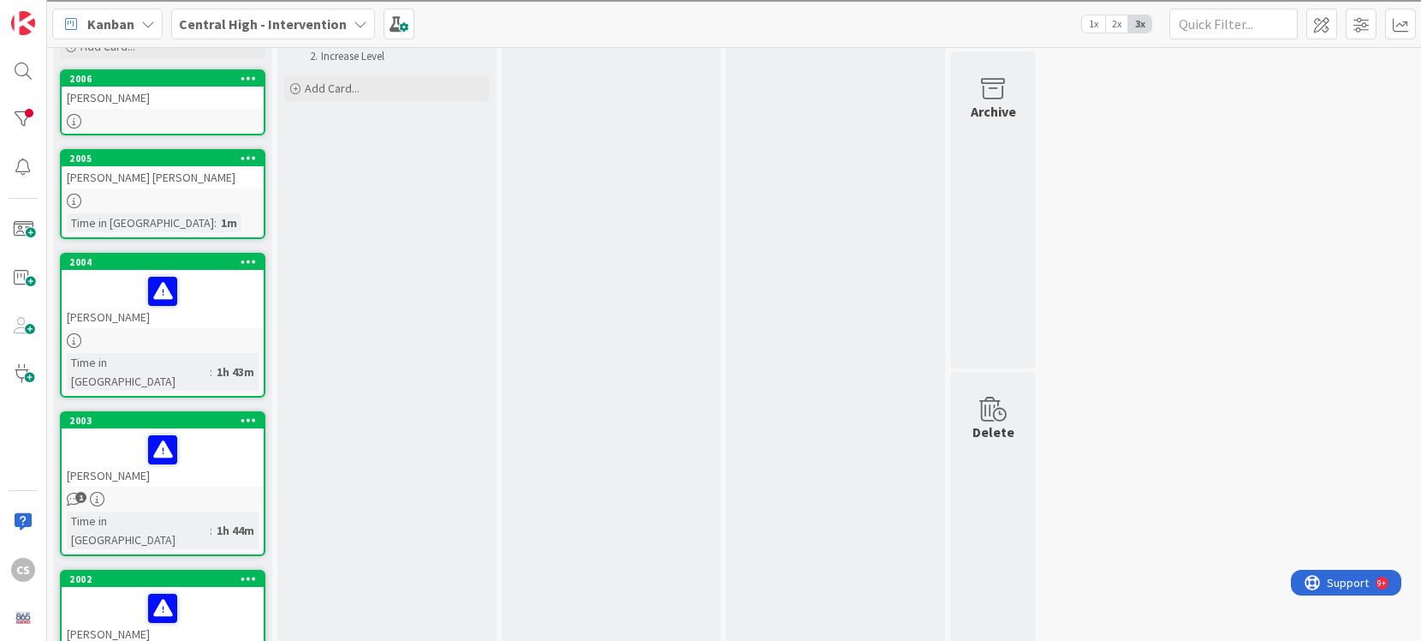
scroll to position [148, 0]
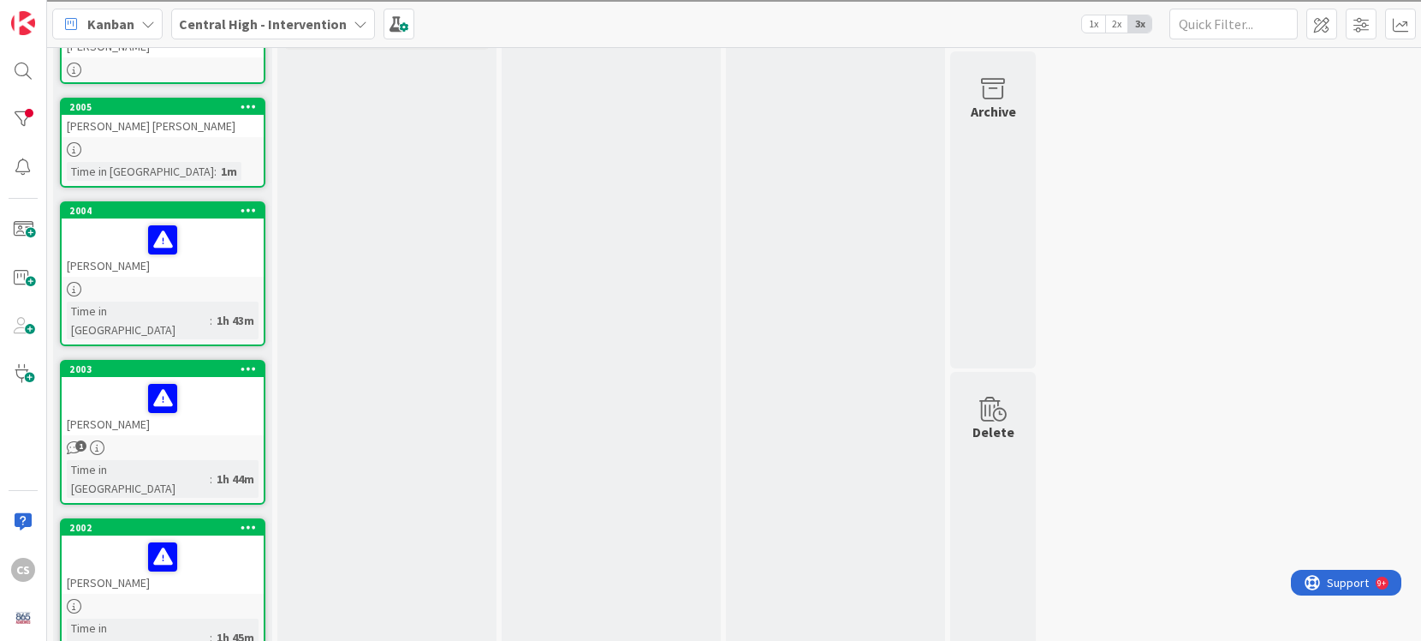
click at [217, 386] on div at bounding box center [163, 398] width 192 height 36
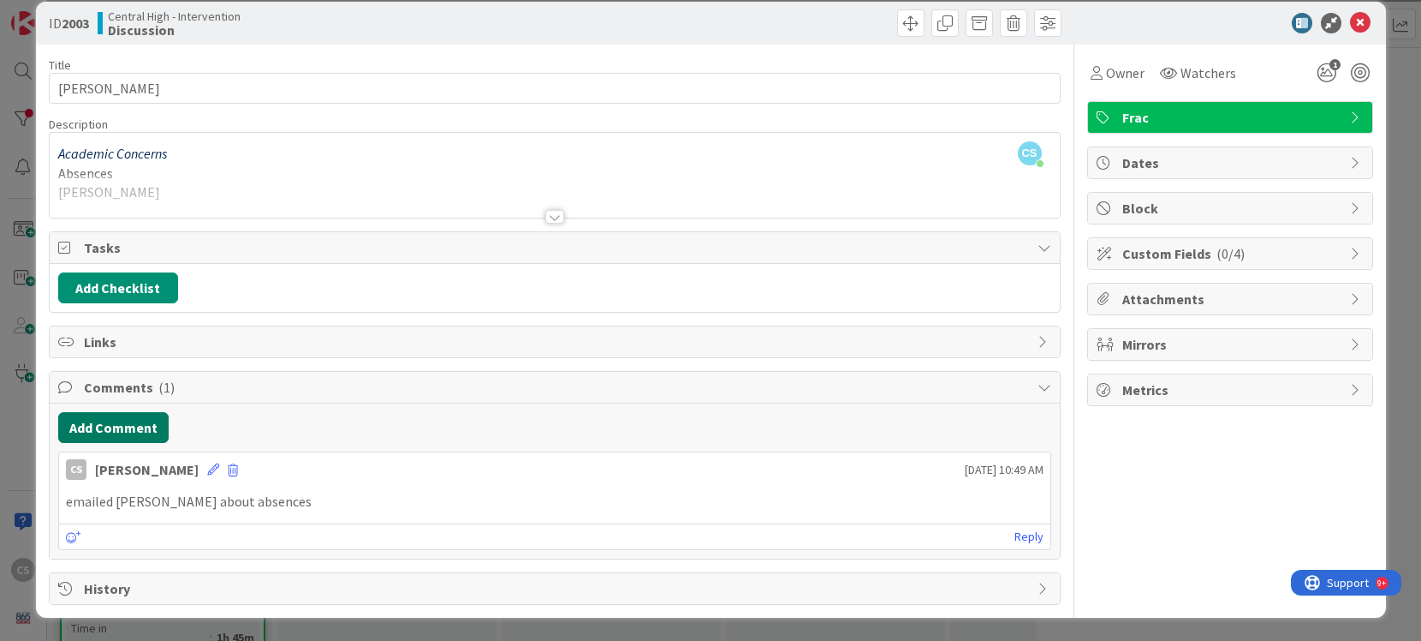
click at [107, 433] on button "Add Comment" at bounding box center [113, 427] width 110 height 31
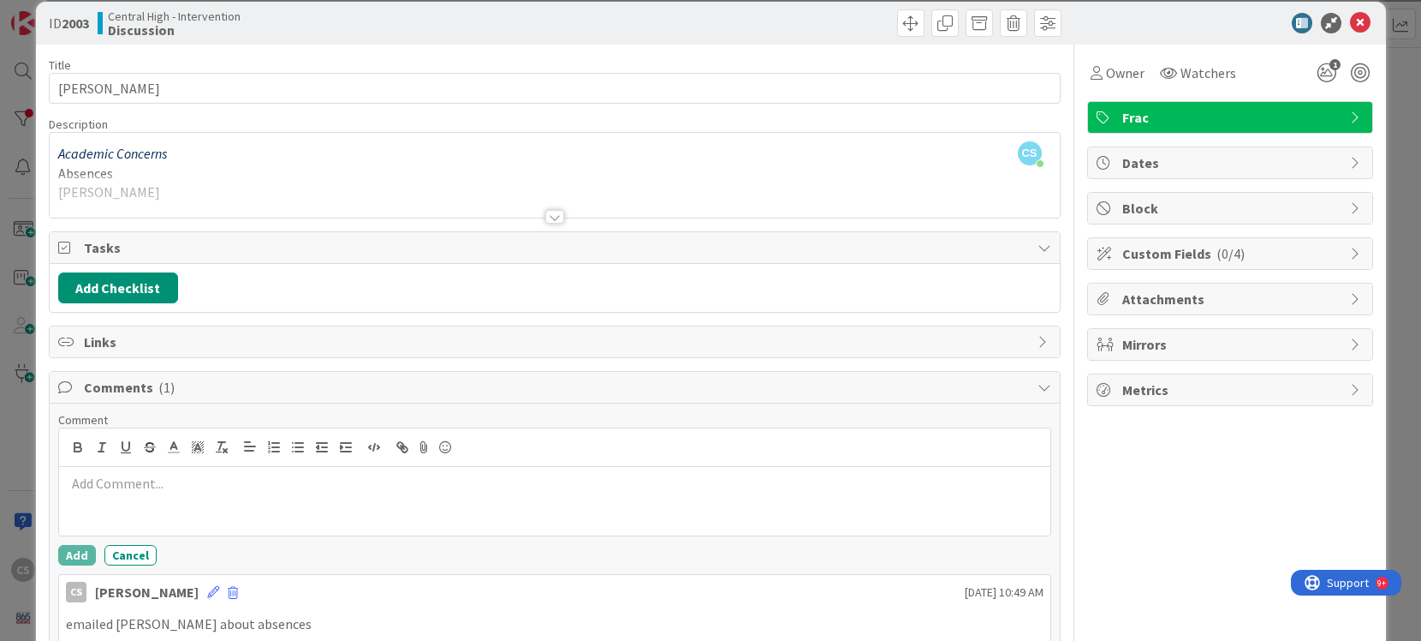
click at [113, 484] on p at bounding box center [555, 484] width 978 height 20
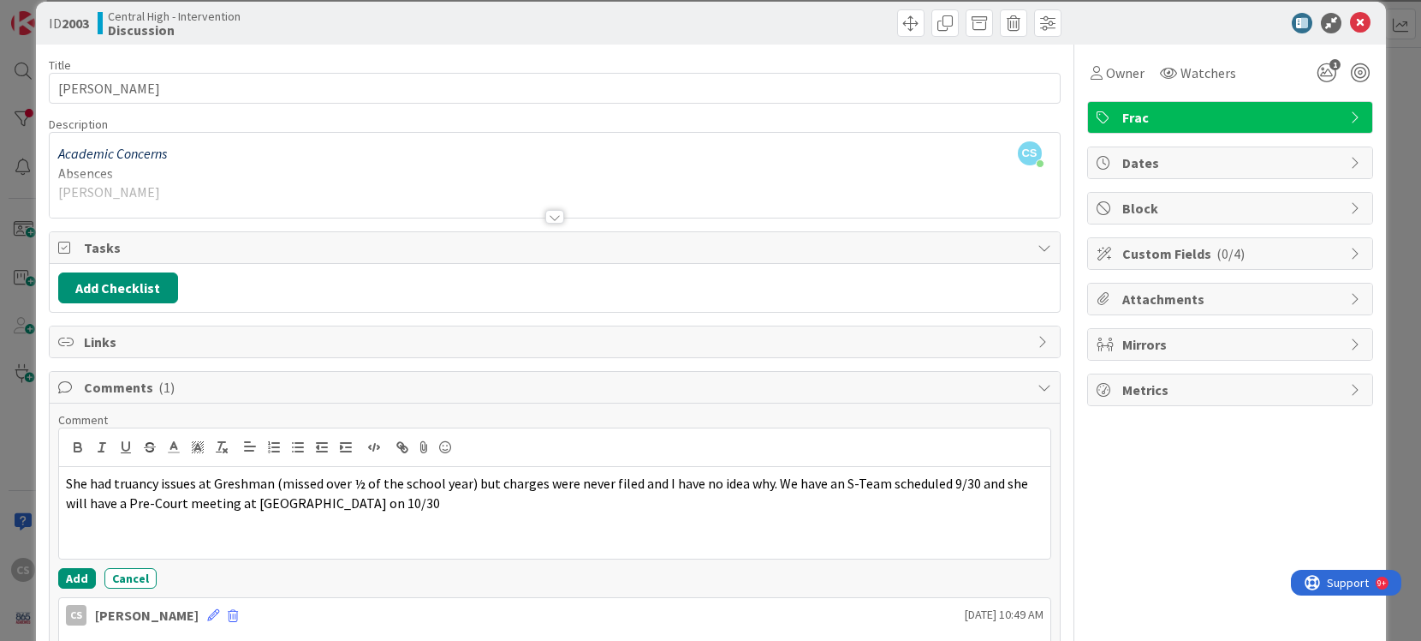
click at [395, 499] on p "She had truancy issues at Greshman (missed over ½ of the school year) but charg…" at bounding box center [555, 493] width 978 height 39
click at [268, 484] on span "She had truancy issues at Greshman (missed over ½ of the school year) but charg…" at bounding box center [548, 492] width 965 height 37
click at [755, 483] on span "She had truancy issues at [PERSON_NAME] (missed over ½ of the school year) but …" at bounding box center [545, 492] width 959 height 37
click at [862, 532] on p at bounding box center [555, 542] width 978 height 20
